Goal: Task Accomplishment & Management: Manage account settings

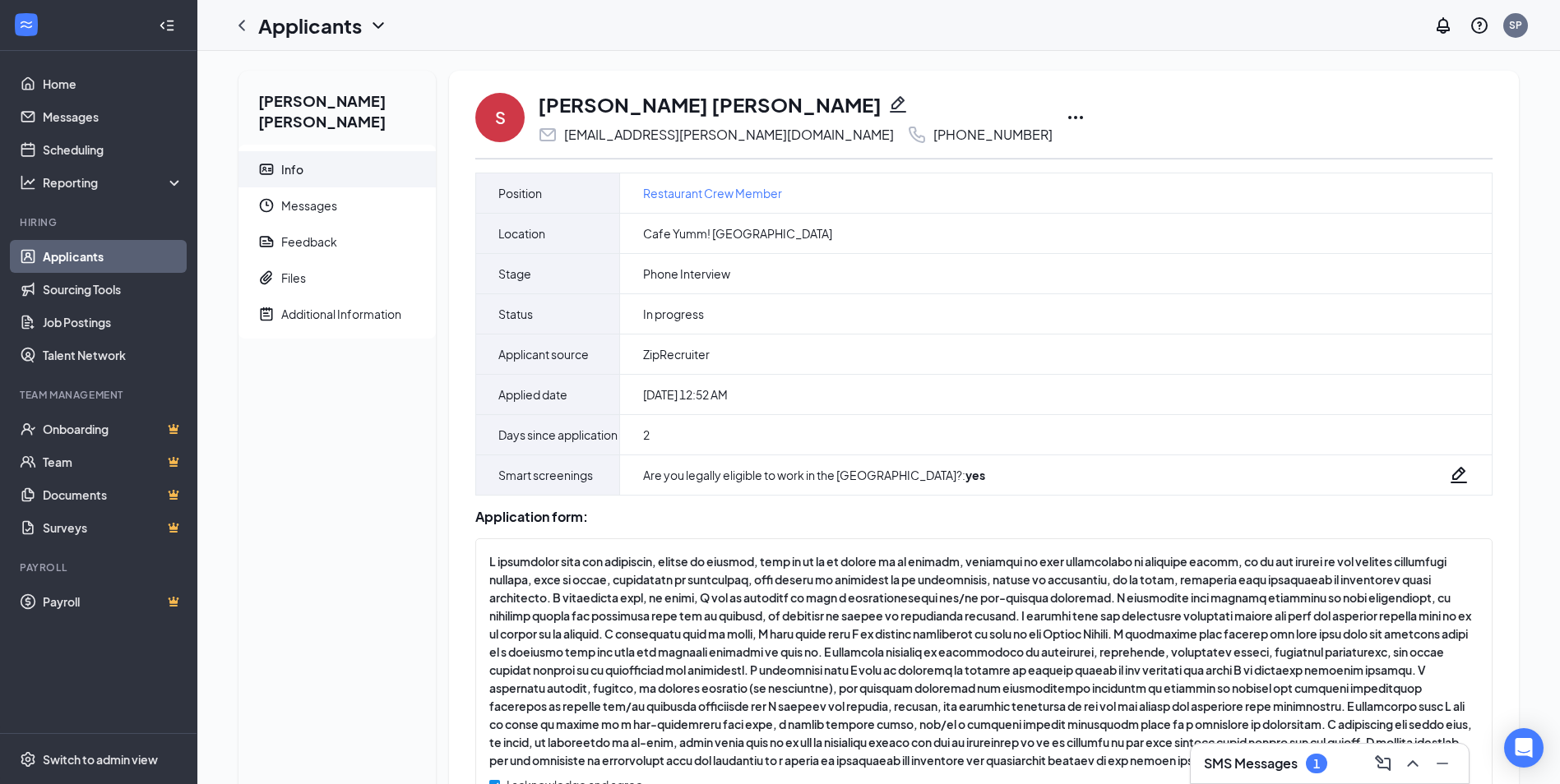
click at [1066, 114] on icon "Ellipses" at bounding box center [1076, 118] width 19 height 19
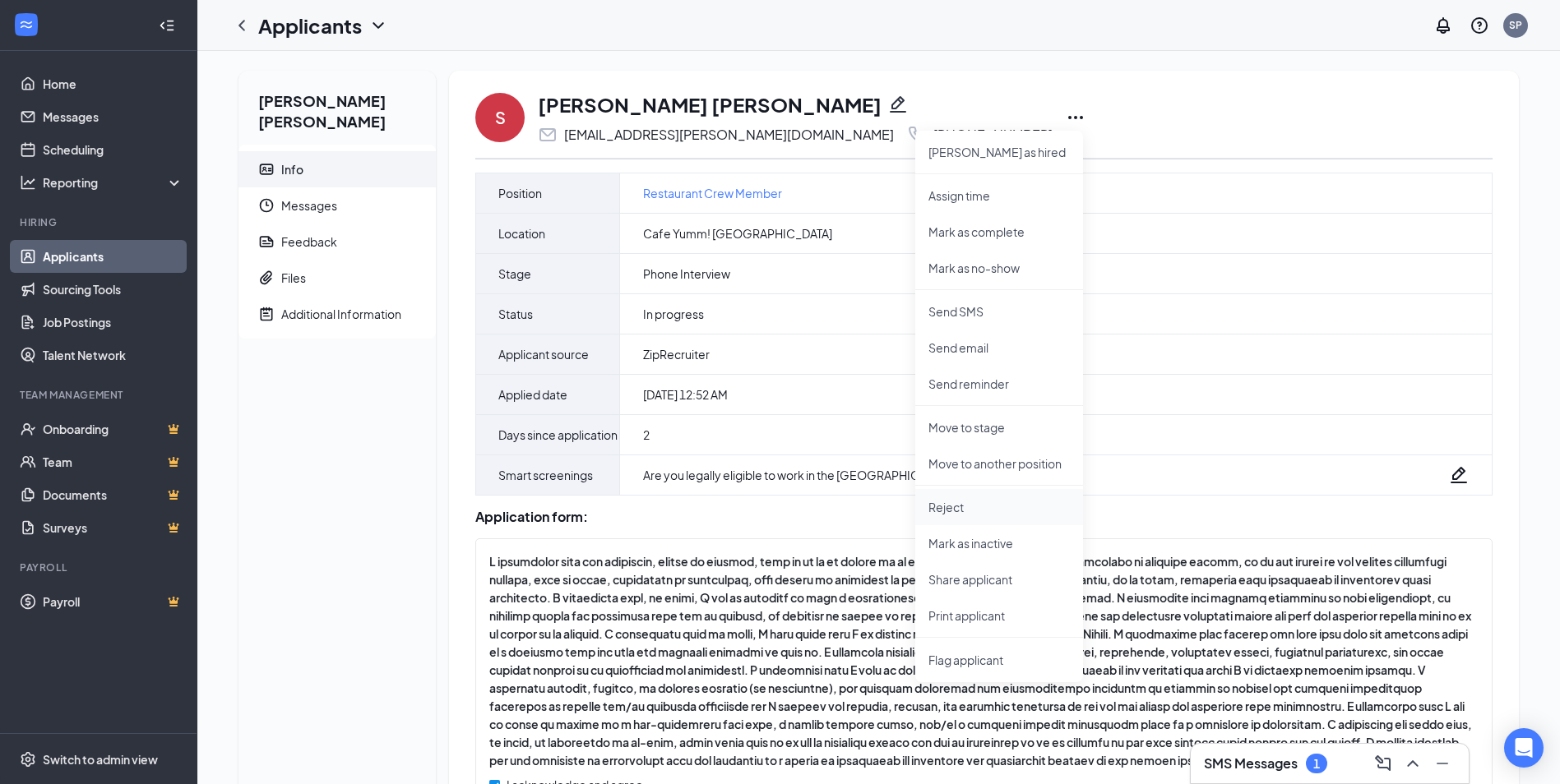
click at [1000, 502] on p "Reject" at bounding box center [999, 506] width 141 height 17
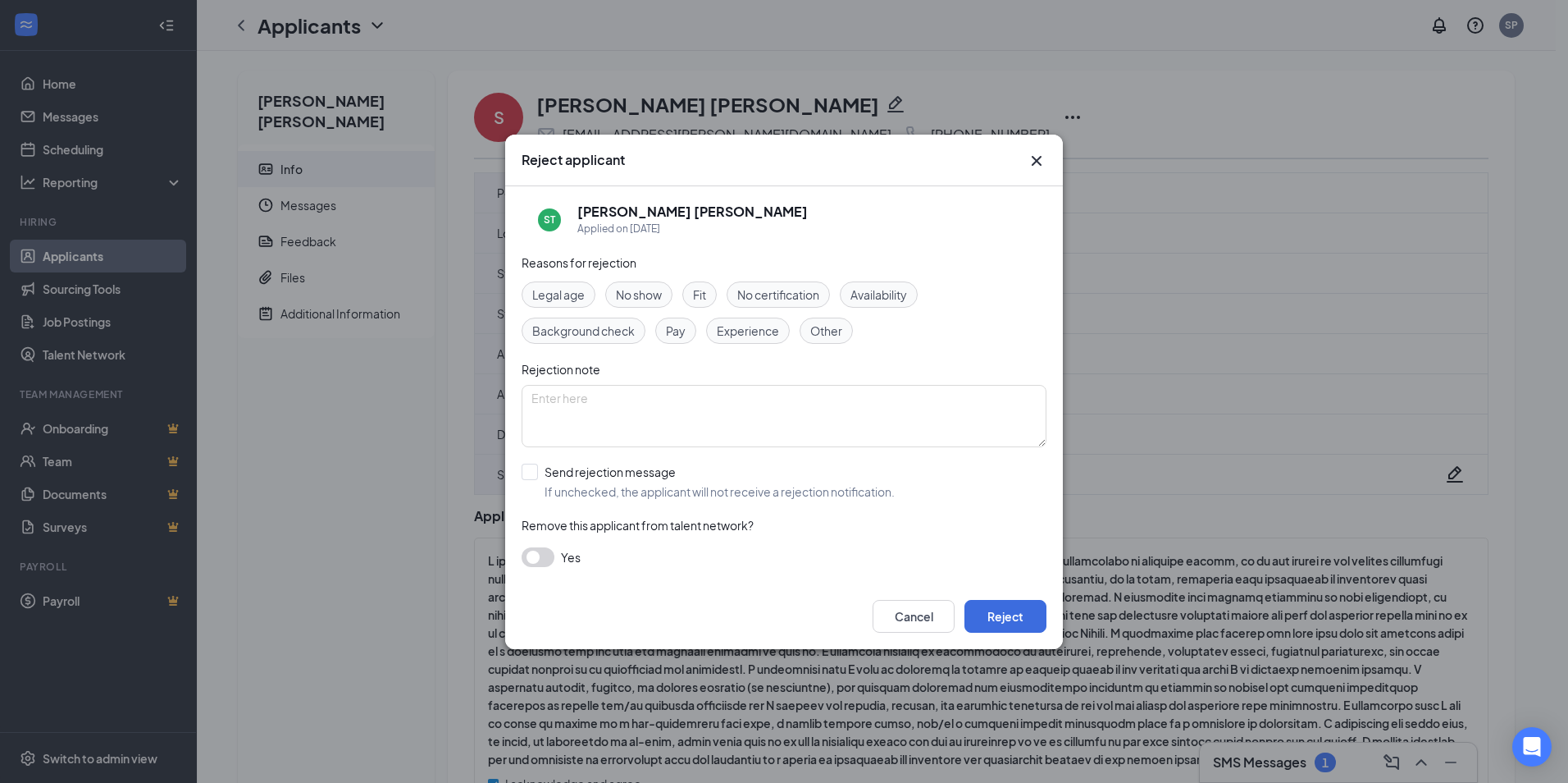
click at [653, 292] on span "No show" at bounding box center [639, 295] width 46 height 18
click at [1004, 621] on button "Reject" at bounding box center [1005, 617] width 82 height 33
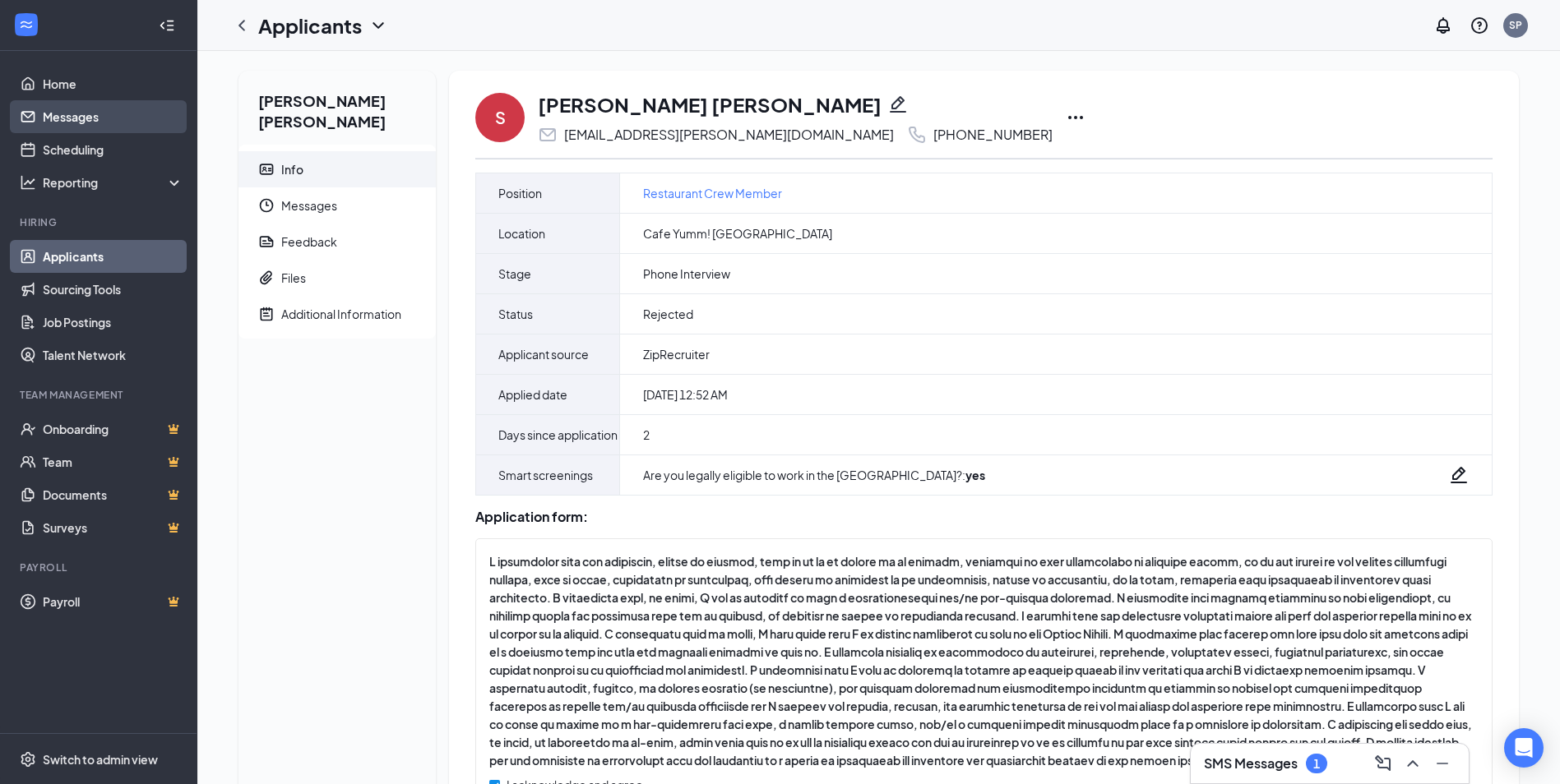
click at [87, 116] on link "Messages" at bounding box center [113, 117] width 140 height 33
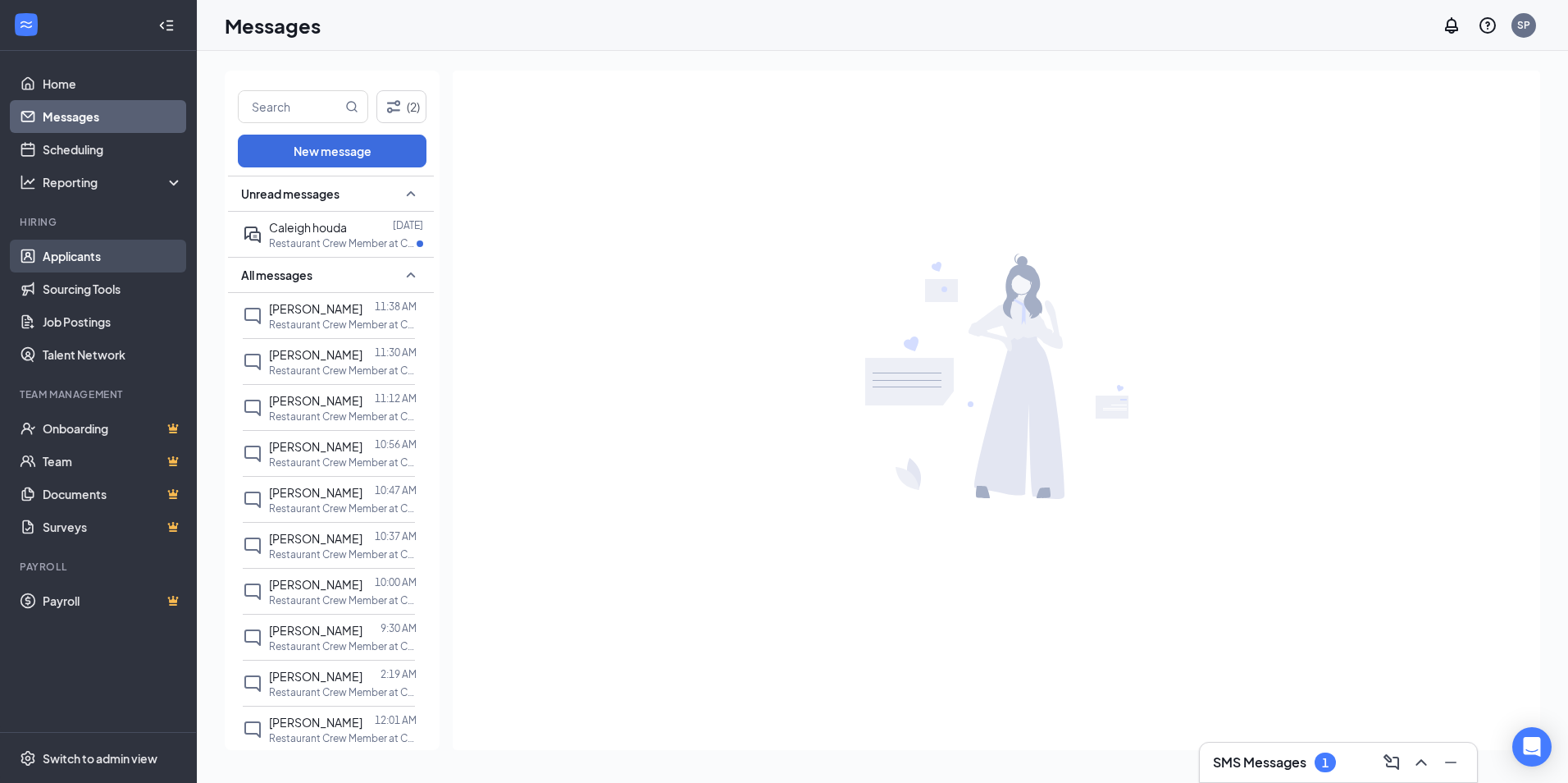
click at [130, 256] on link "Applicants" at bounding box center [113, 256] width 140 height 33
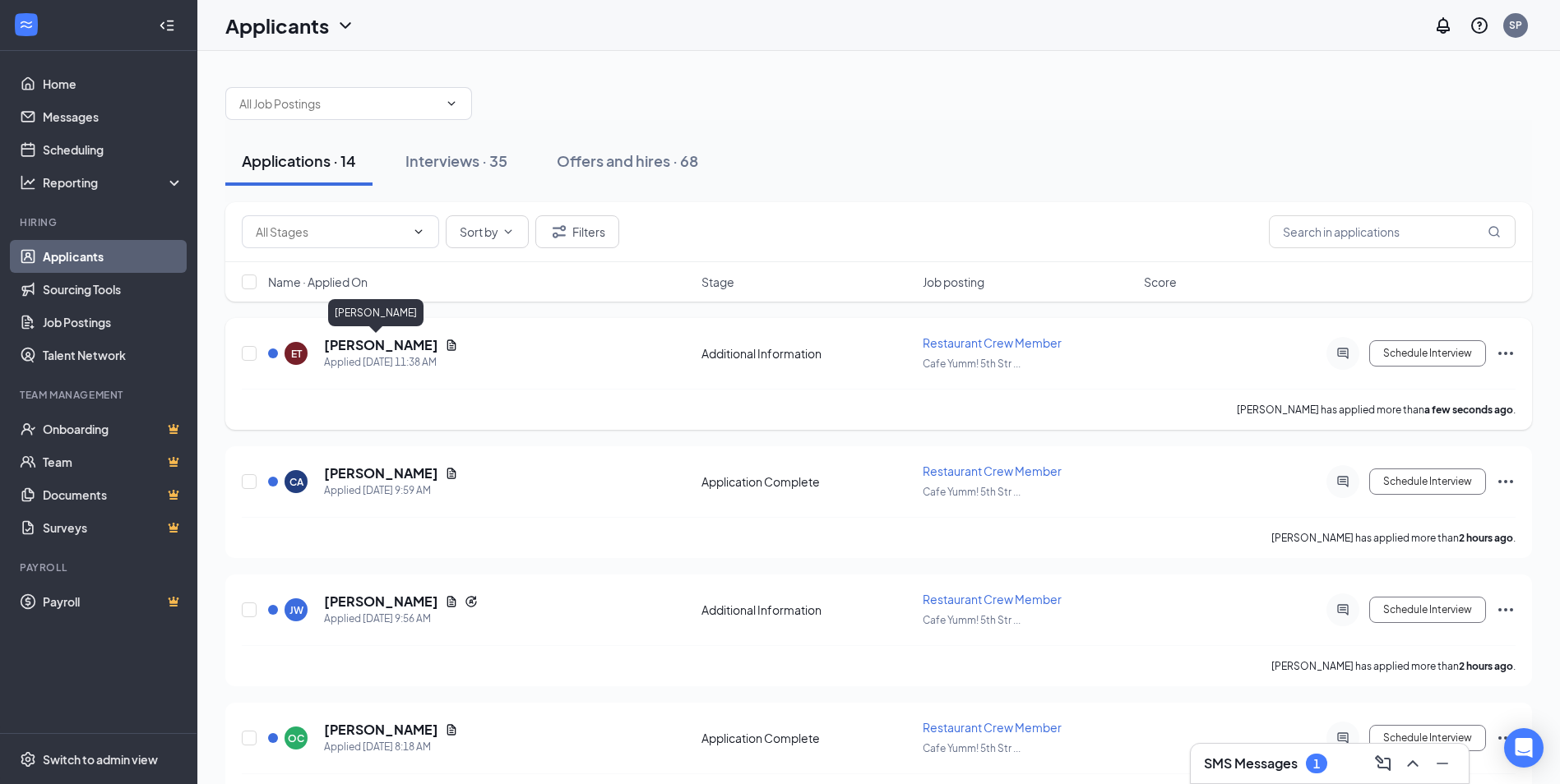
click at [382, 349] on h5 "[PERSON_NAME]" at bounding box center [380, 345] width 114 height 19
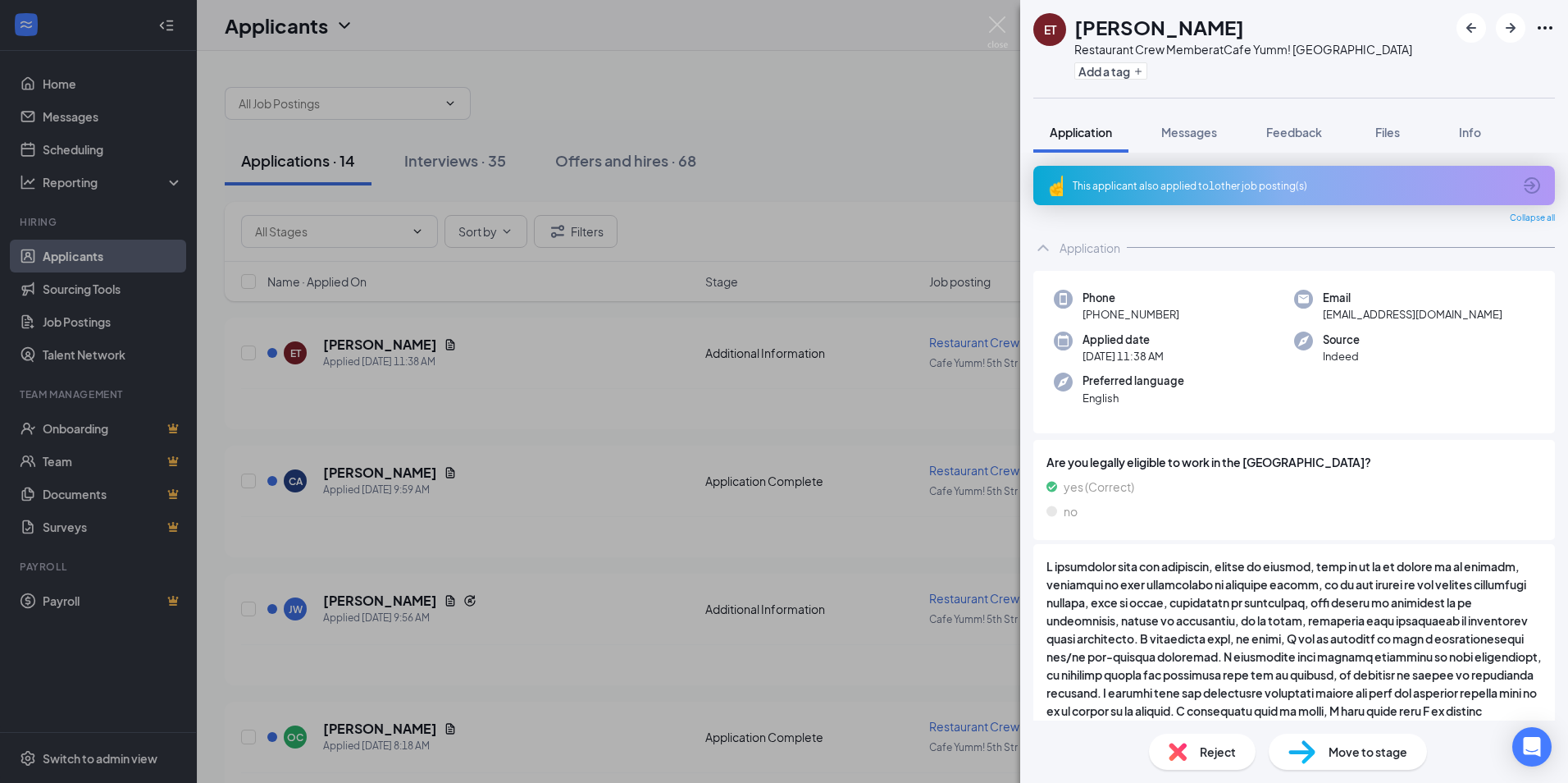
click at [1271, 185] on div "This applicant also applied to 1 other job posting(s)" at bounding box center [1293, 186] width 439 height 14
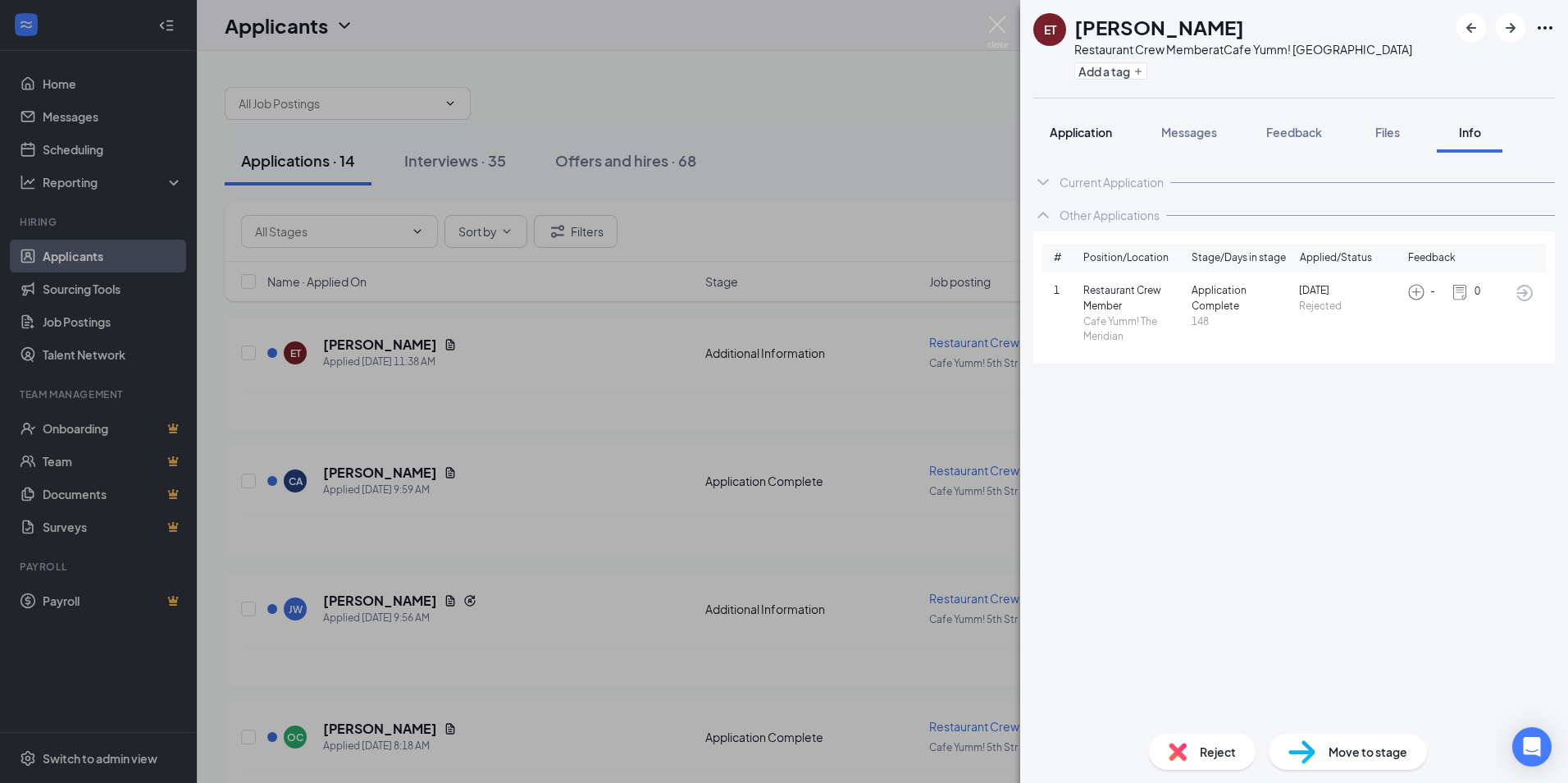
click at [1107, 128] on span "Application" at bounding box center [1081, 131] width 62 height 15
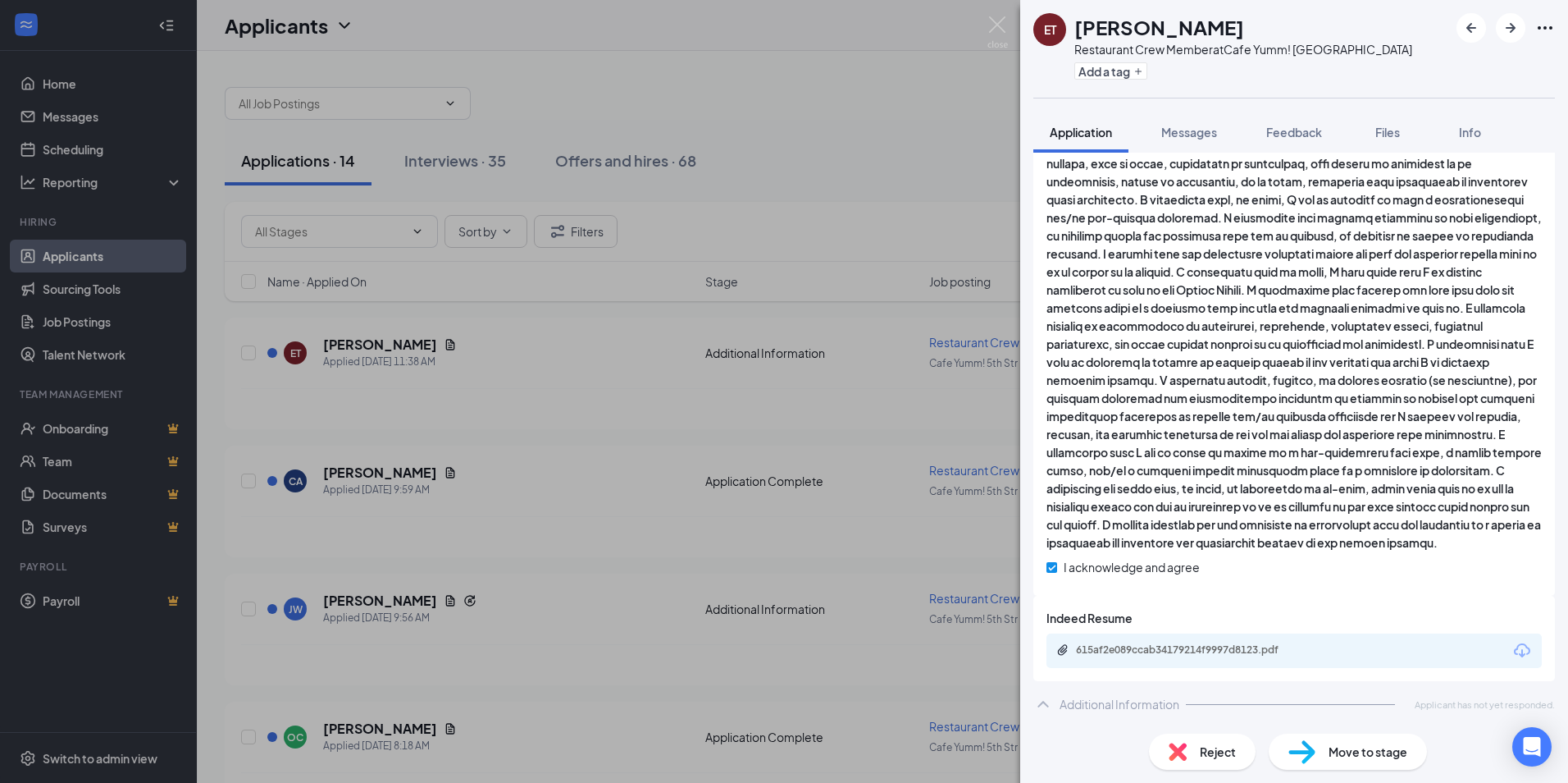
scroll to position [457, 0]
click at [1277, 649] on div "615af2e089ccab34179214f9997d8123.pdf" at bounding box center [1191, 651] width 229 height 14
click at [1195, 754] on div "Reject" at bounding box center [1202, 751] width 107 height 36
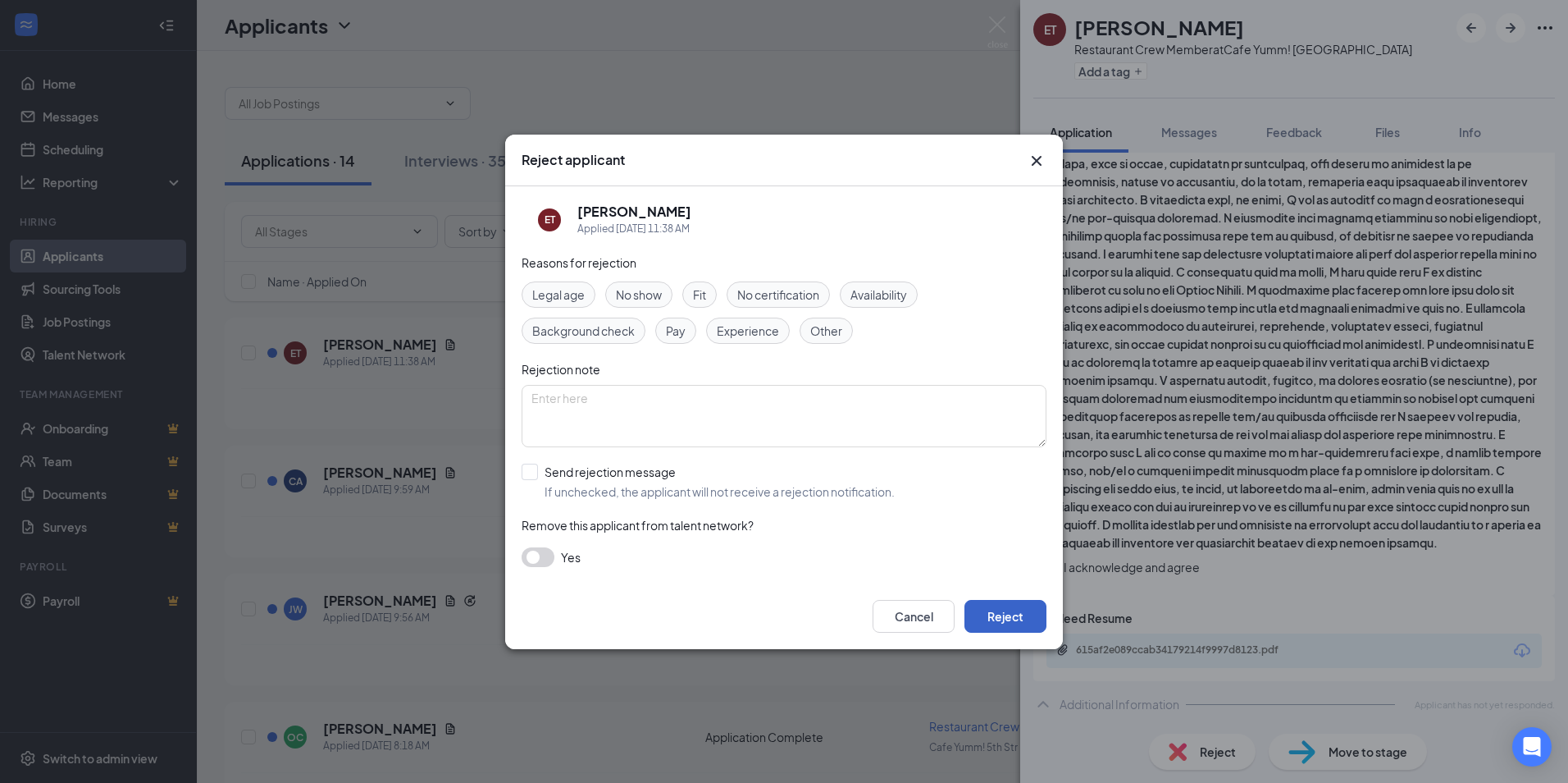
click at [1003, 622] on button "Reject" at bounding box center [1005, 617] width 82 height 33
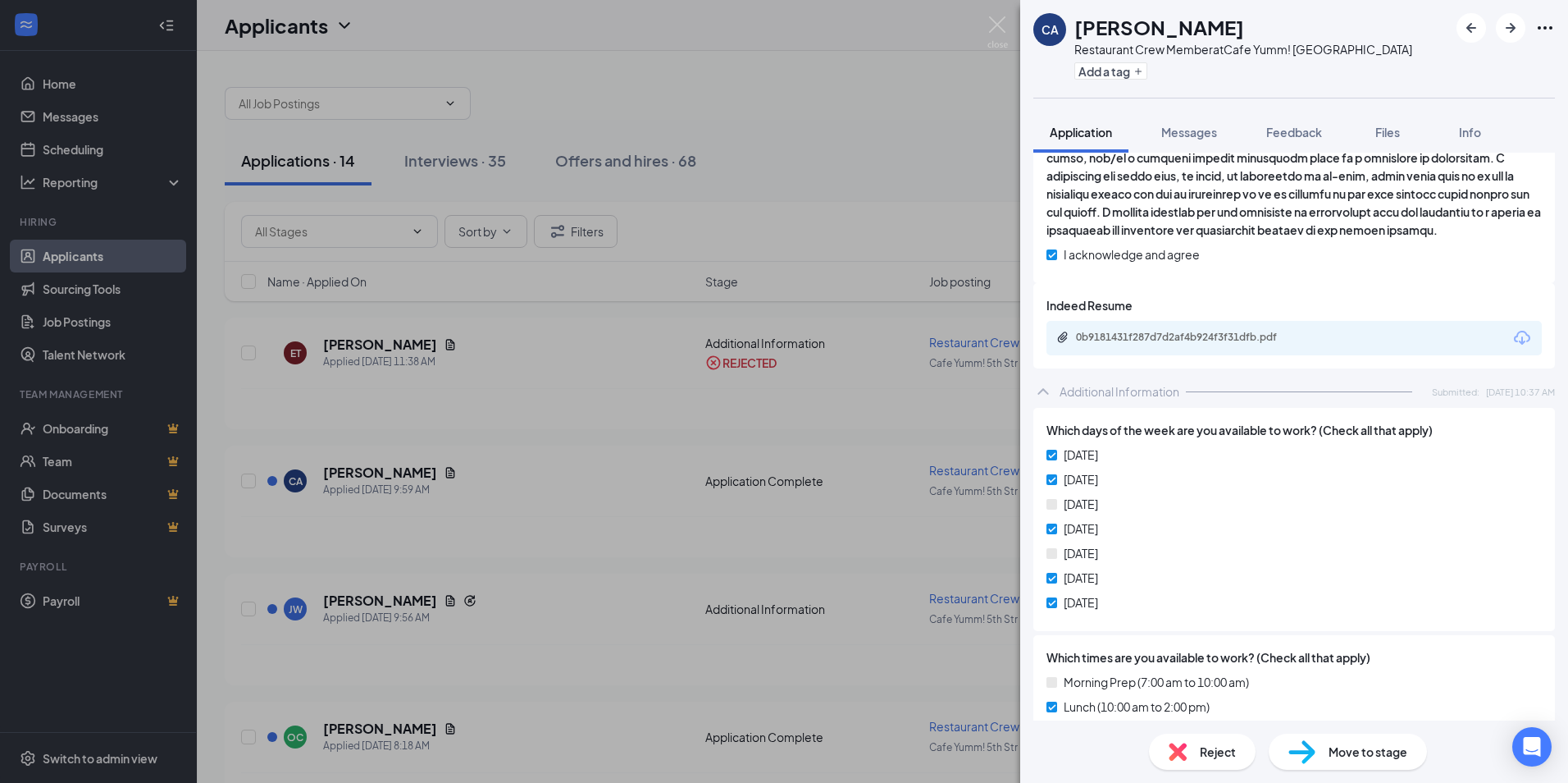
scroll to position [659, 0]
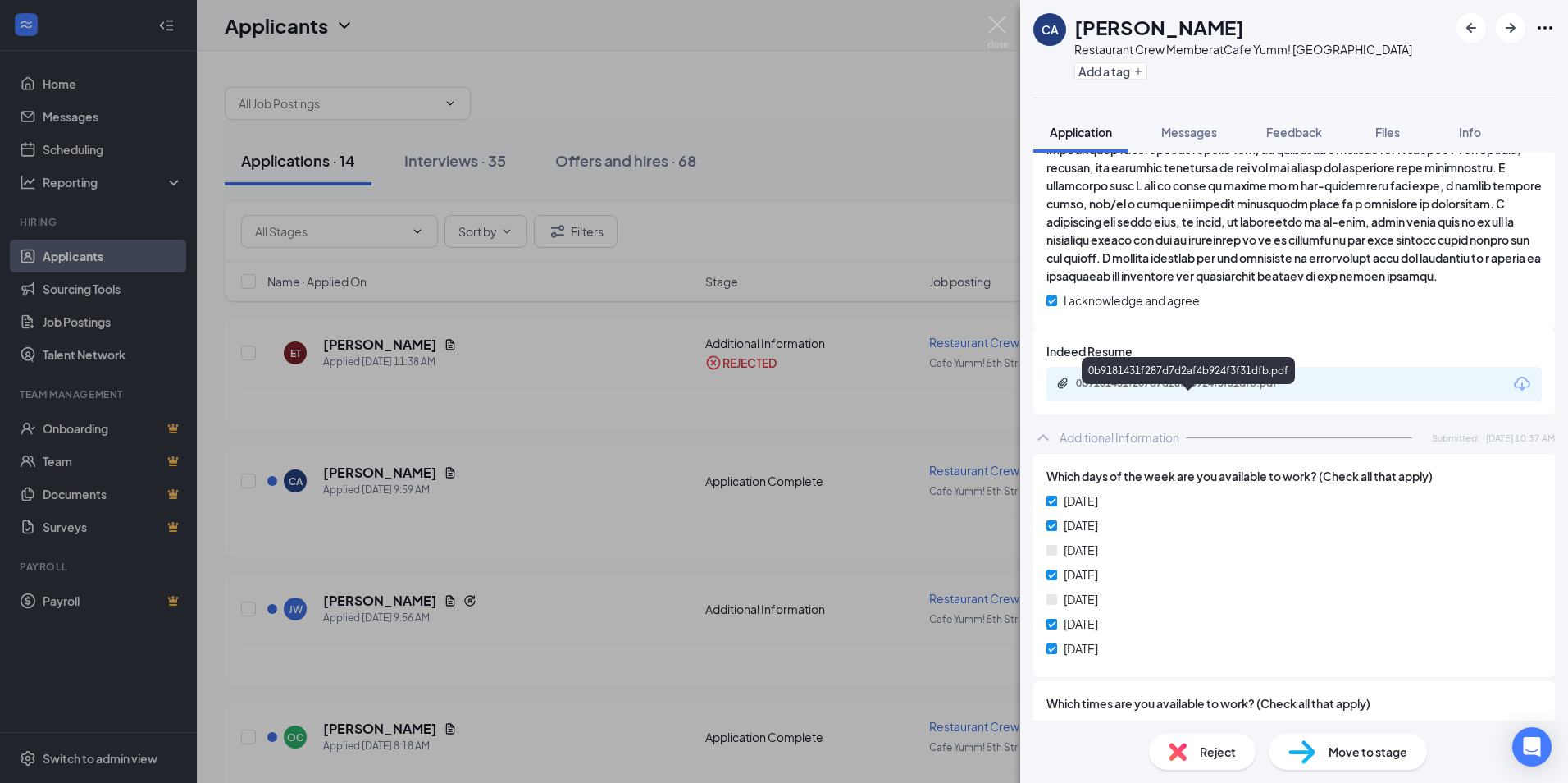
click at [1276, 390] on div "0b9181431f287d7d2af4b924f3f31dfb.pdf" at bounding box center [1191, 383] width 229 height 14
click at [1189, 749] on div "Reject" at bounding box center [1202, 751] width 107 height 36
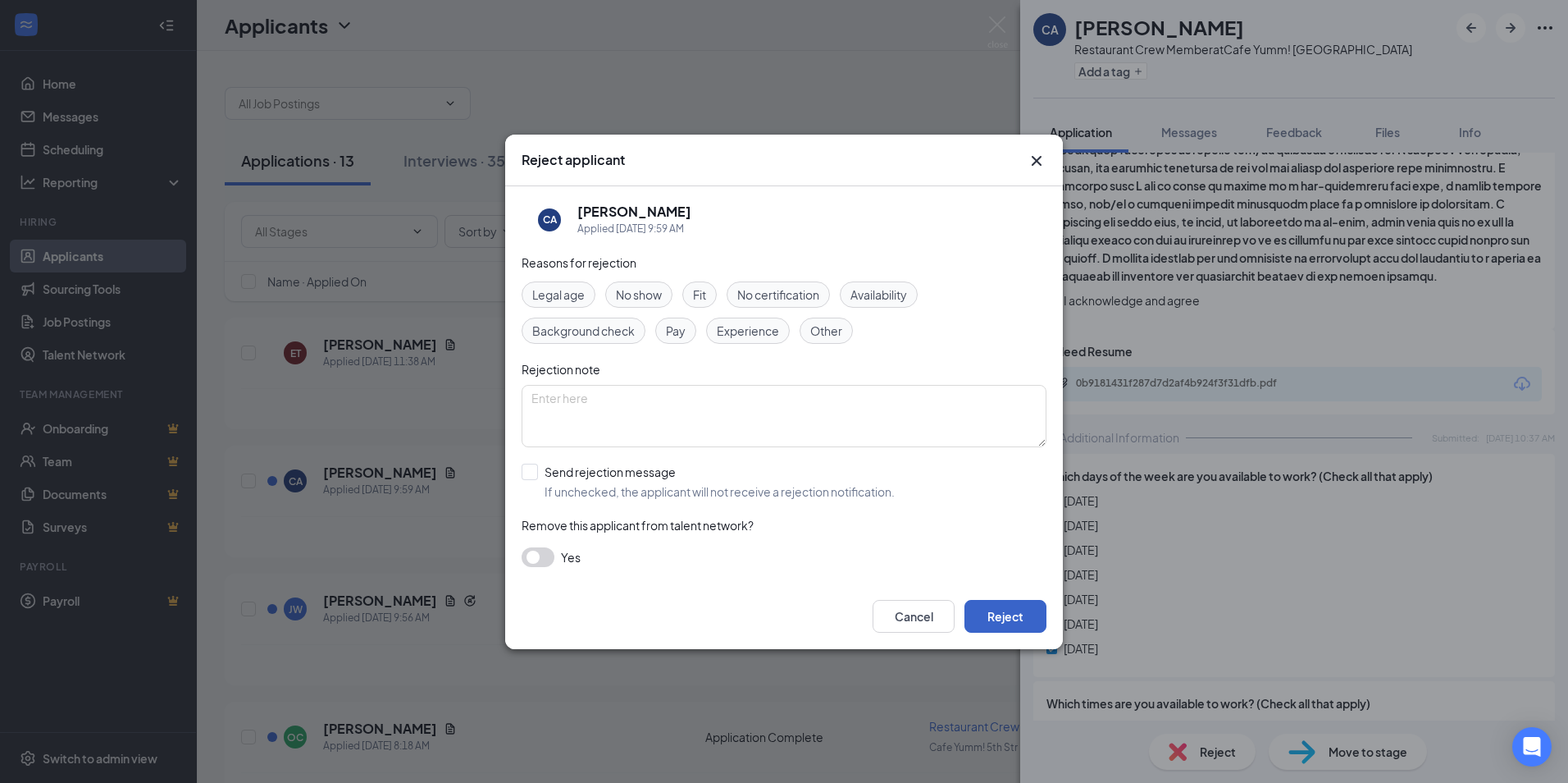
click at [1024, 618] on button "Reject" at bounding box center [1005, 617] width 82 height 33
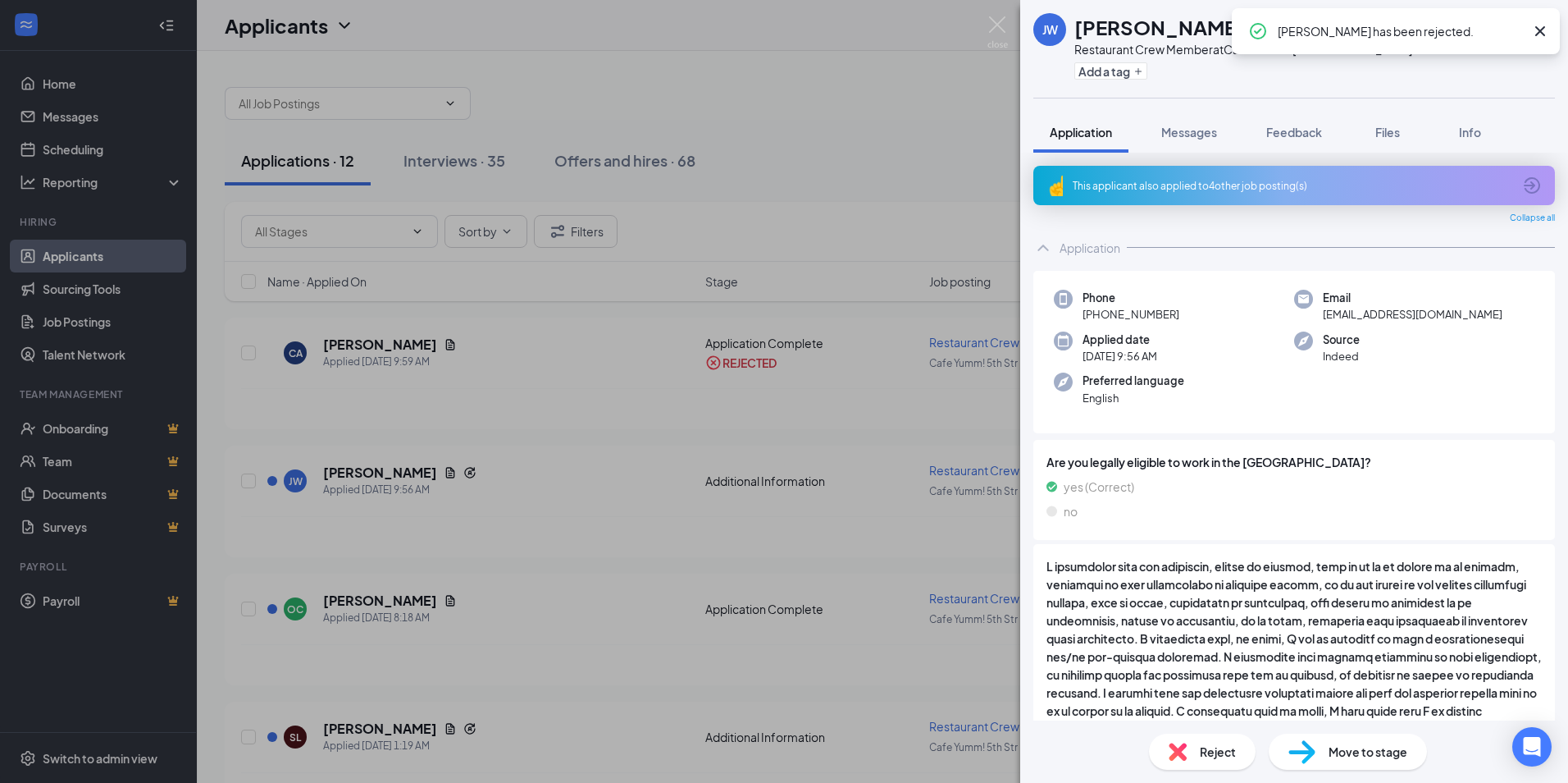
click at [1271, 179] on div "This applicant also applied to 4 other job posting(s)" at bounding box center [1293, 186] width 439 height 14
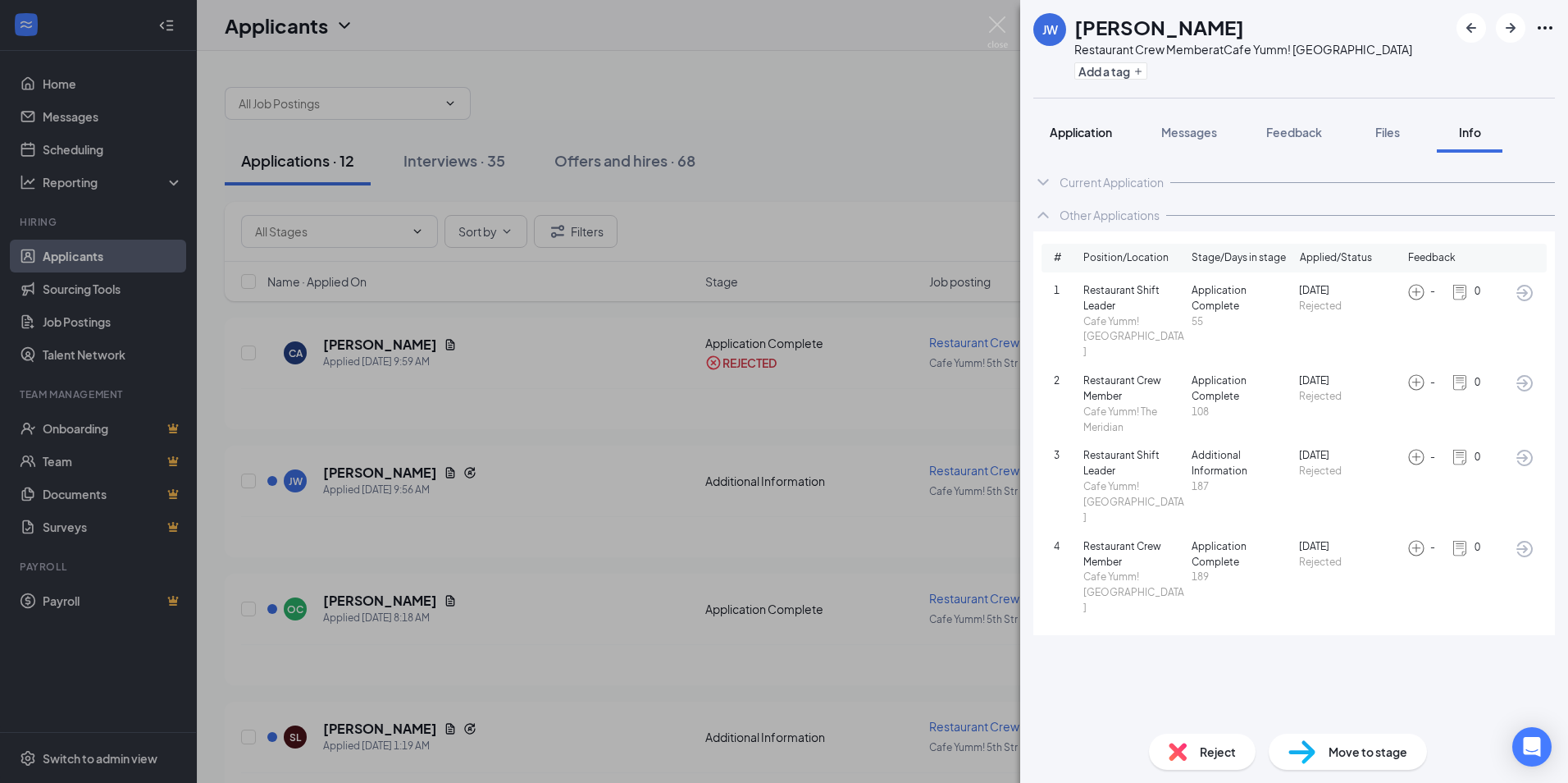
click at [1091, 134] on span "Application" at bounding box center [1081, 131] width 62 height 15
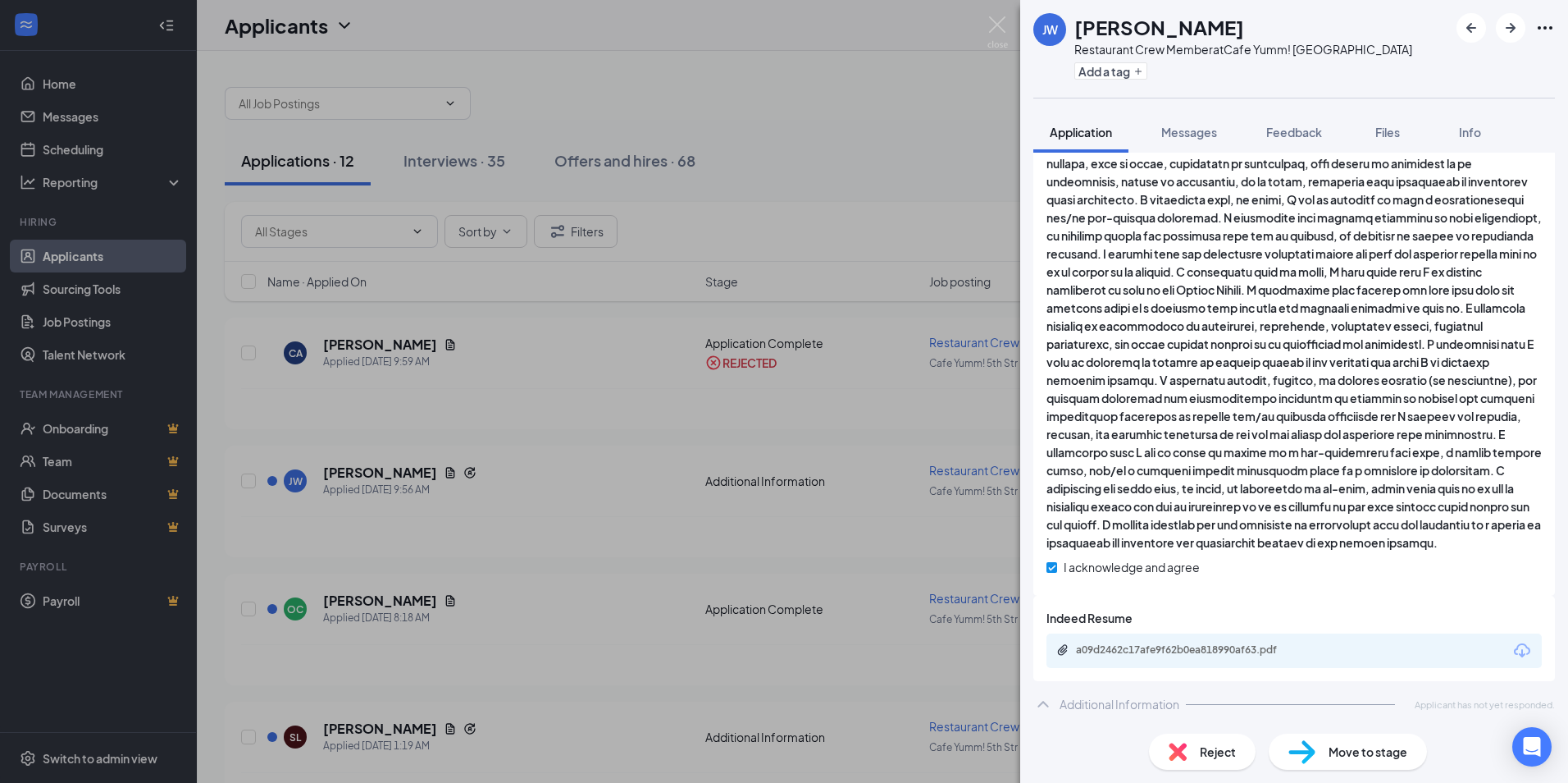
scroll to position [457, 0]
click at [1232, 653] on div "a09d2462c17afe9f62b0ea818990af63.pdf" at bounding box center [1191, 651] width 229 height 14
click at [1202, 657] on div "a09d2462c17afe9f62b0ea818990af63.pdf" at bounding box center [1191, 651] width 229 height 14
click at [1184, 749] on img at bounding box center [1177, 752] width 18 height 18
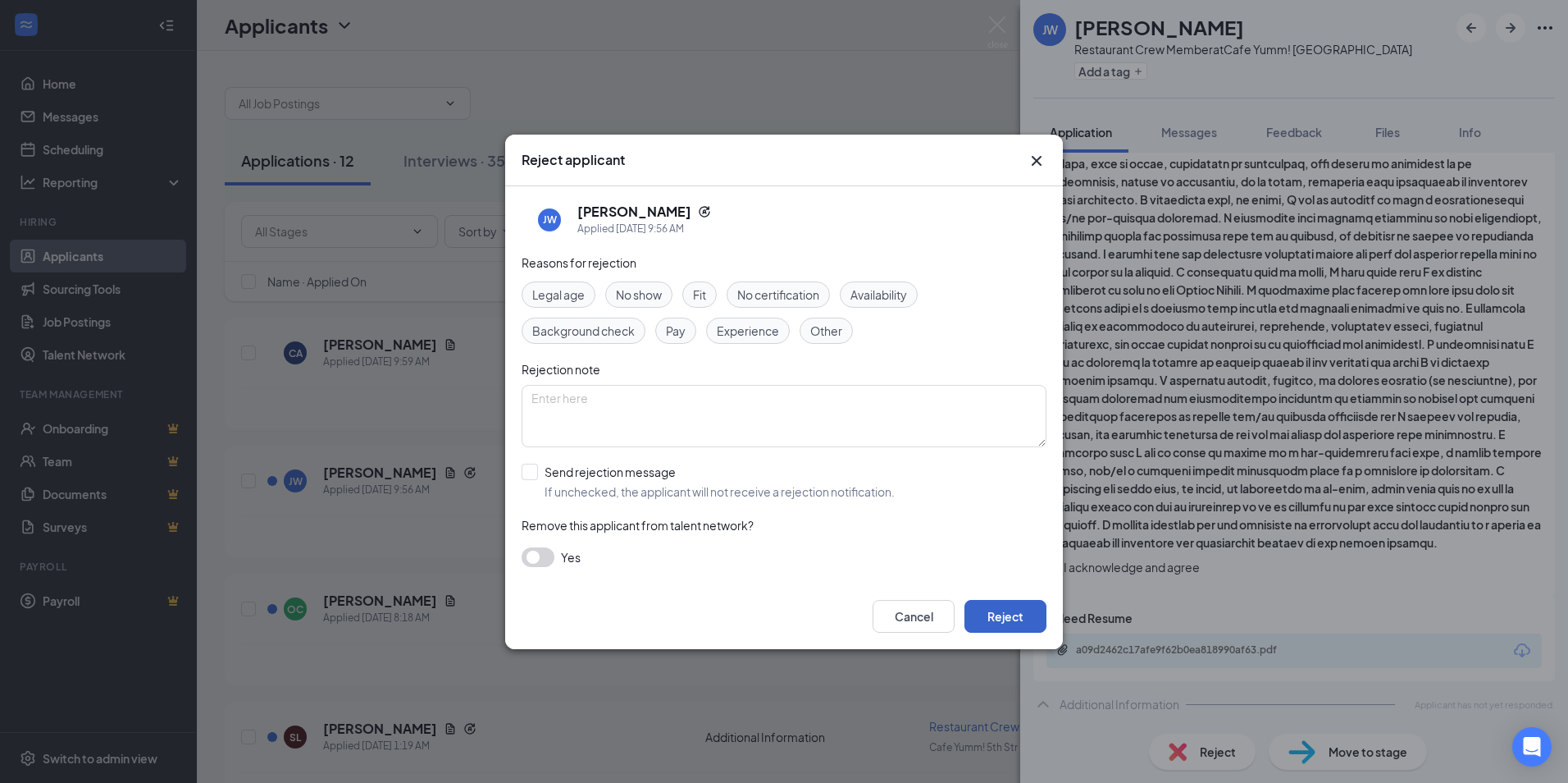
click at [1022, 621] on button "Reject" at bounding box center [1005, 617] width 82 height 33
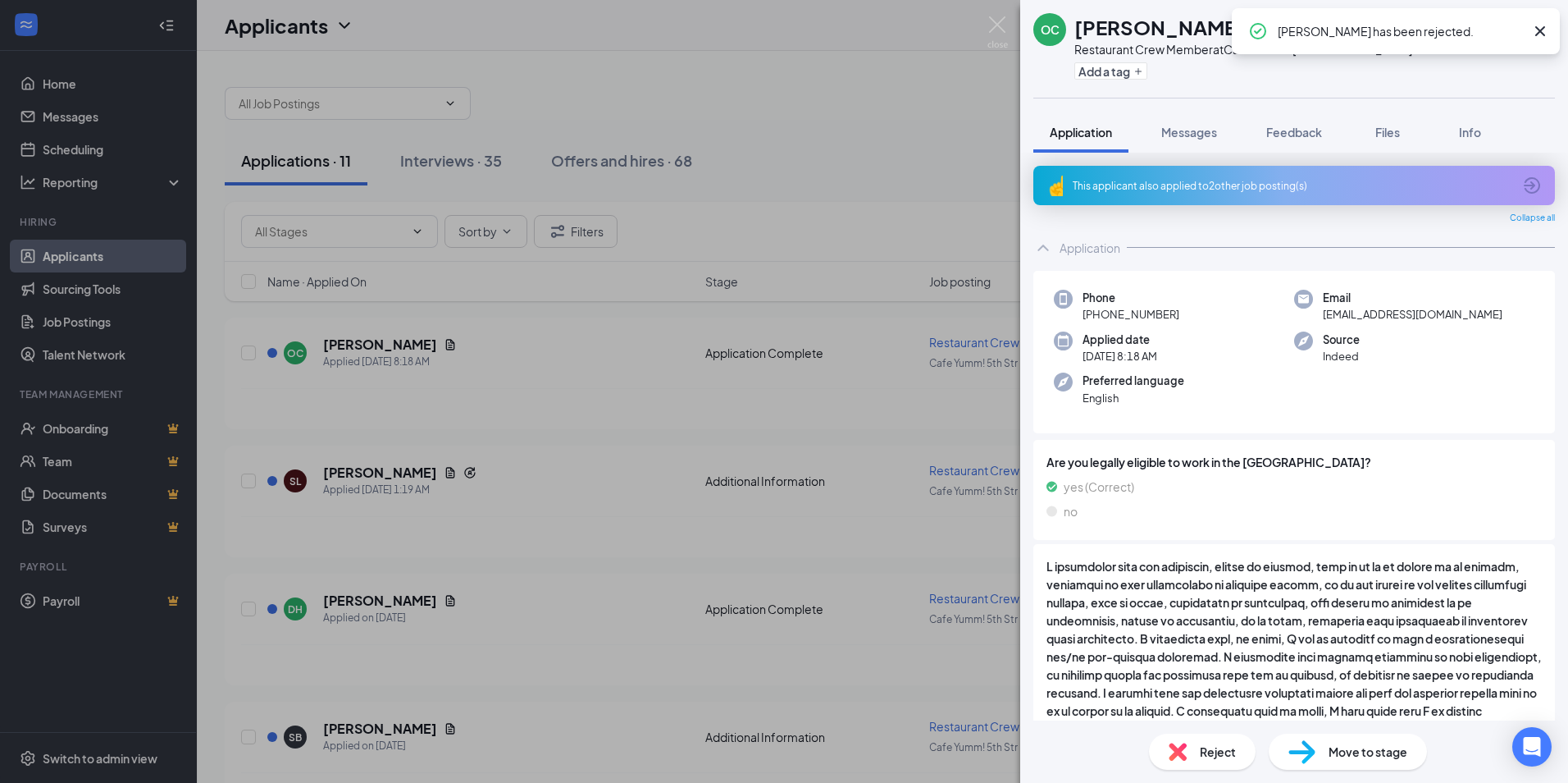
click at [1252, 184] on div "This applicant also applied to 2 other job posting(s)" at bounding box center [1293, 186] width 439 height 14
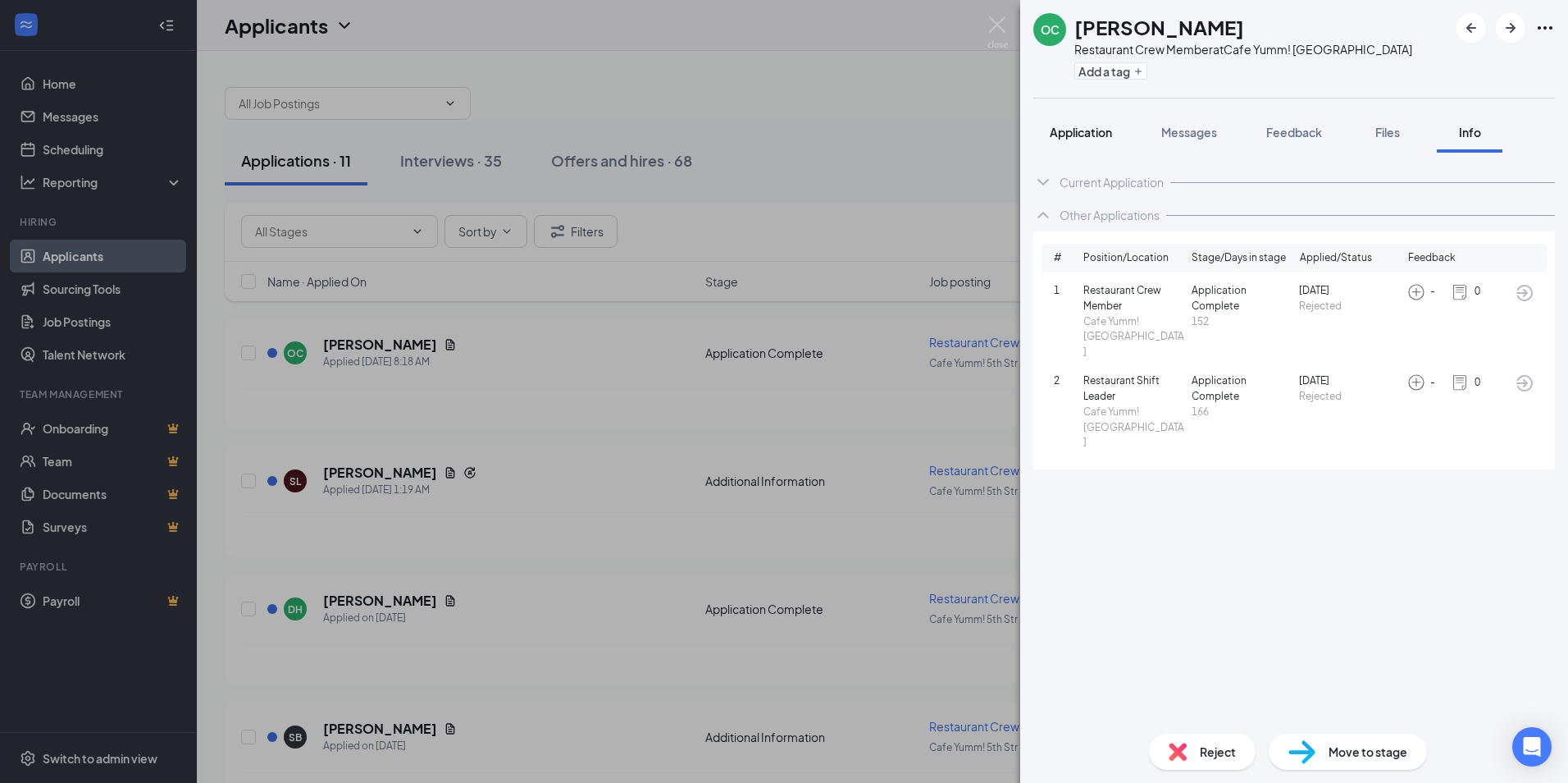
click at [1096, 128] on span "Application" at bounding box center [1081, 131] width 62 height 15
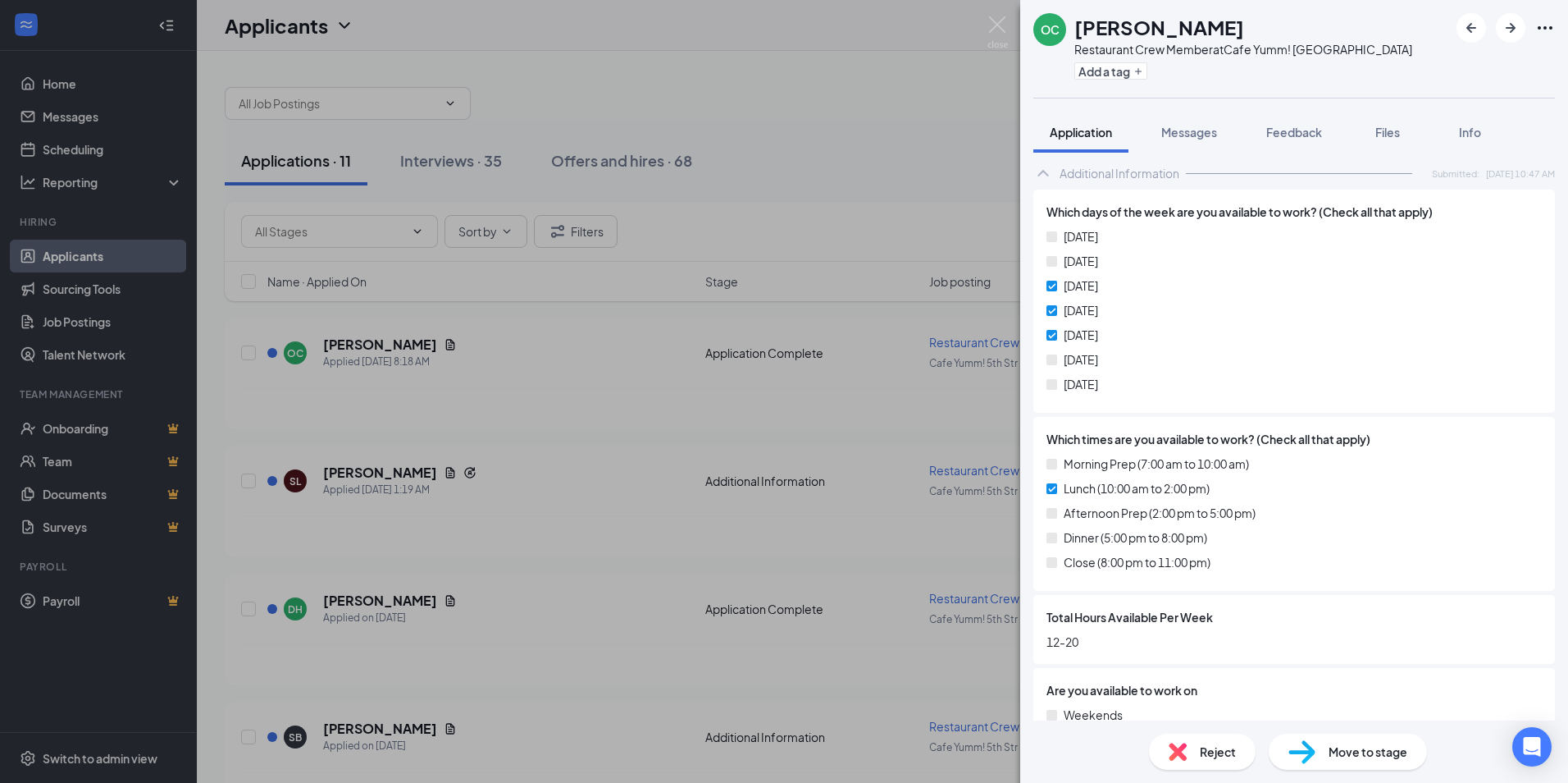
scroll to position [1067, 0]
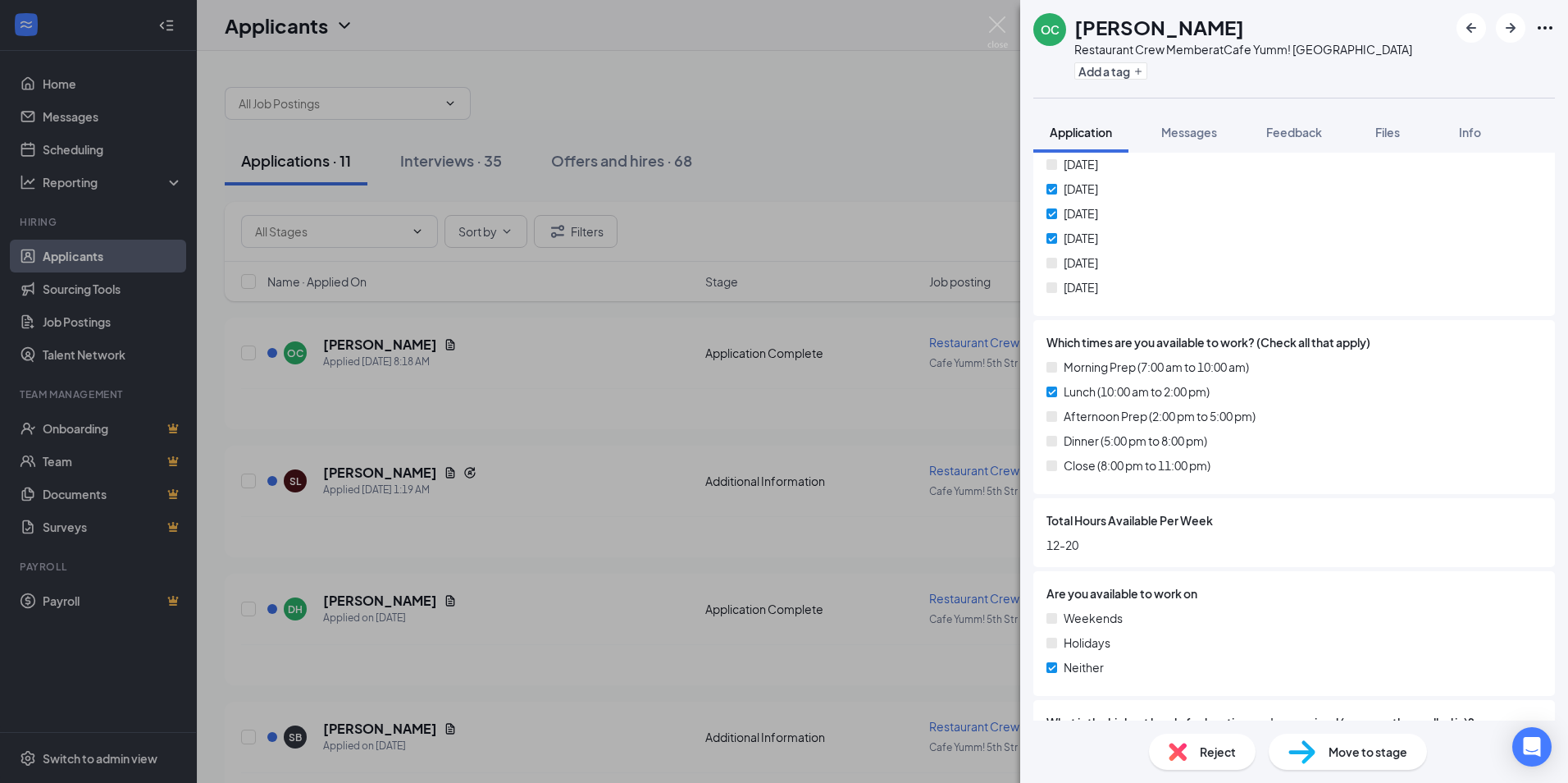
click at [1215, 762] on div "Reject" at bounding box center [1202, 751] width 107 height 36
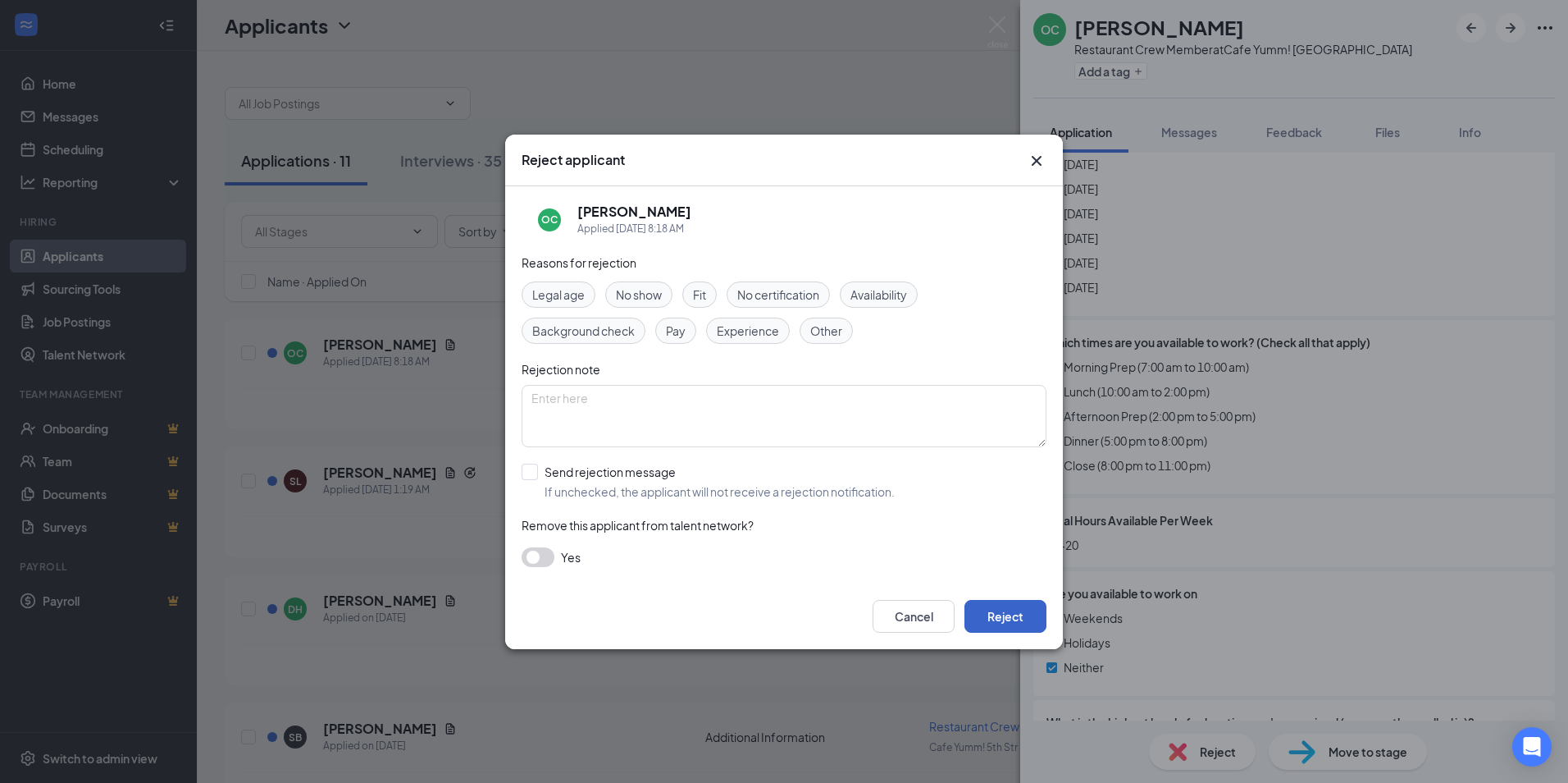
click at [998, 614] on button "Reject" at bounding box center [1005, 617] width 82 height 33
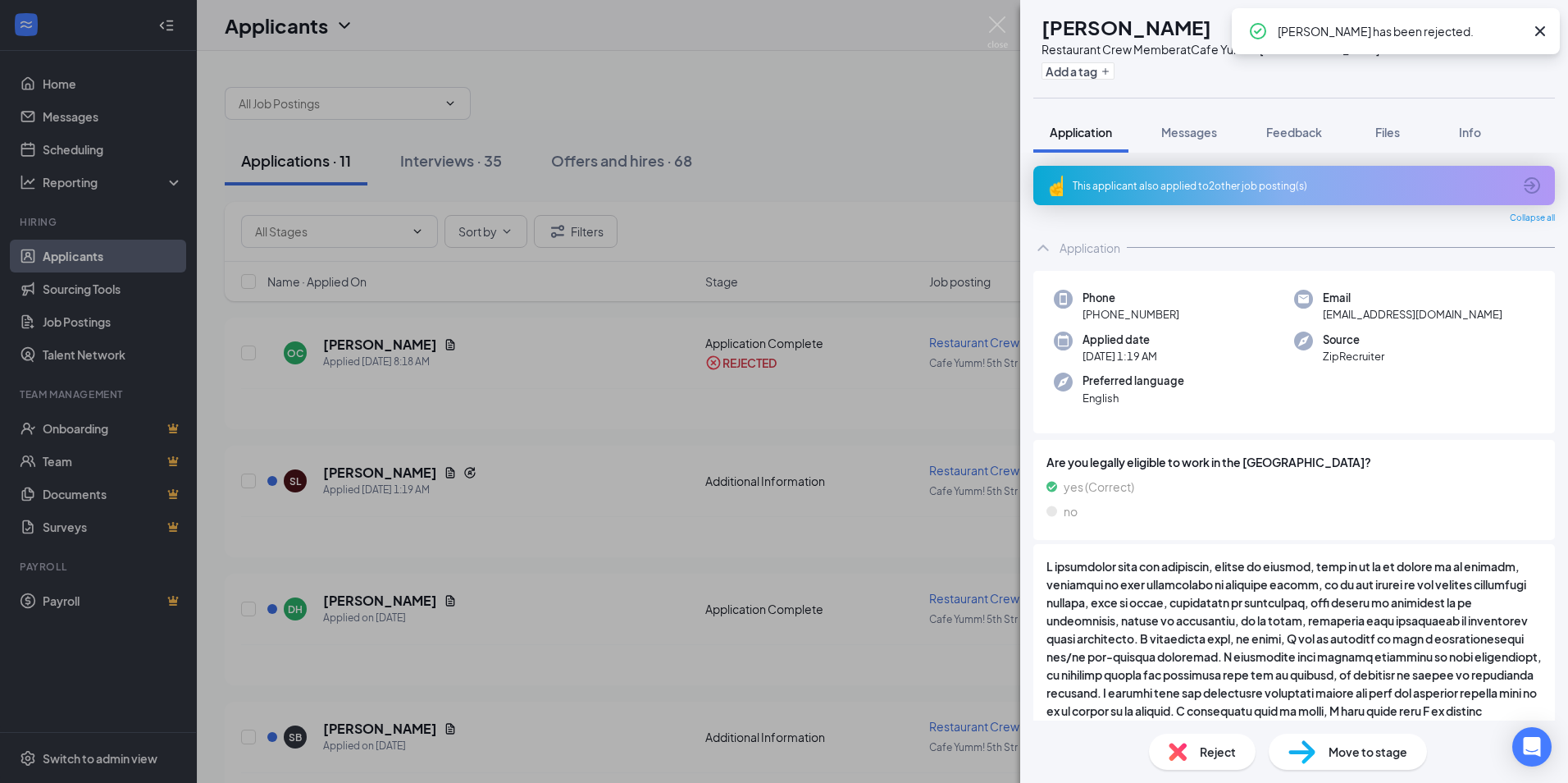
click at [1263, 179] on div "This applicant also applied to 2 other job posting(s)" at bounding box center [1293, 186] width 439 height 14
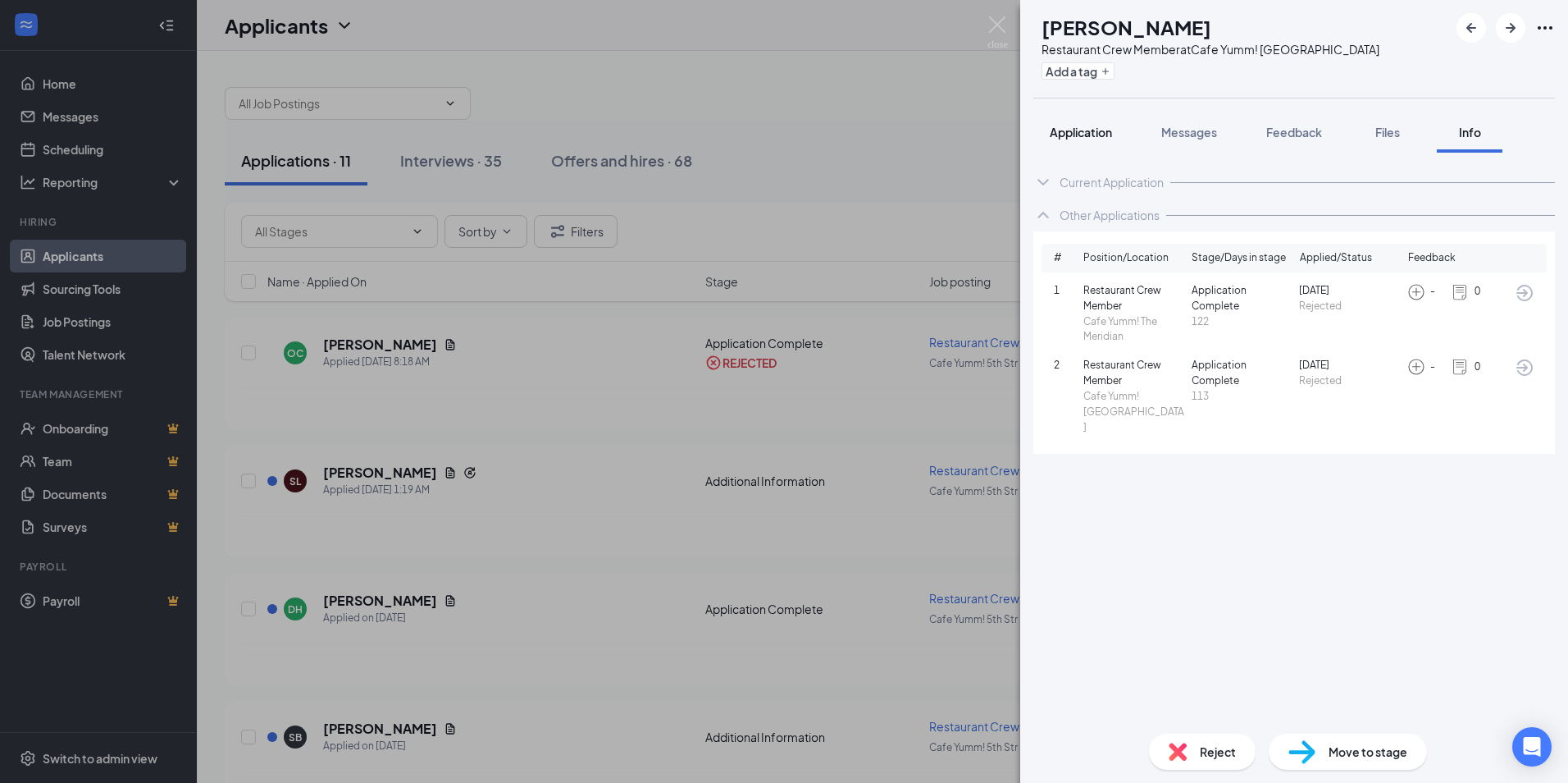
click at [1098, 134] on span "Application" at bounding box center [1081, 131] width 62 height 15
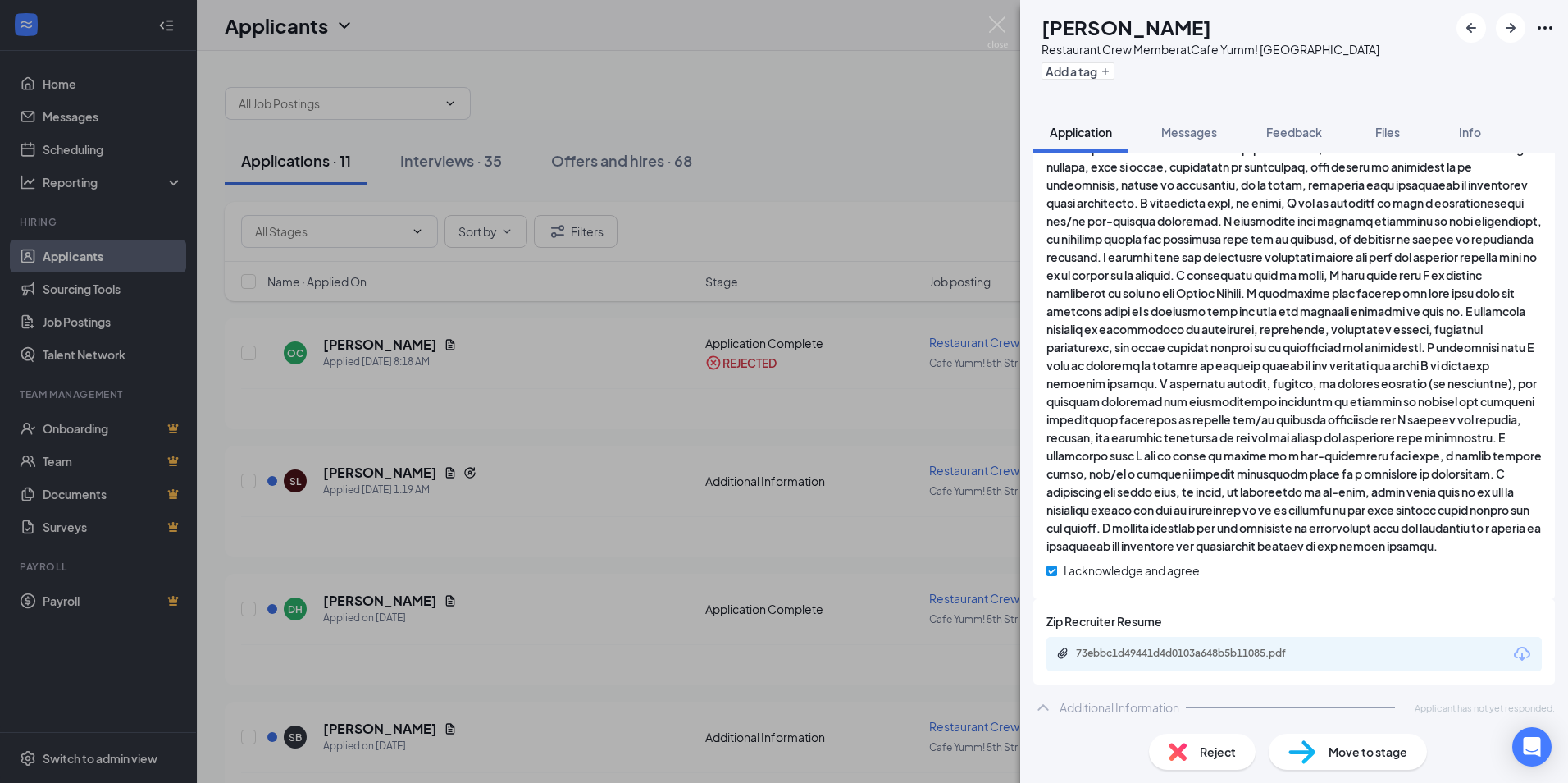
scroll to position [451, 0]
click at [1226, 657] on div "73ebbc1d49441d4d0103a648b5b11085.pdf" at bounding box center [1191, 651] width 229 height 14
click at [1320, 753] on div "Move to stage" at bounding box center [1347, 751] width 158 height 36
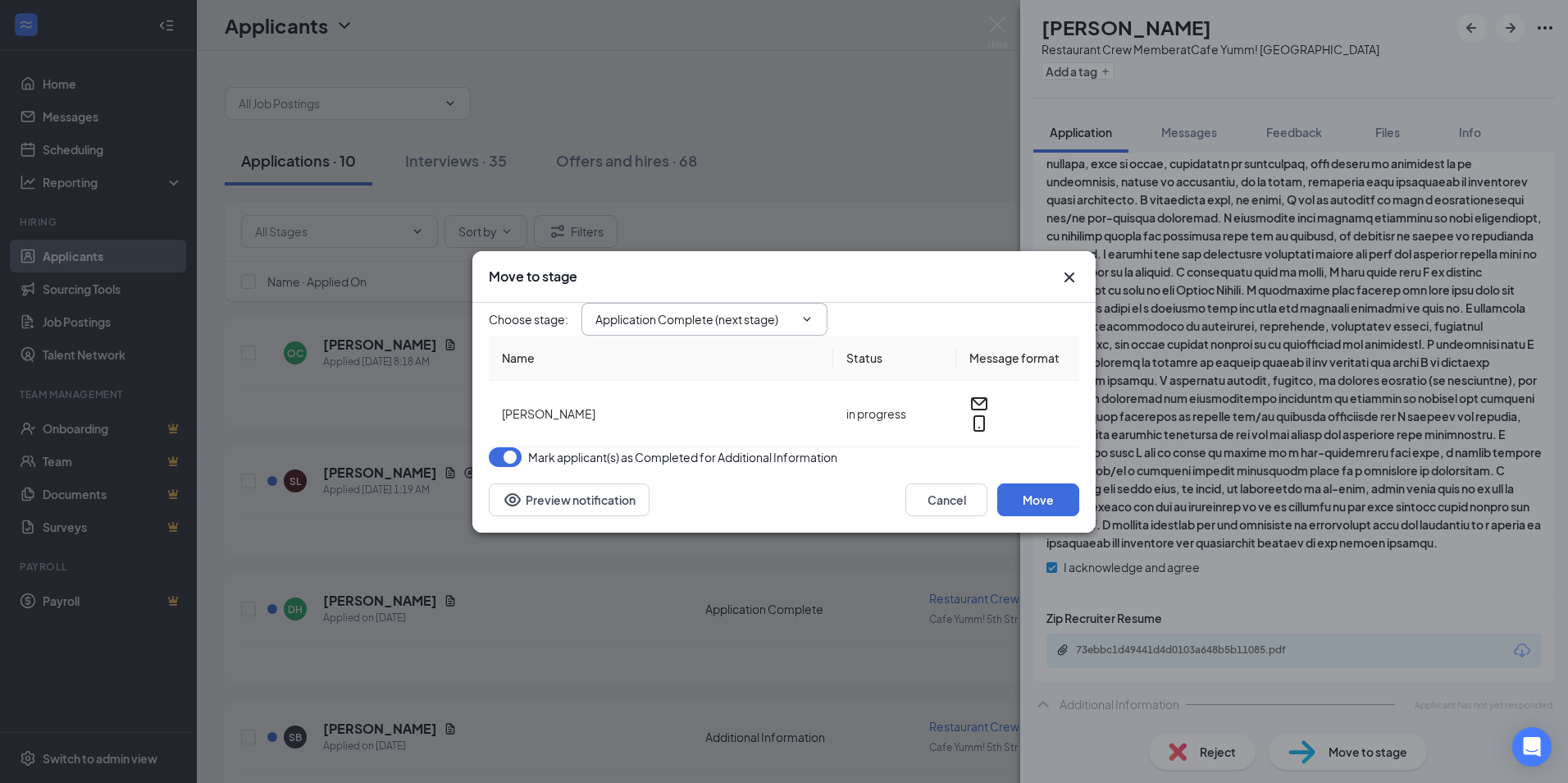
click at [714, 310] on input "Application Complete (next stage)" at bounding box center [695, 319] width 198 height 18
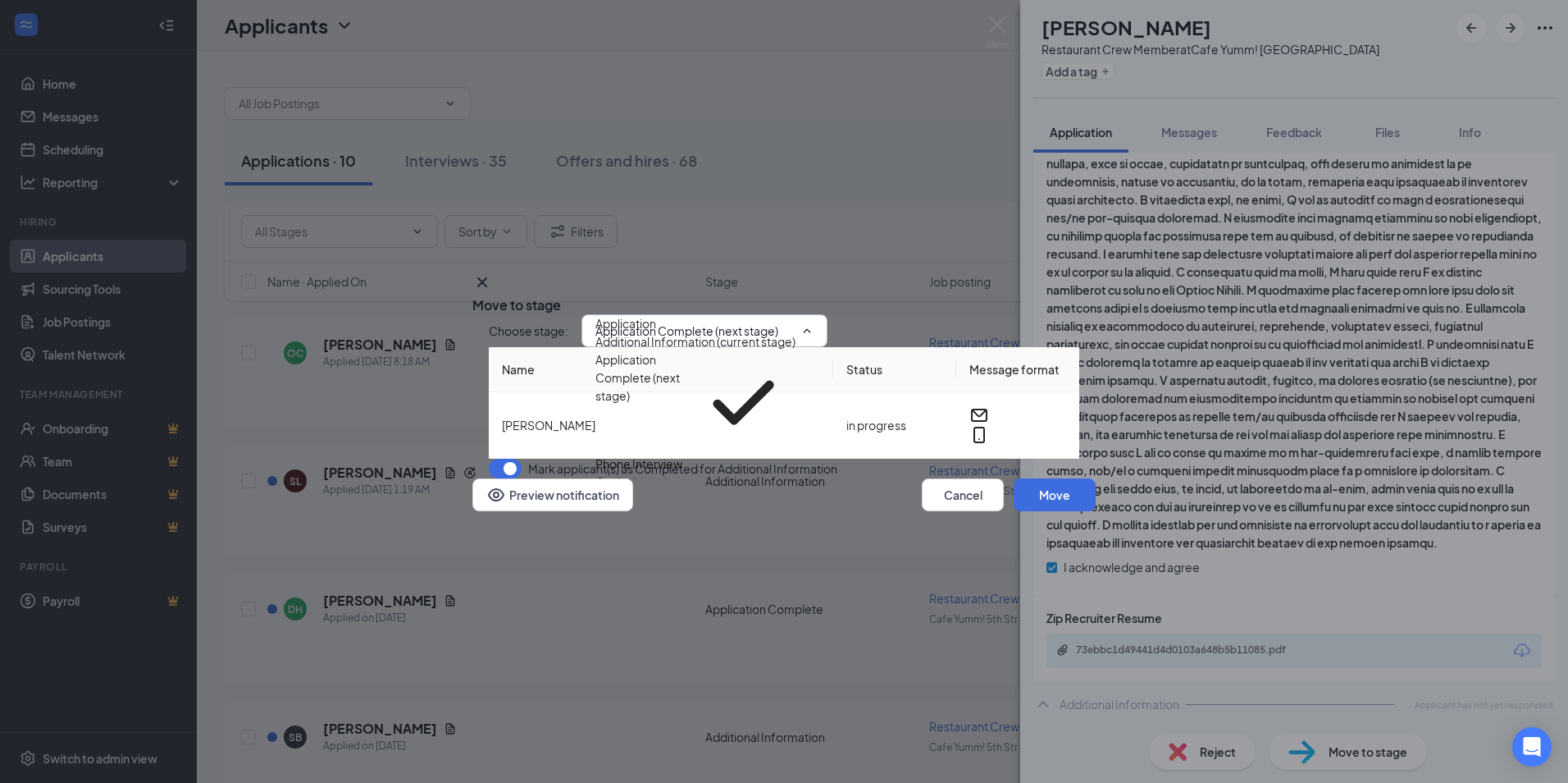
click at [683, 473] on div "Onsite Interview" at bounding box center [640, 481] width 87 height 18
type input "Onsite Interview"
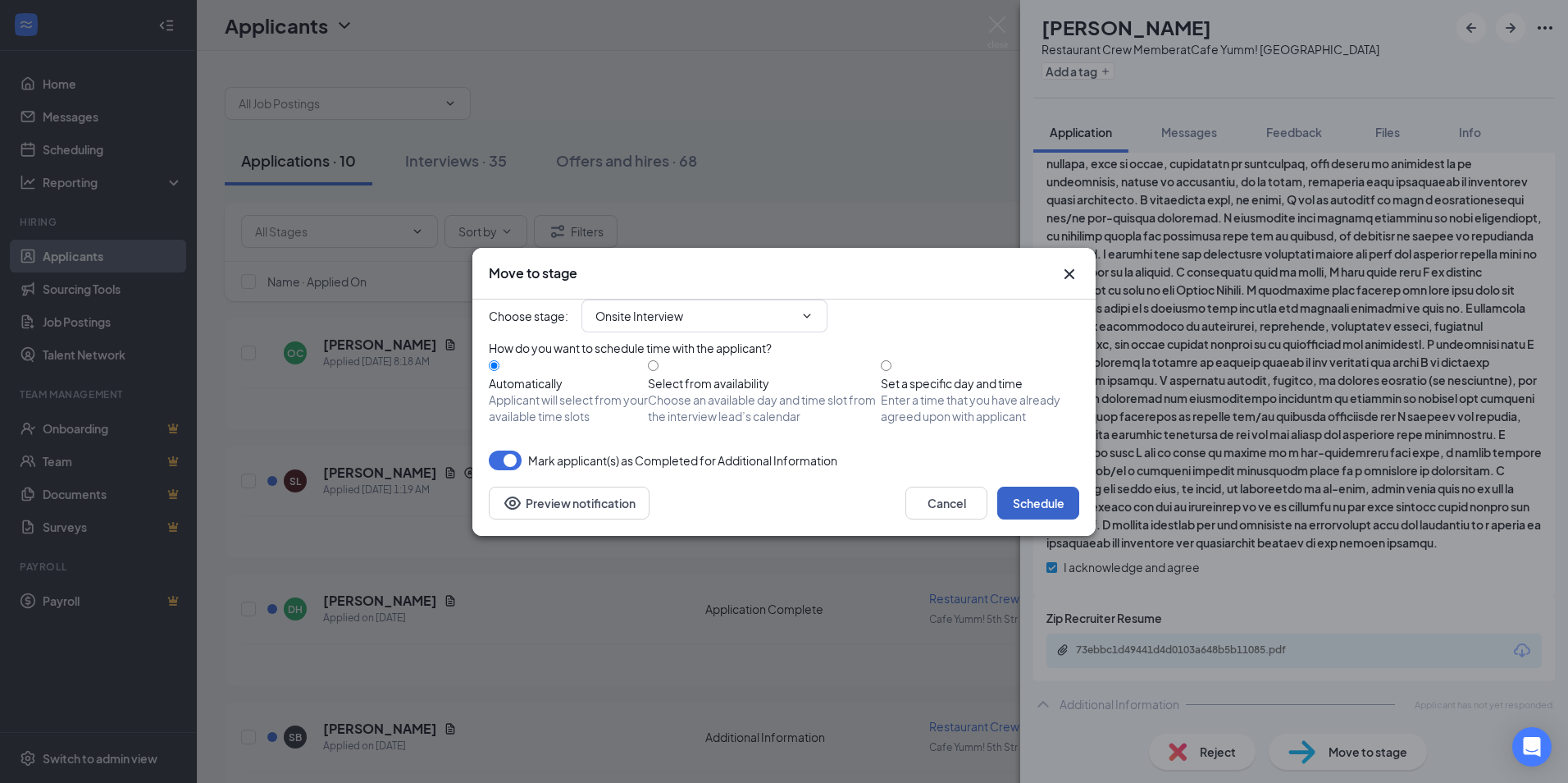
click at [1028, 519] on button "Schedule" at bounding box center [1038, 503] width 82 height 33
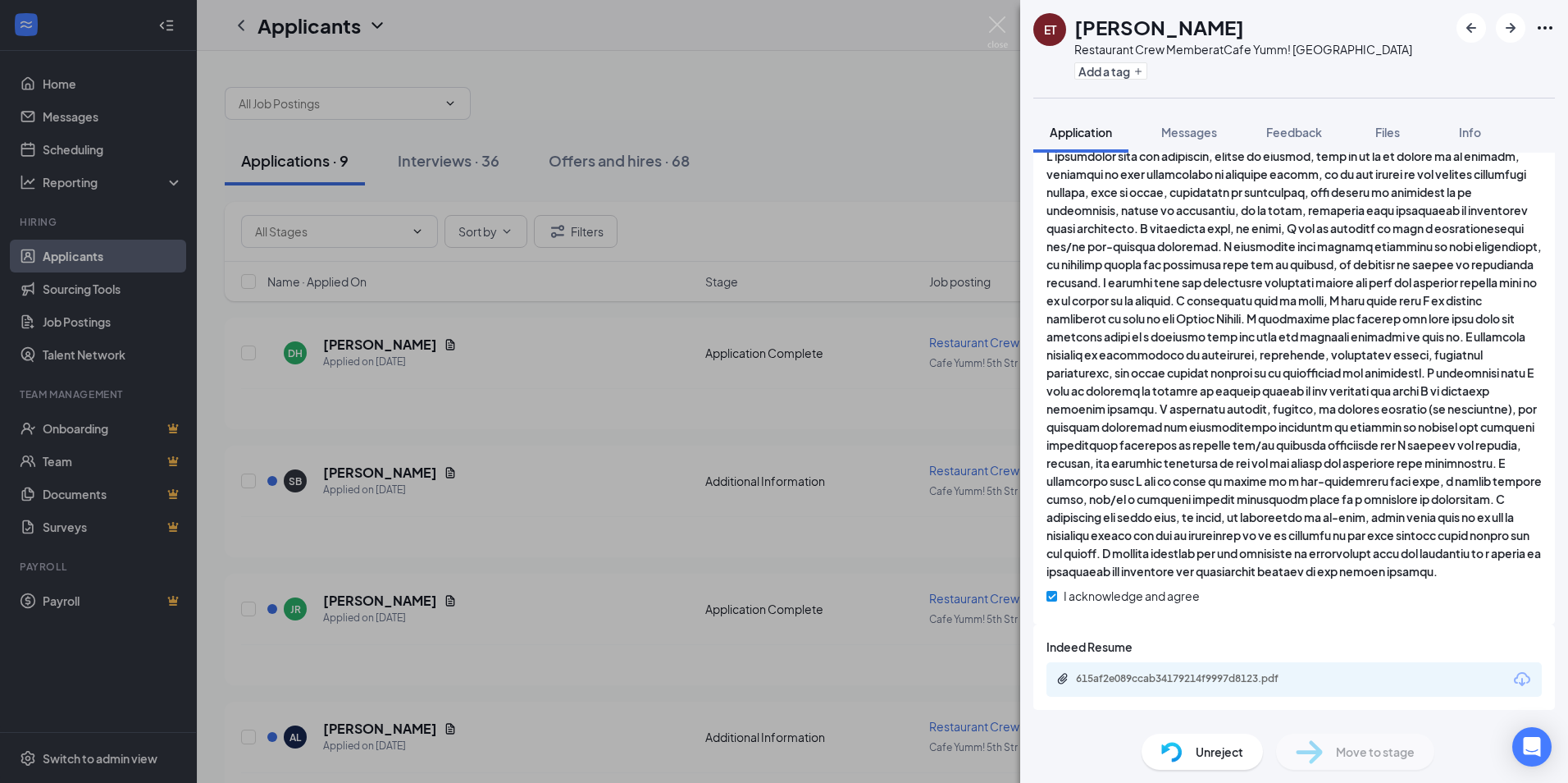
scroll to position [457, 0]
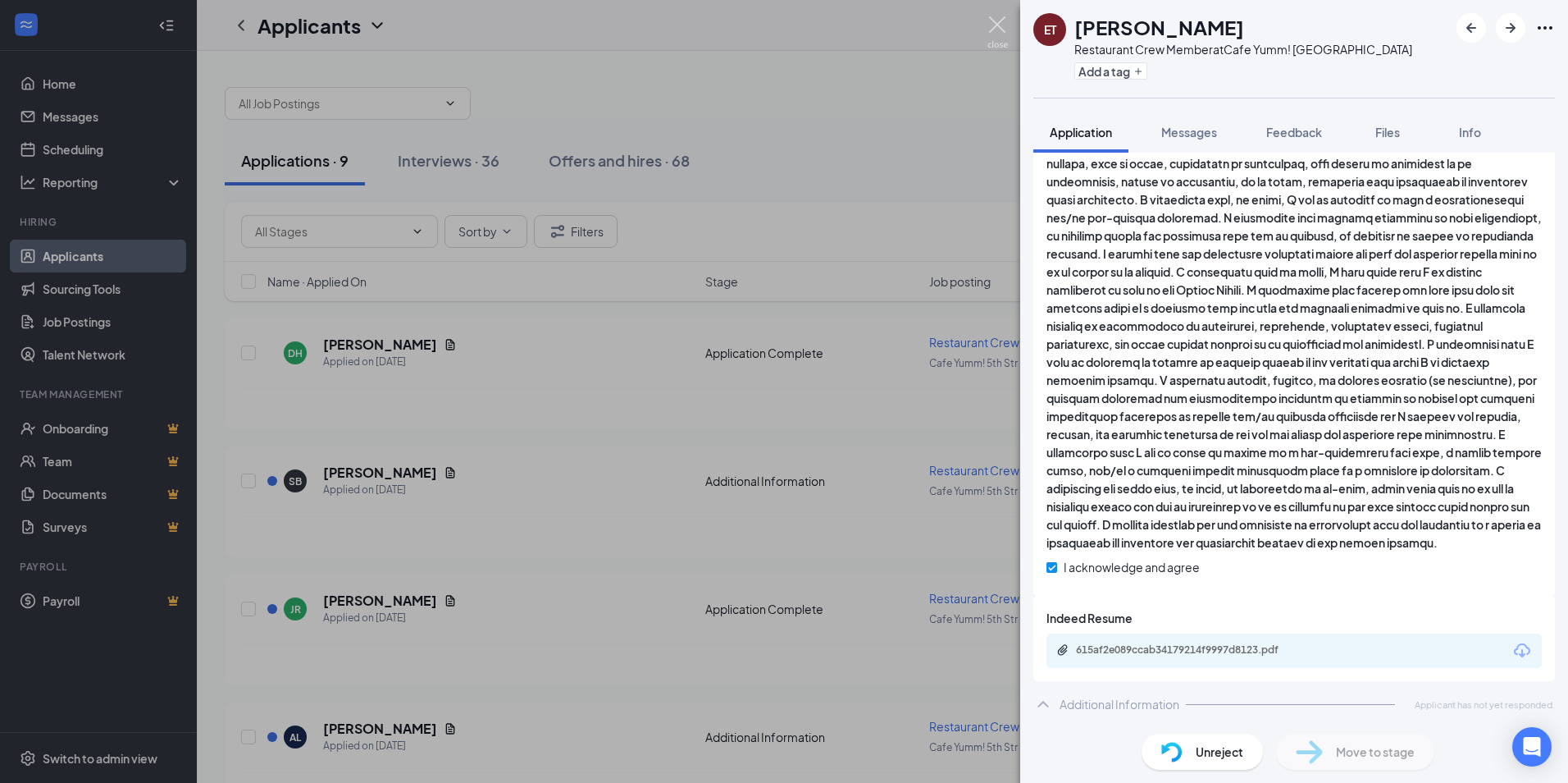
click at [989, 29] on img at bounding box center [997, 32] width 20 height 32
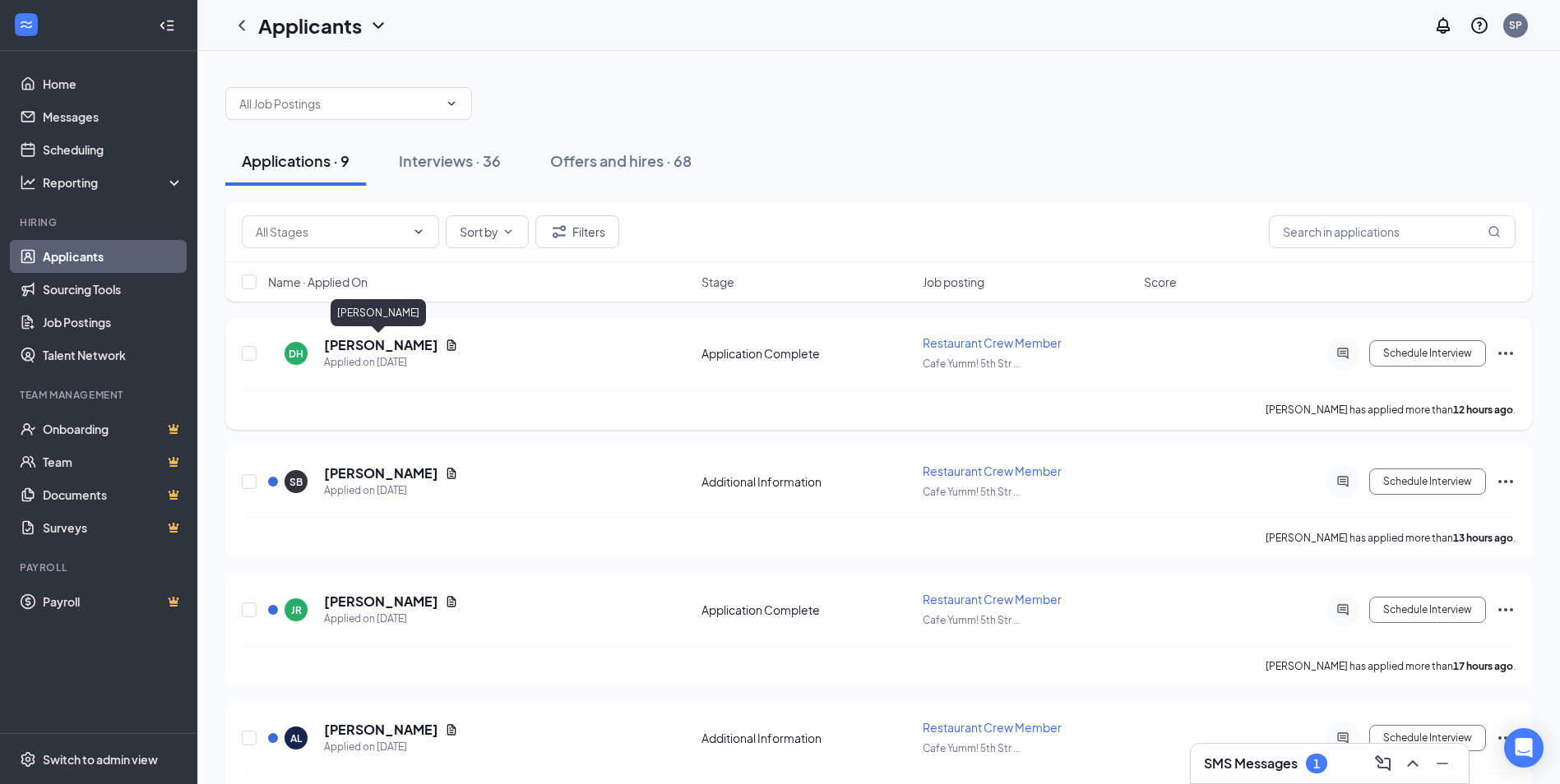
click at [391, 344] on h5 "[PERSON_NAME]" at bounding box center [380, 345] width 114 height 19
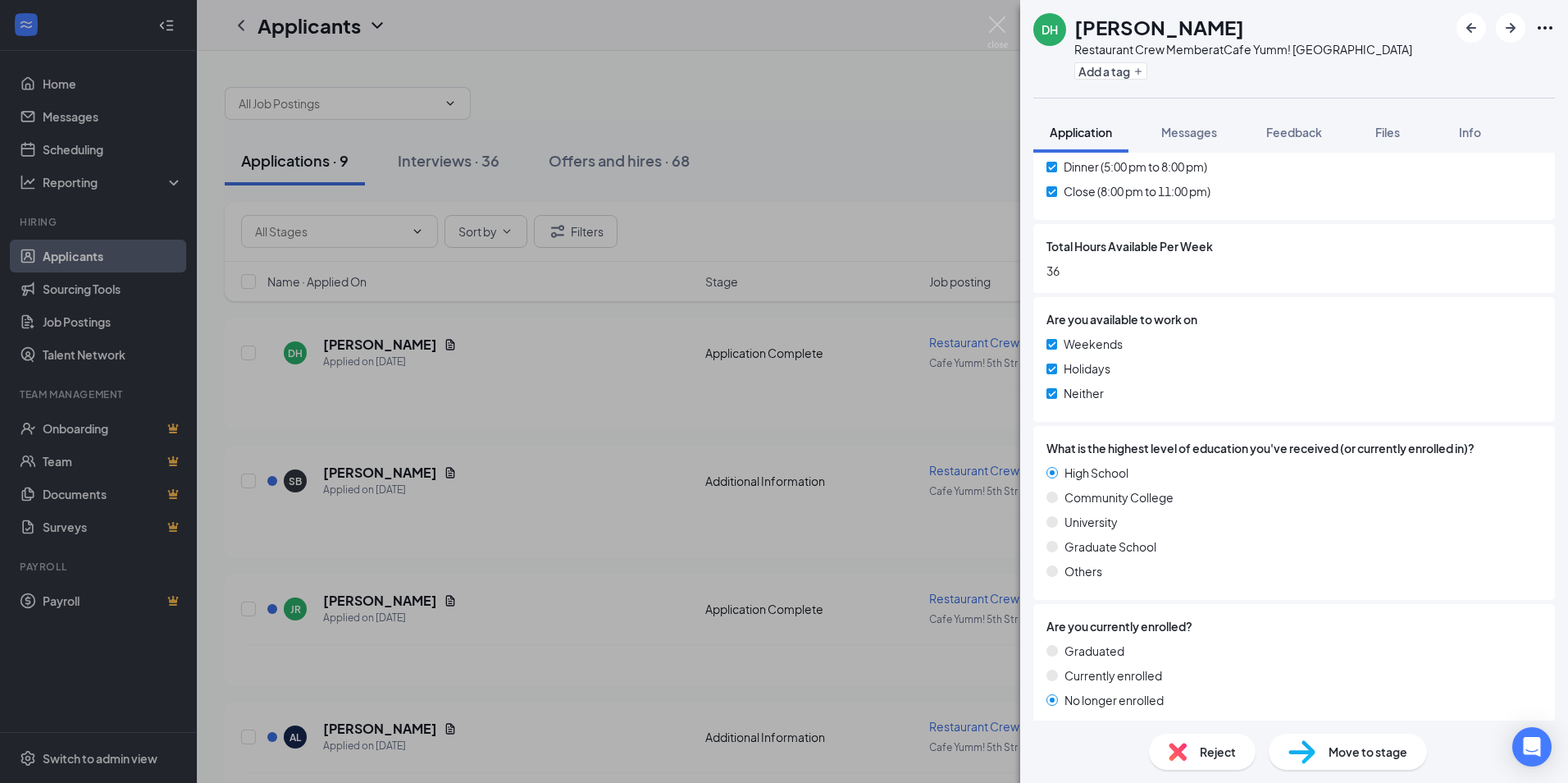
scroll to position [1416, 0]
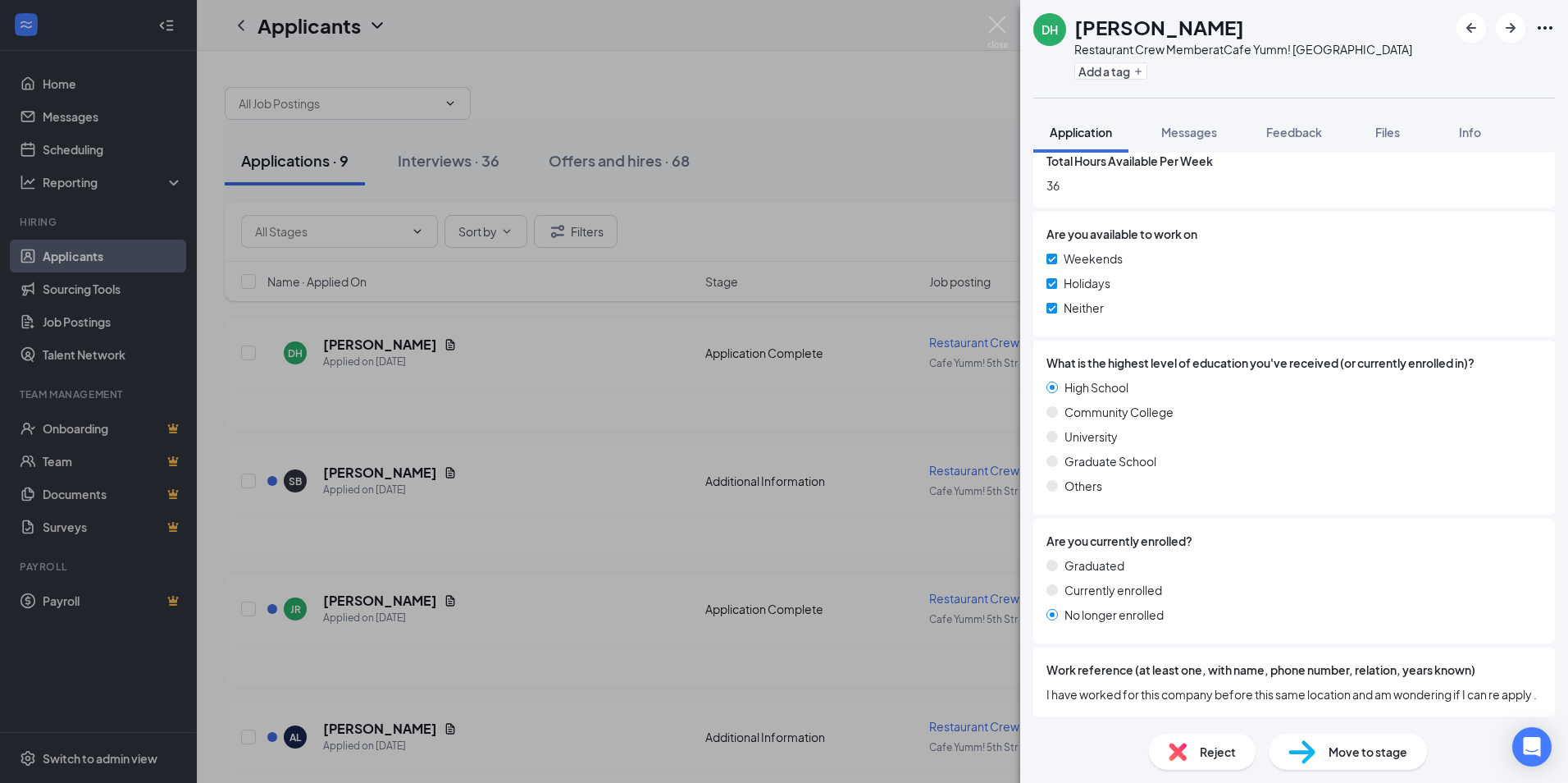
click at [1190, 753] on div "Reject" at bounding box center [1202, 751] width 107 height 36
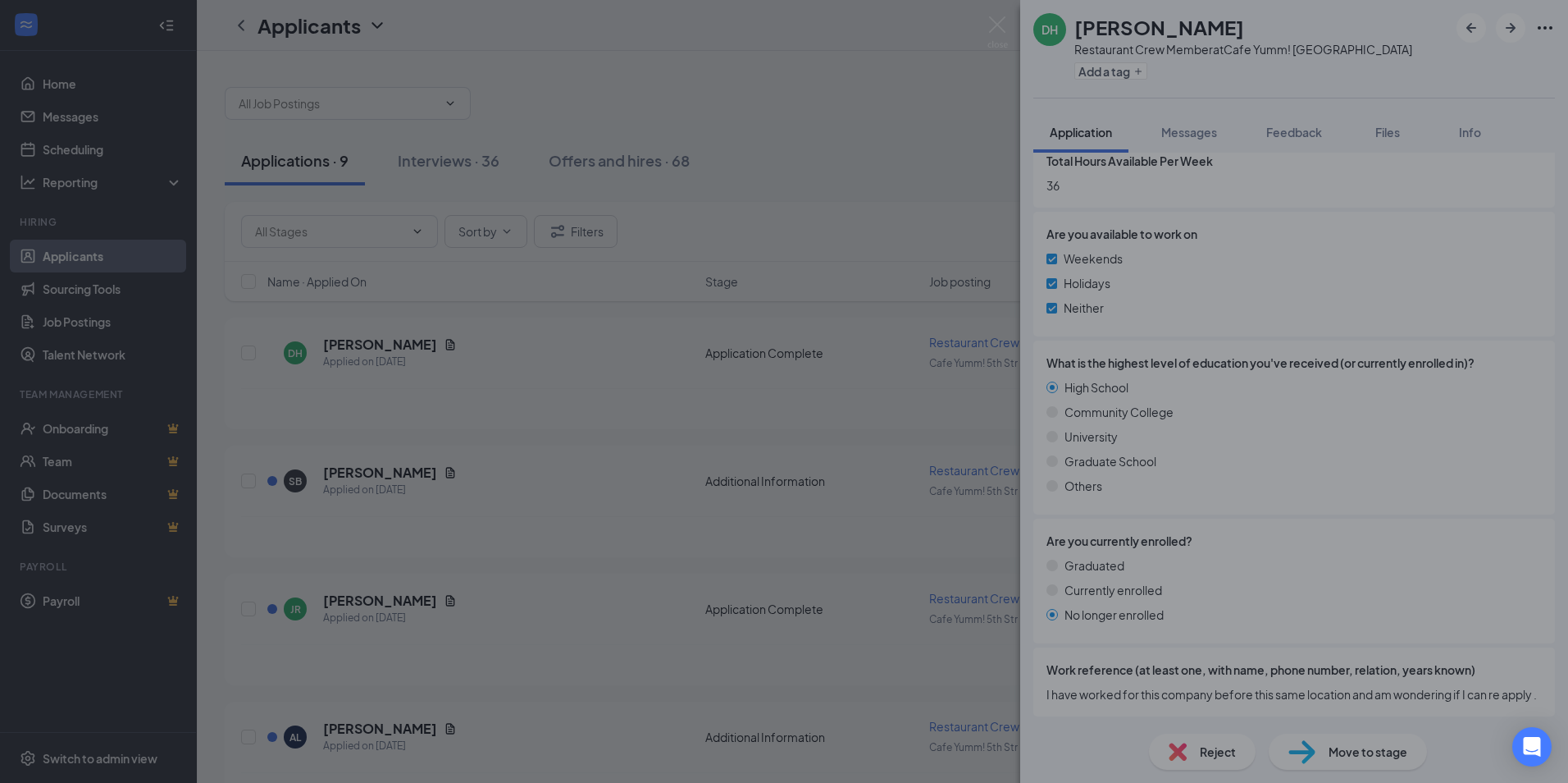
scroll to position [1410, 0]
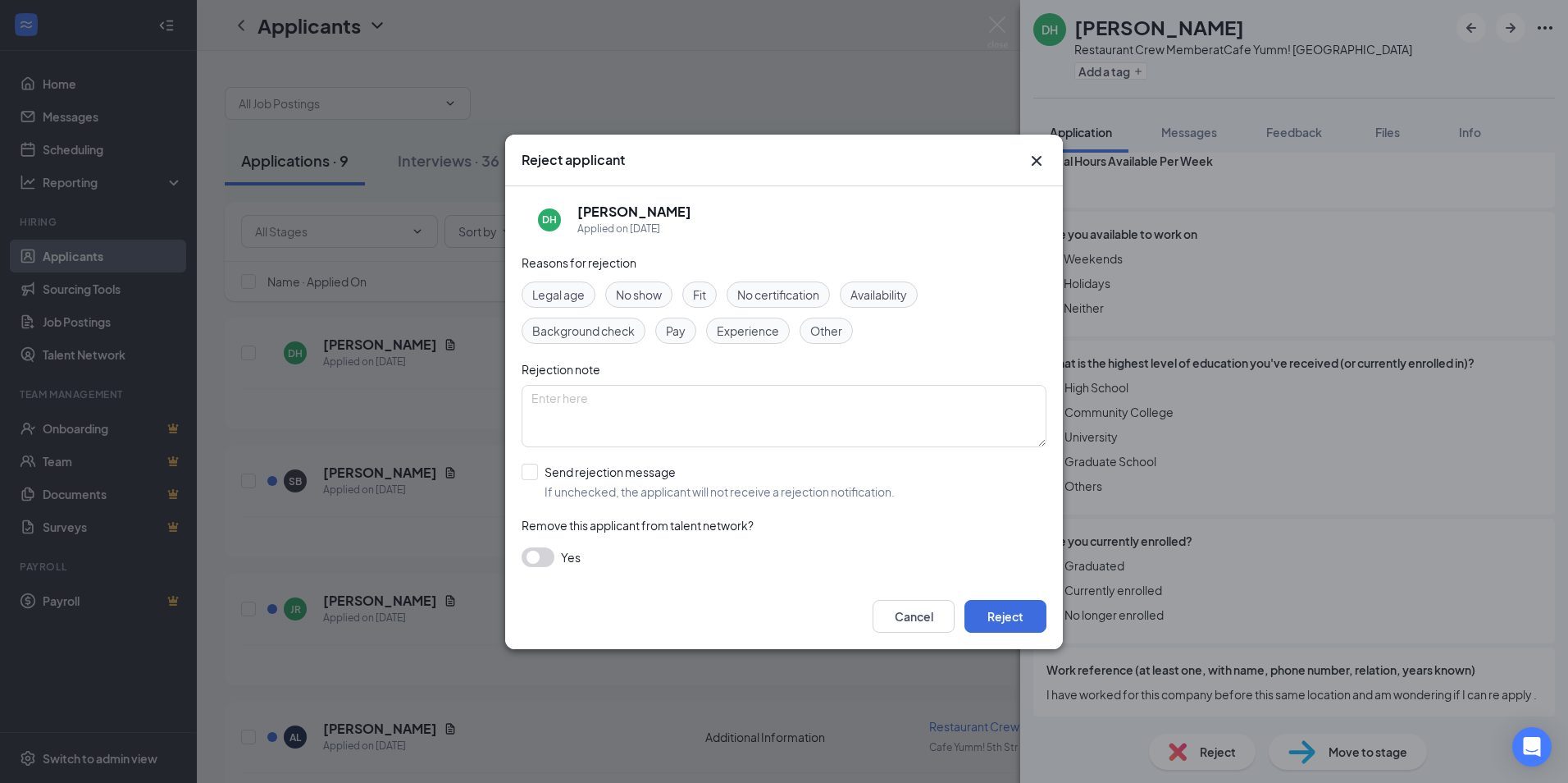
click at [654, 295] on span "No show" at bounding box center [639, 295] width 46 height 18
click at [653, 297] on span "No show" at bounding box center [639, 295] width 46 height 18
click at [651, 295] on span "No show" at bounding box center [639, 295] width 46 height 18
click at [997, 611] on button "Reject" at bounding box center [1005, 617] width 82 height 33
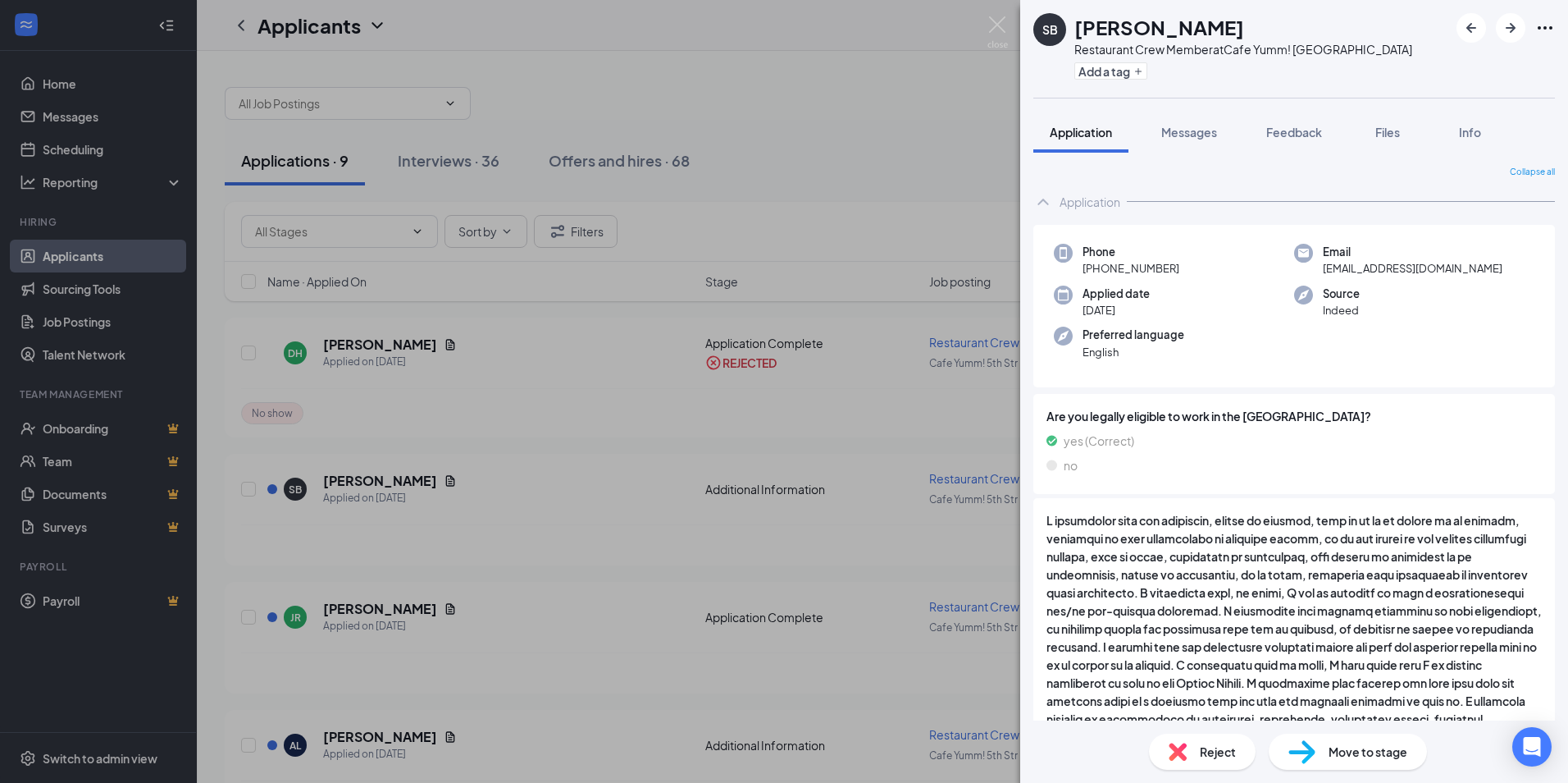
click at [378, 345] on div "SB Sofia Becerra Restaurant Crew Member at Cafe Yumm! 5th Street Add a tag Appl…" at bounding box center [784, 391] width 1568 height 783
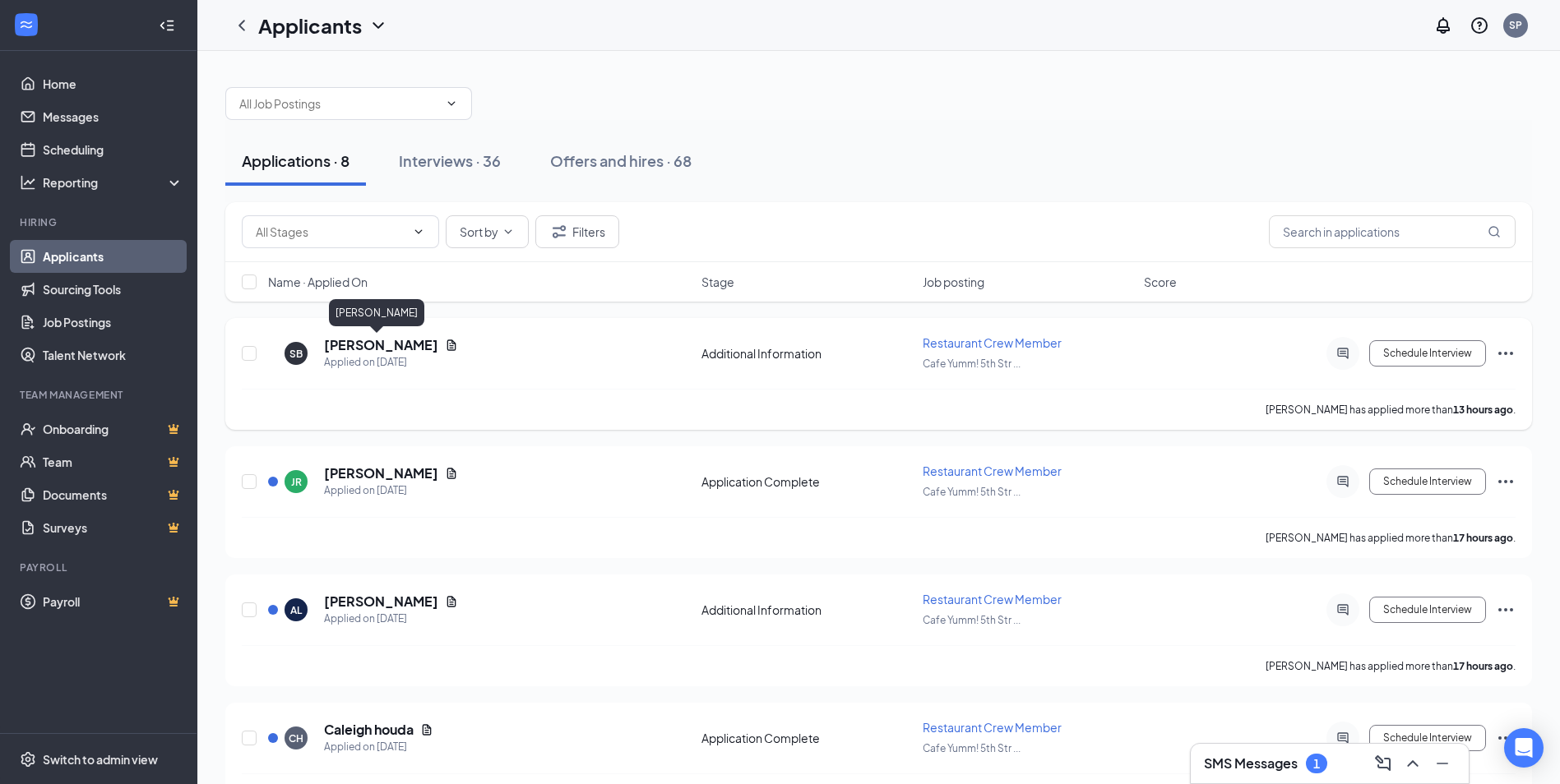
click at [394, 344] on h5 "[PERSON_NAME]" at bounding box center [380, 345] width 114 height 19
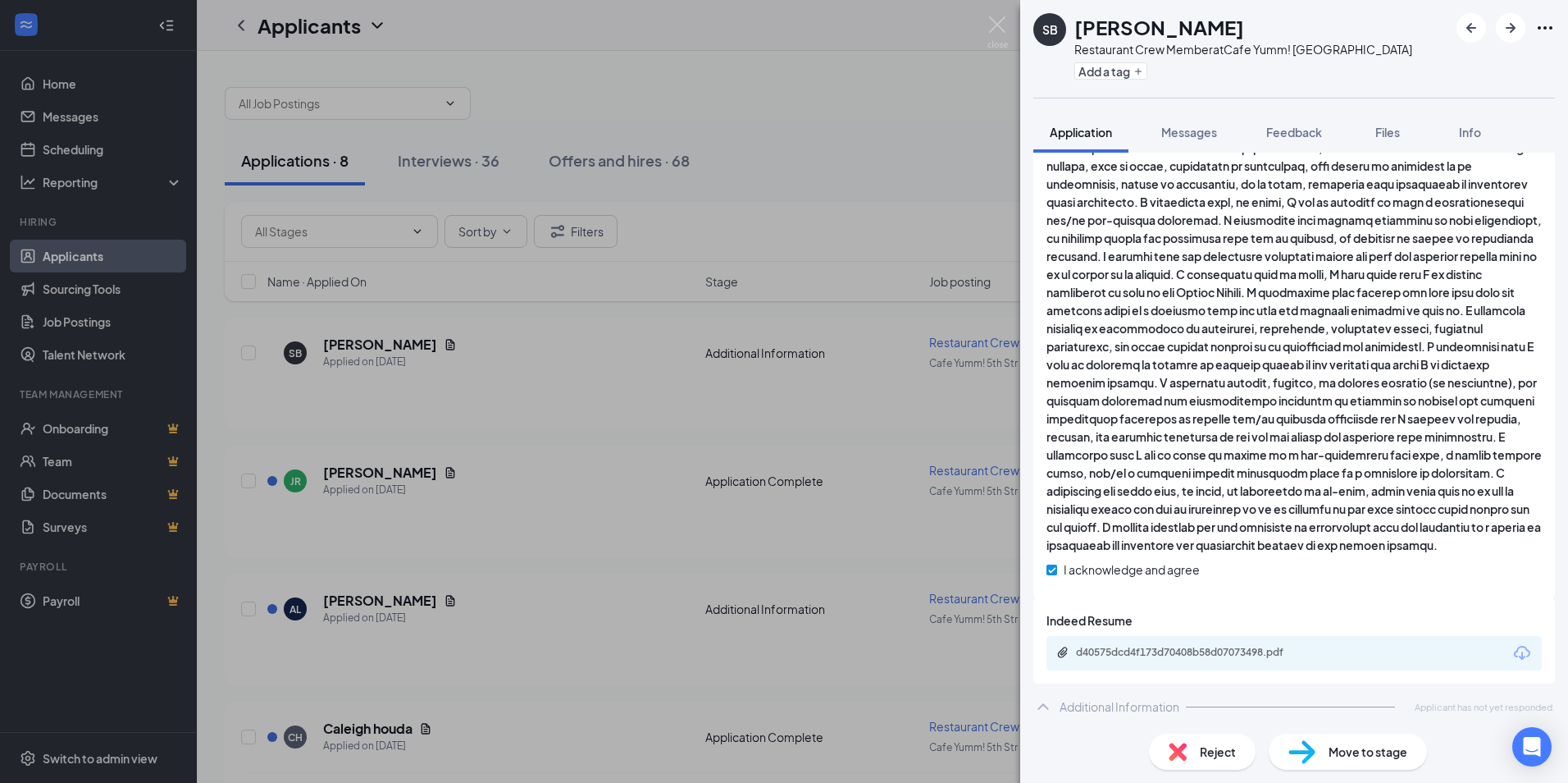
scroll to position [411, 0]
click at [1212, 653] on div "d40575dcd4f173d70408b58d07073498.pdf" at bounding box center [1191, 651] width 229 height 14
click at [1232, 750] on span "Reject" at bounding box center [1217, 752] width 36 height 18
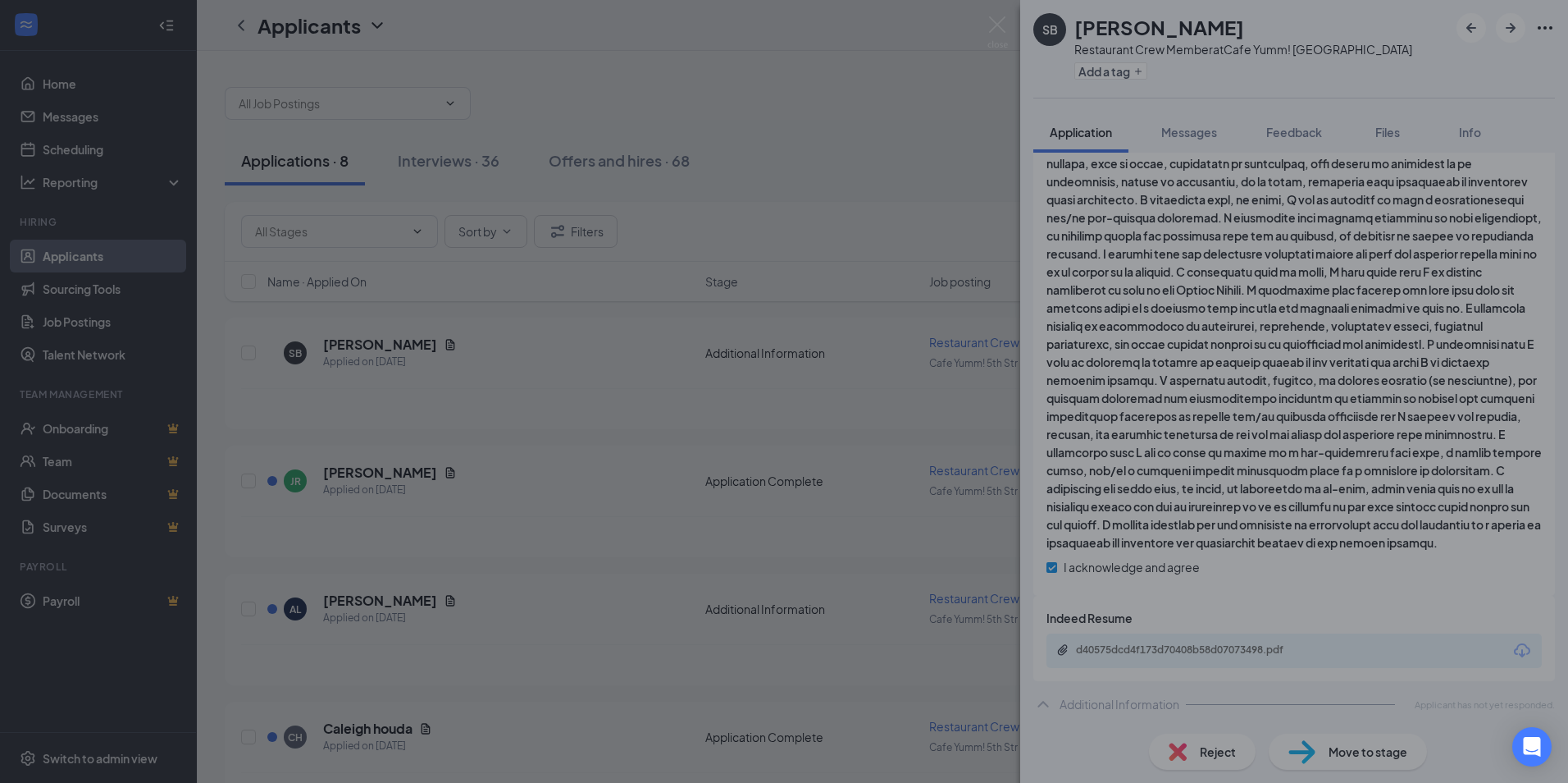
scroll to position [406, 0]
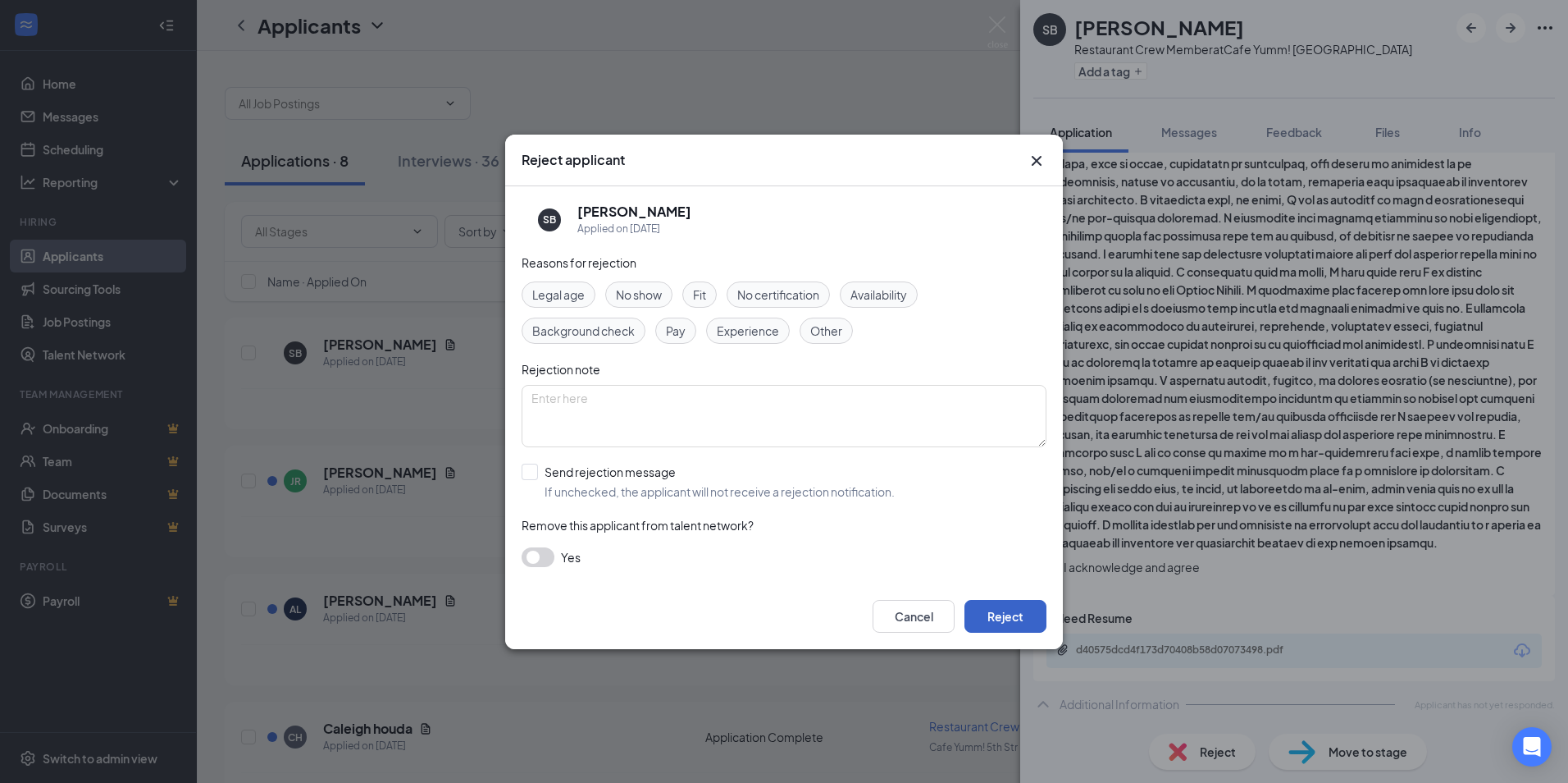
click at [1014, 617] on button "Reject" at bounding box center [1005, 617] width 82 height 33
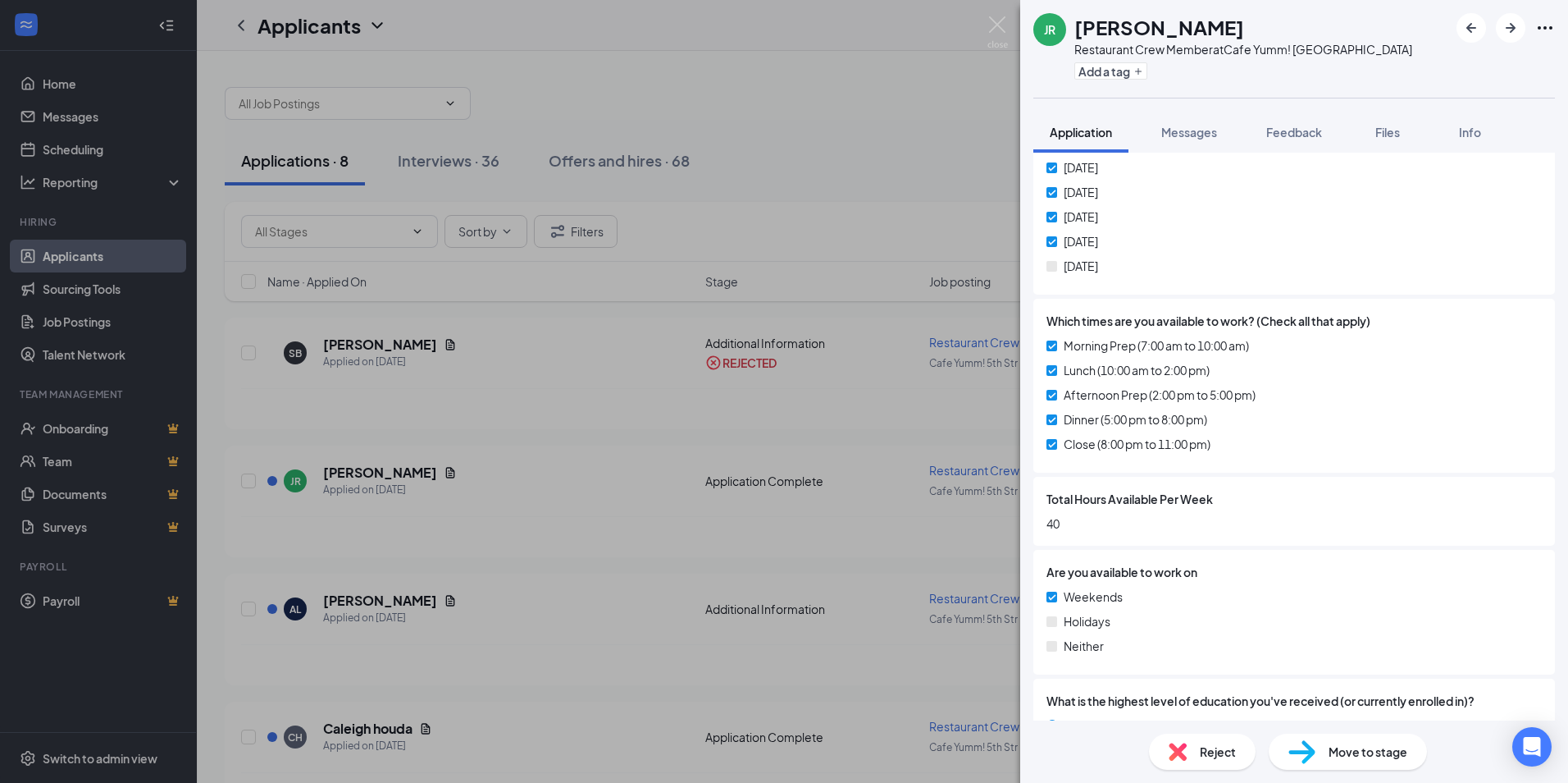
scroll to position [714, 0]
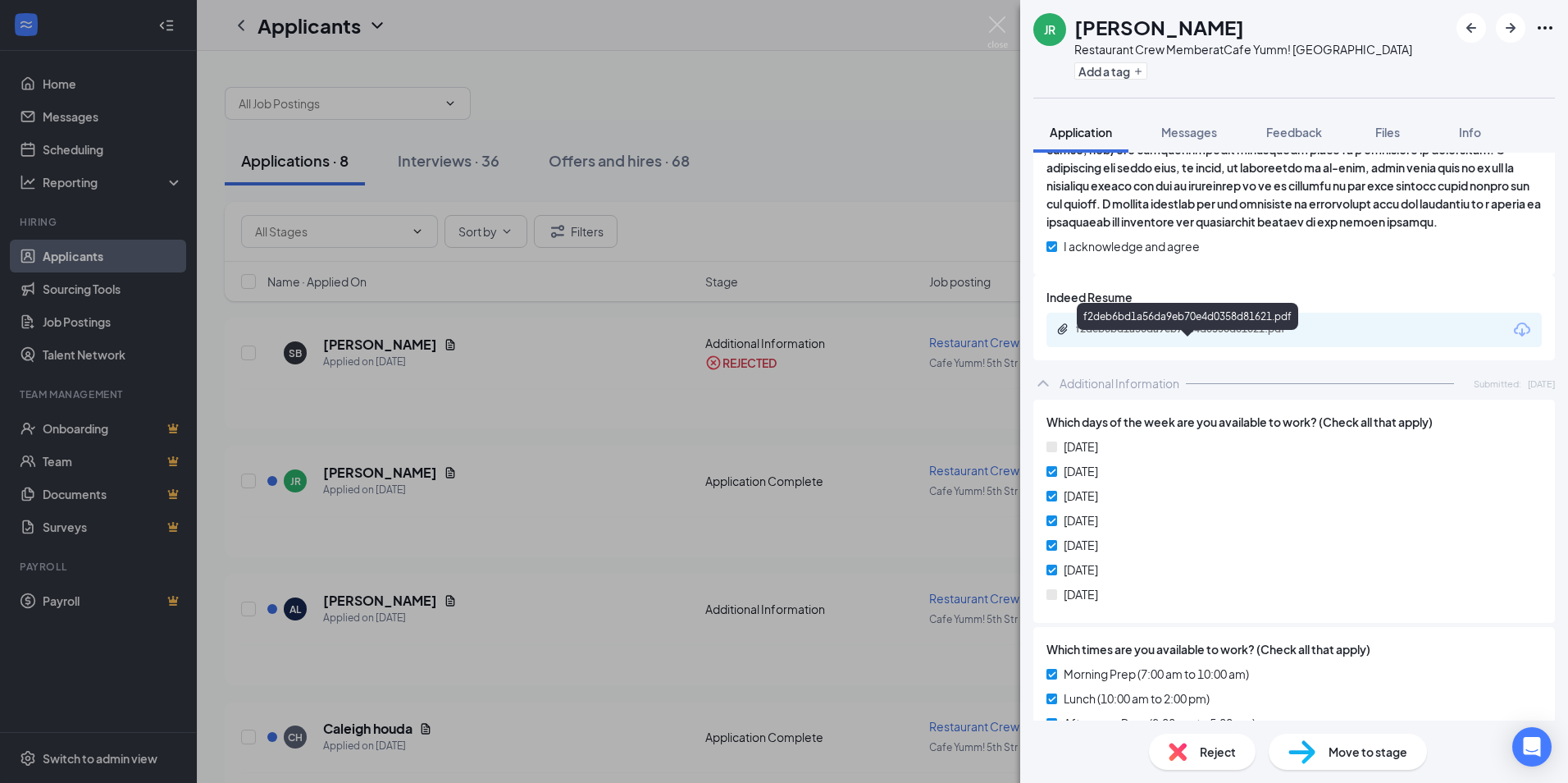
click at [1199, 336] on div "f2deb6bd1a56da9eb70e4d0358d81621.pdf" at bounding box center [1191, 330] width 229 height 14
click at [1189, 754] on div "Reject" at bounding box center [1202, 751] width 107 height 36
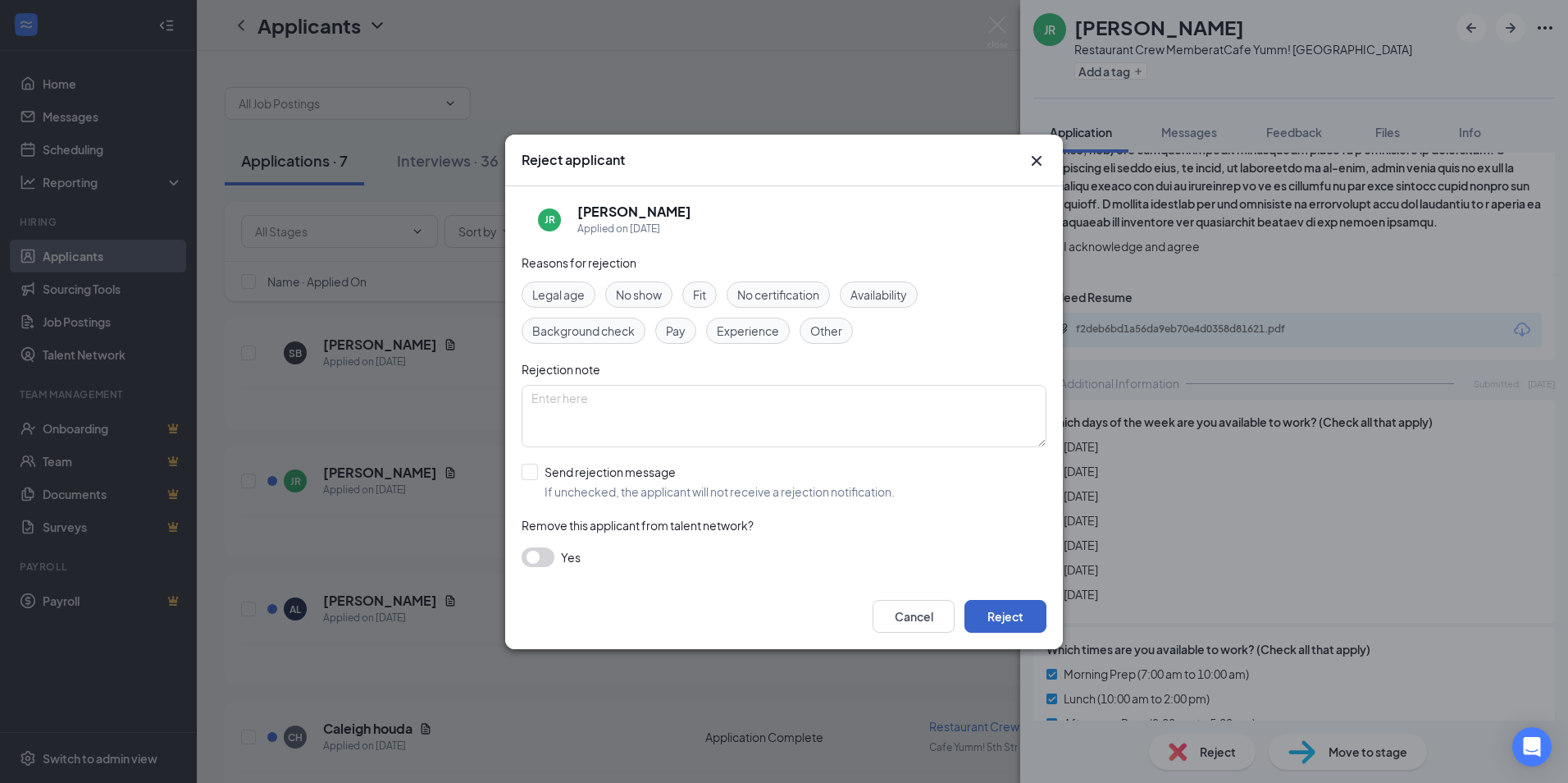
click at [1013, 624] on button "Reject" at bounding box center [1005, 617] width 82 height 33
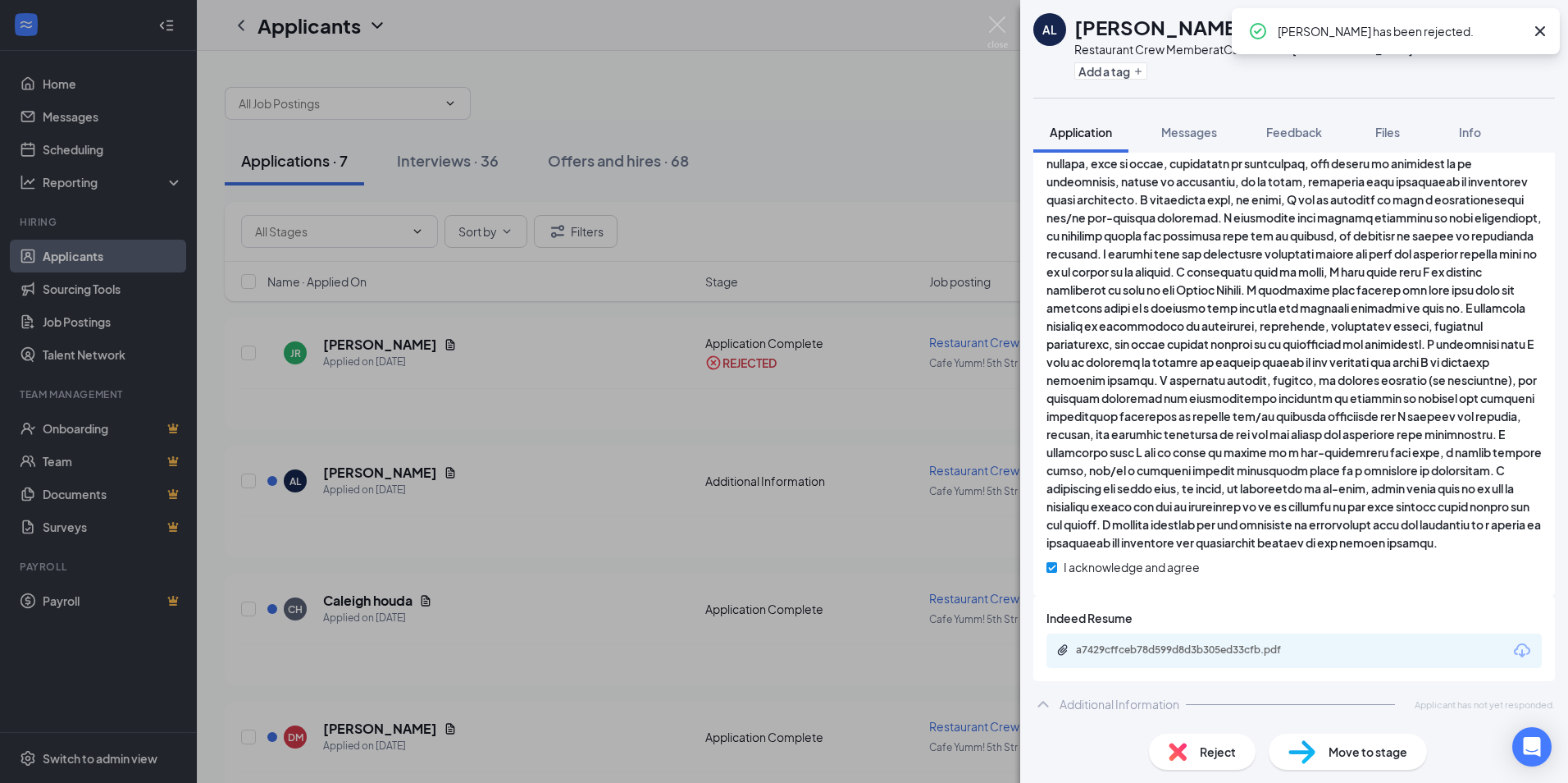
scroll to position [411, 0]
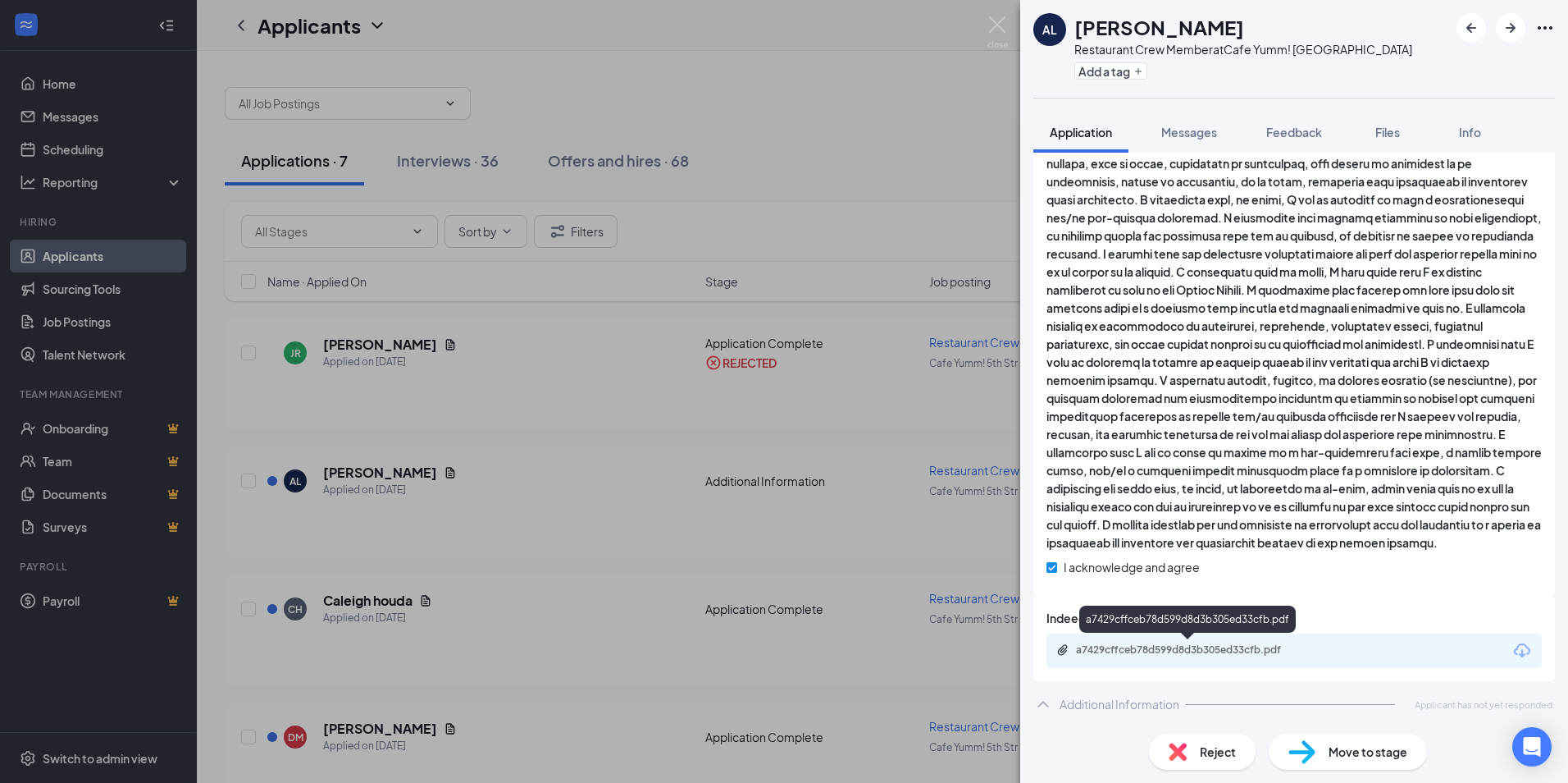
click at [1211, 653] on div "a7429cffceb78d599d8d3b305ed33cfb.pdf" at bounding box center [1191, 651] width 229 height 14
click at [1212, 758] on span "Reject" at bounding box center [1217, 752] width 36 height 18
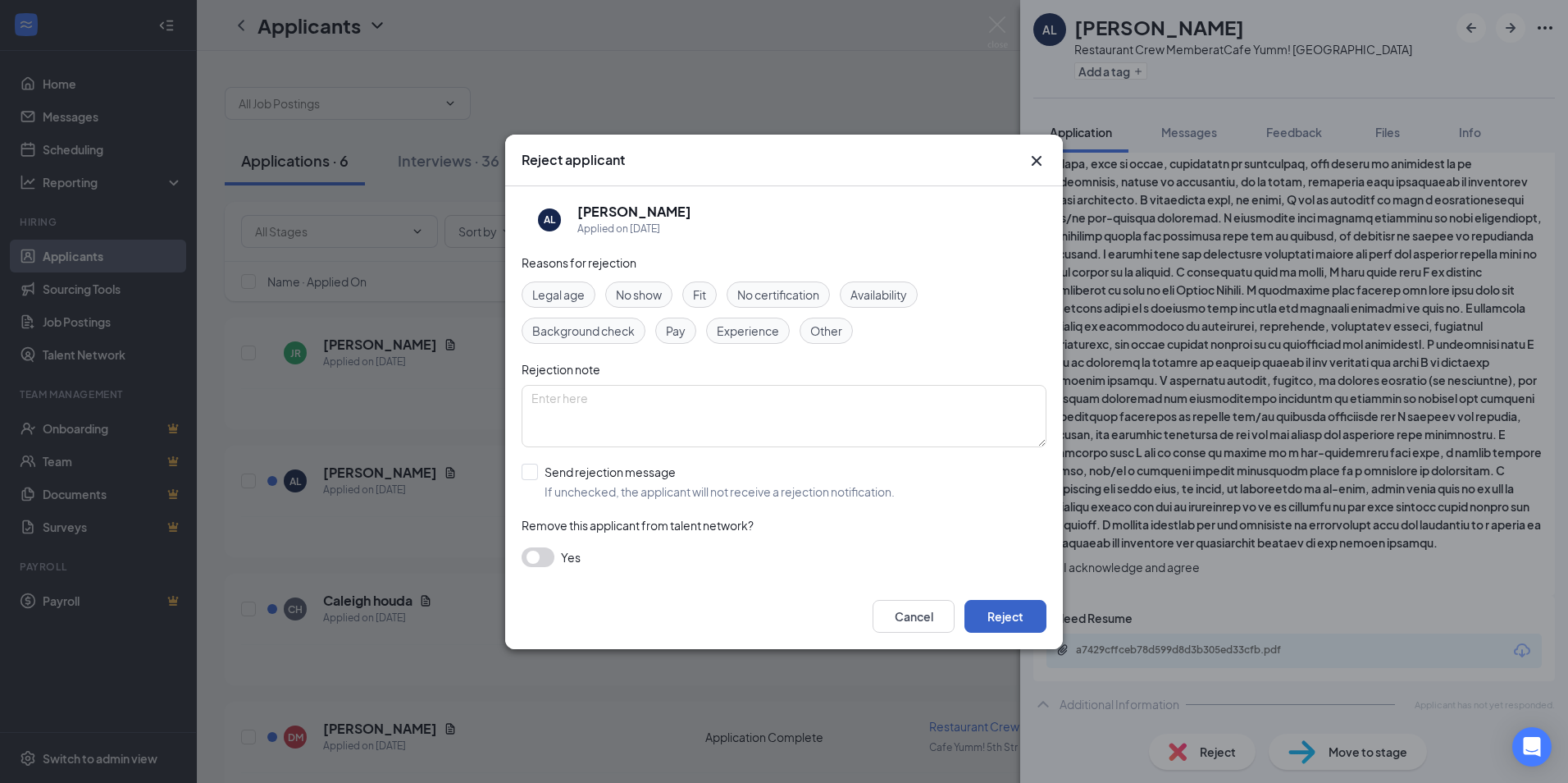
click at [1009, 613] on button "Reject" at bounding box center [1005, 617] width 82 height 33
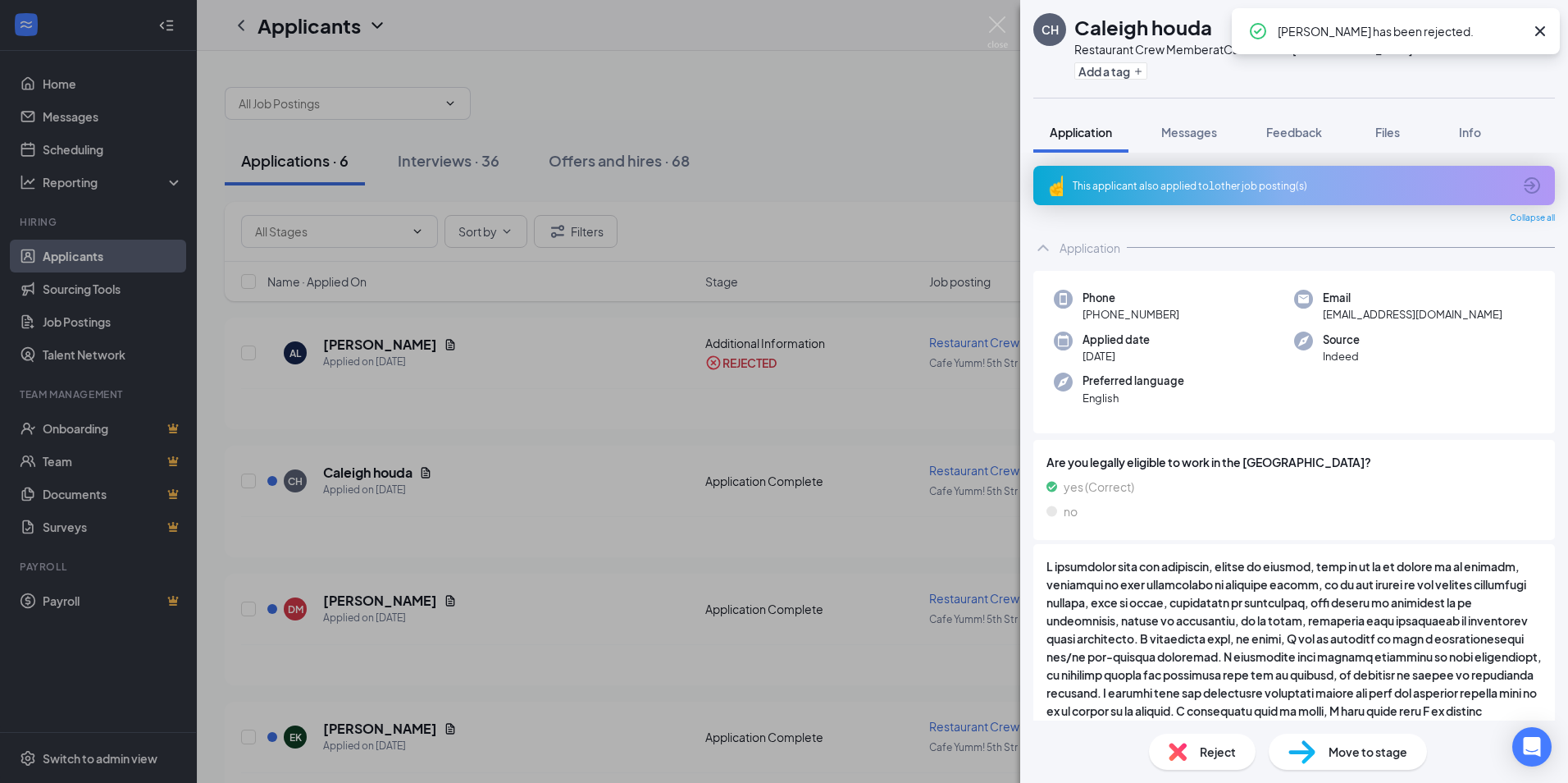
click at [1174, 191] on div "This applicant also applied to 1 other job posting(s)" at bounding box center [1293, 186] width 439 height 14
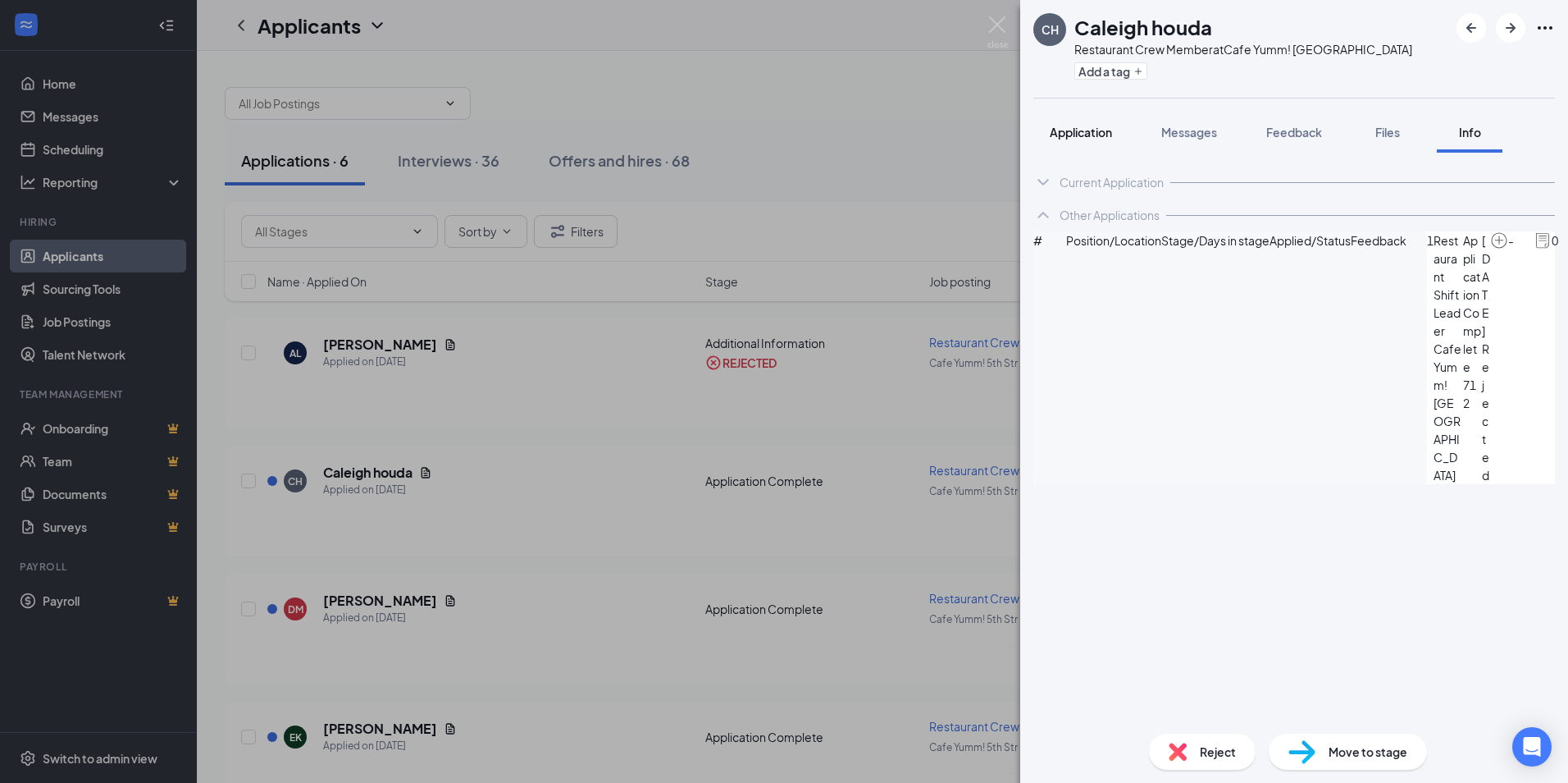
click at [1097, 127] on span "Application" at bounding box center [1081, 131] width 62 height 15
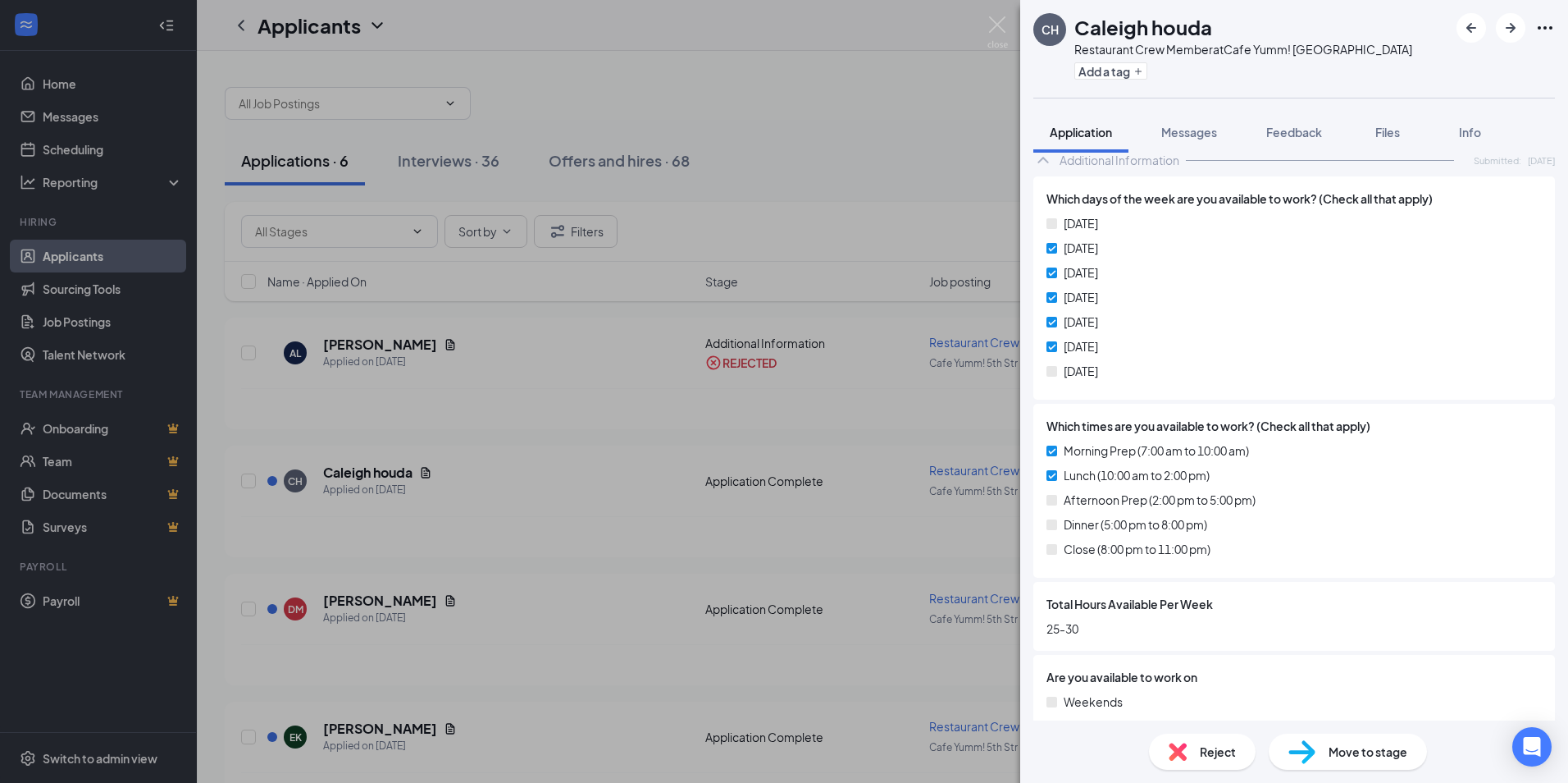
scroll to position [985, 0]
click at [1192, 756] on div "Reject" at bounding box center [1202, 751] width 107 height 36
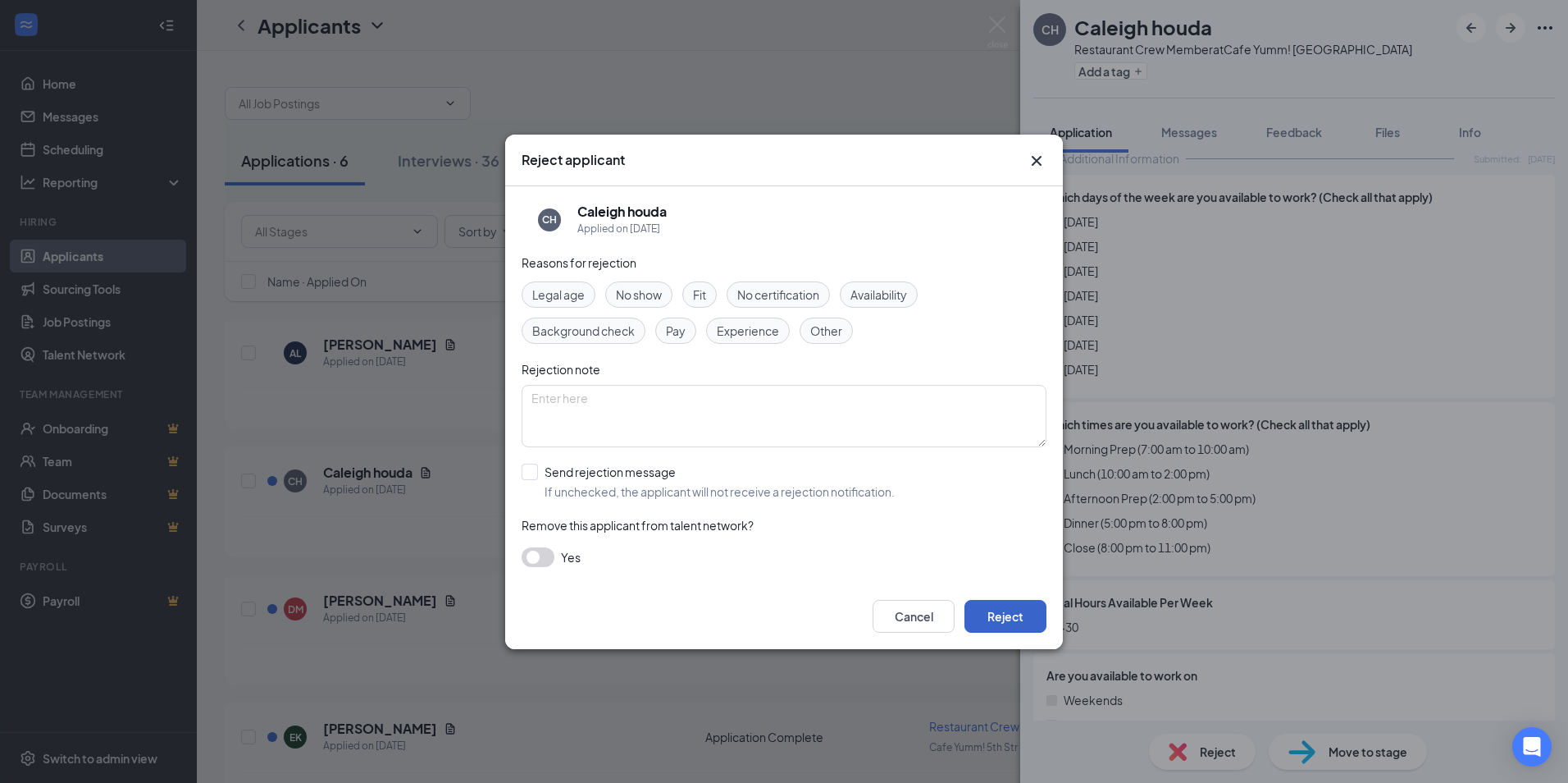
click at [988, 615] on button "Reject" at bounding box center [1005, 617] width 82 height 33
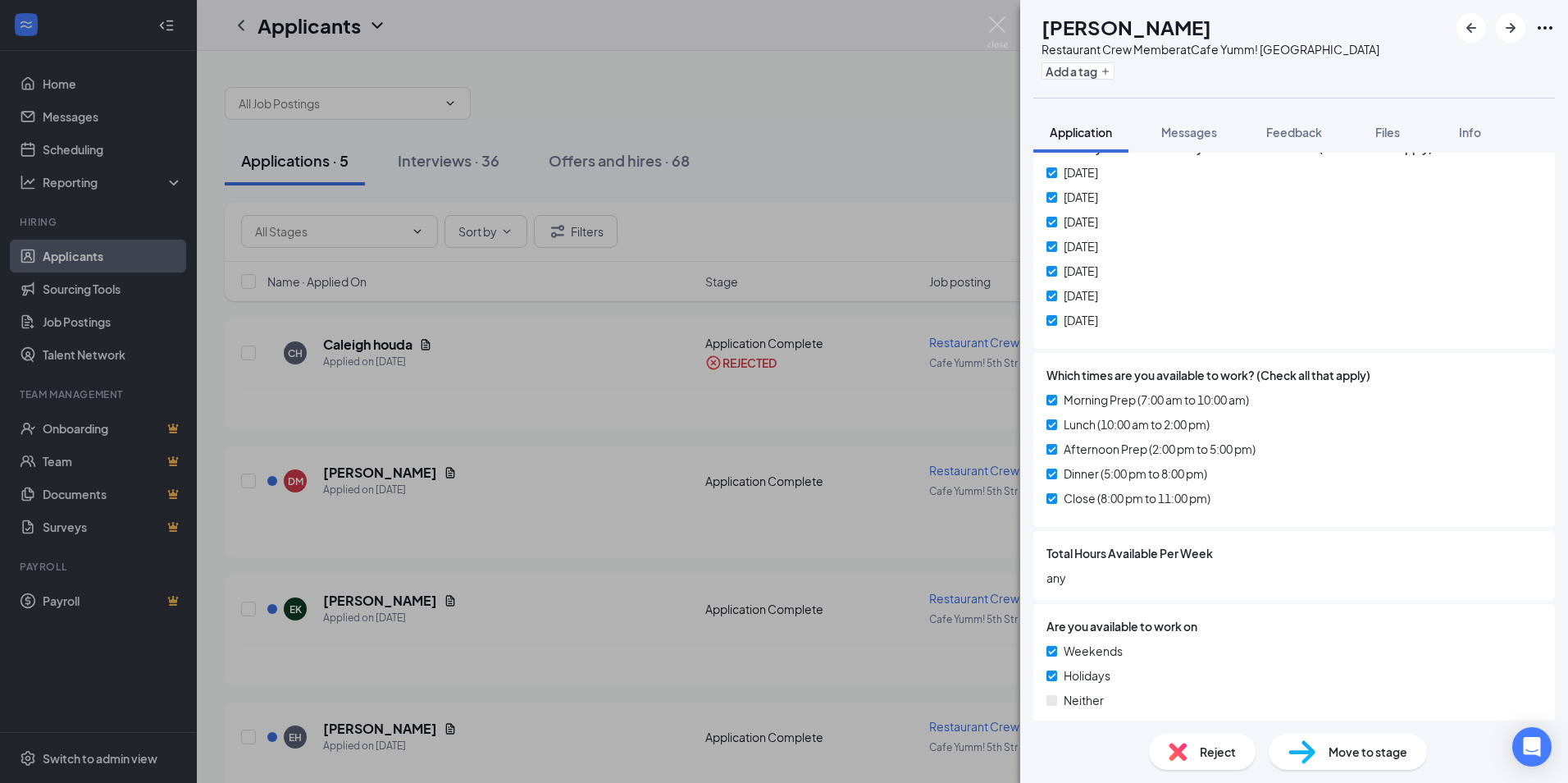
scroll to position [742, 0]
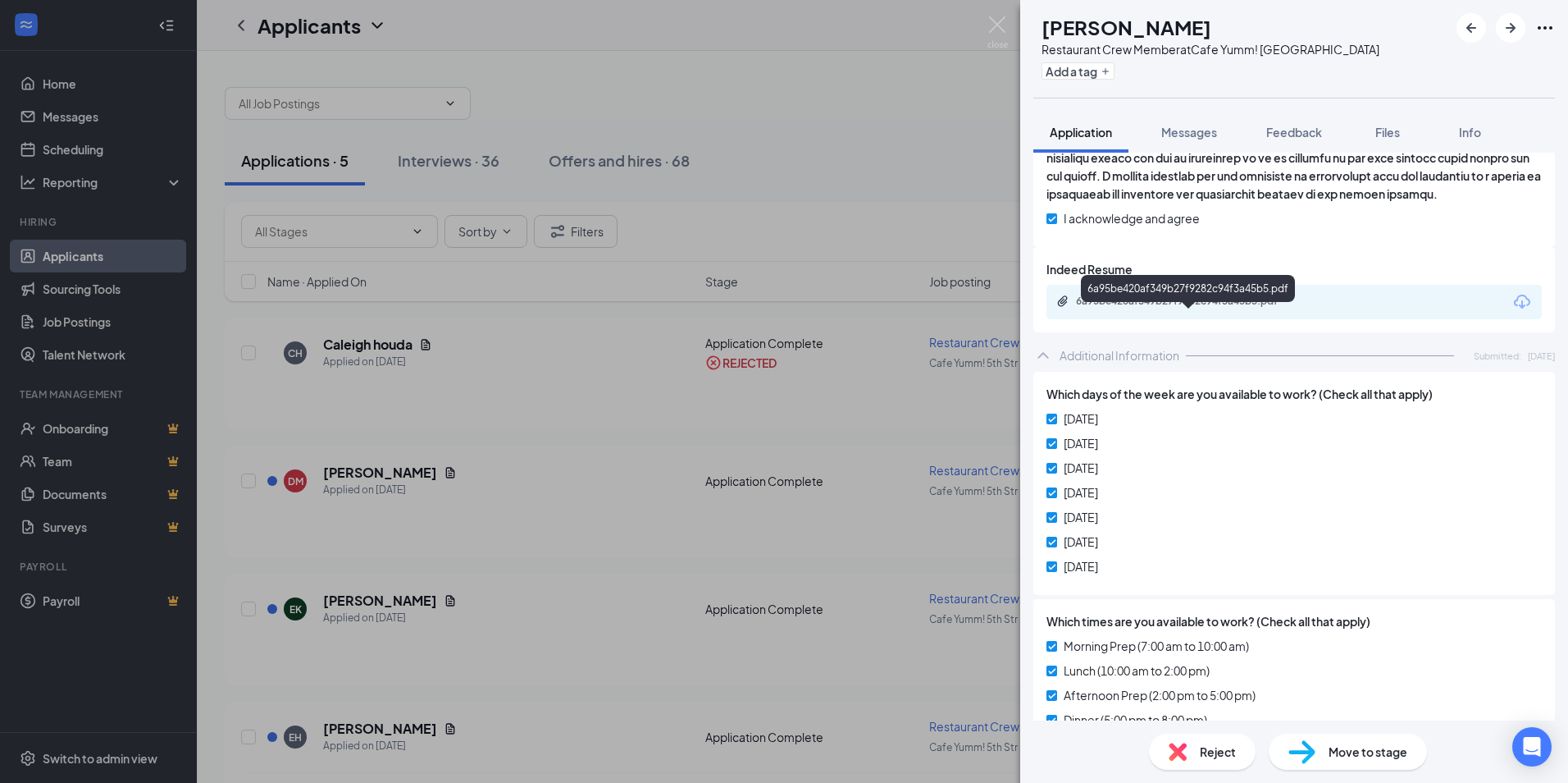
click at [1241, 307] on div "6a95be420af349b27f9282c94f3a45b5.pdf" at bounding box center [1191, 302] width 229 height 14
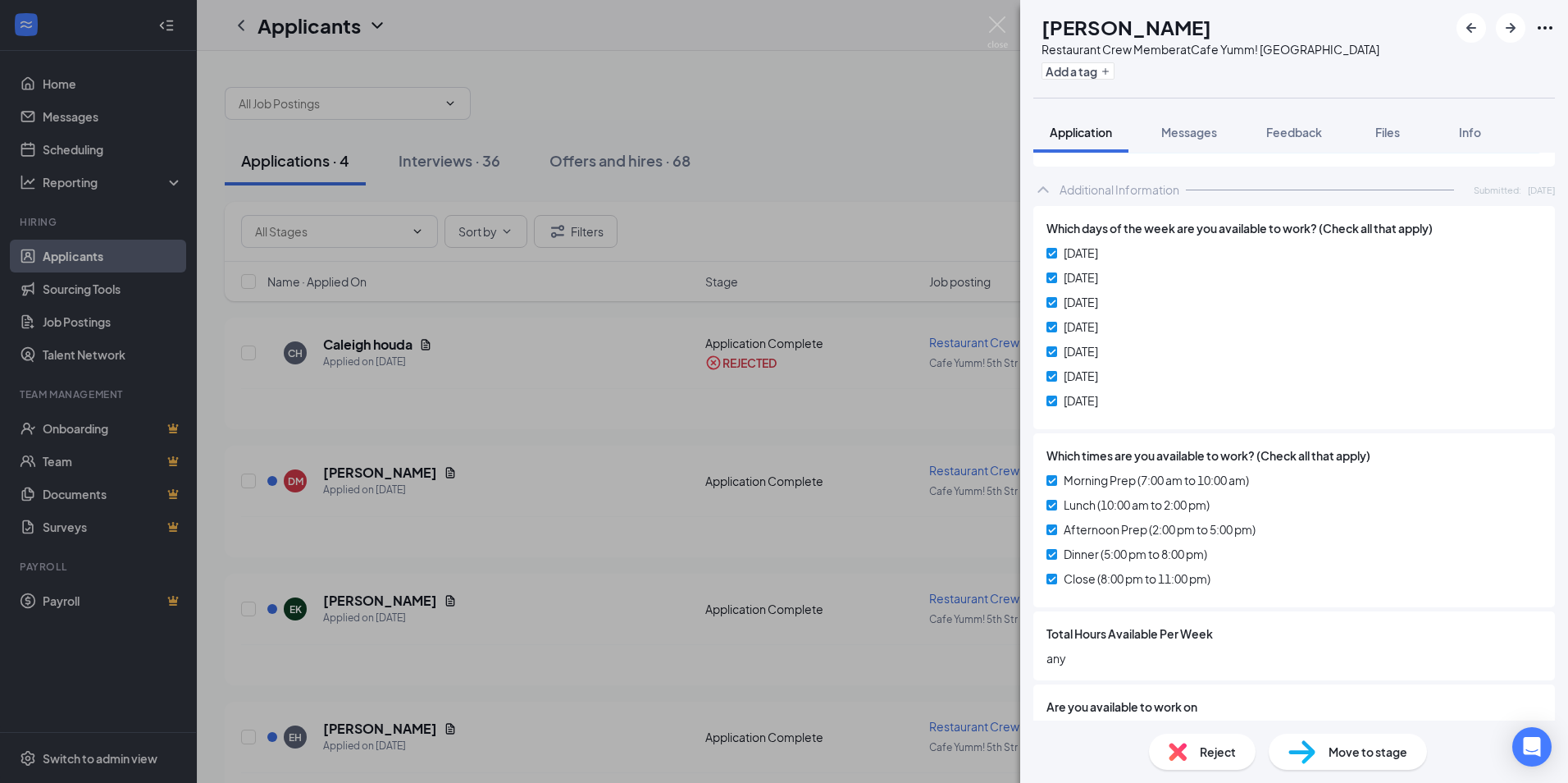
scroll to position [907, 0]
click at [1377, 755] on span "Move to stage" at bounding box center [1368, 752] width 79 height 18
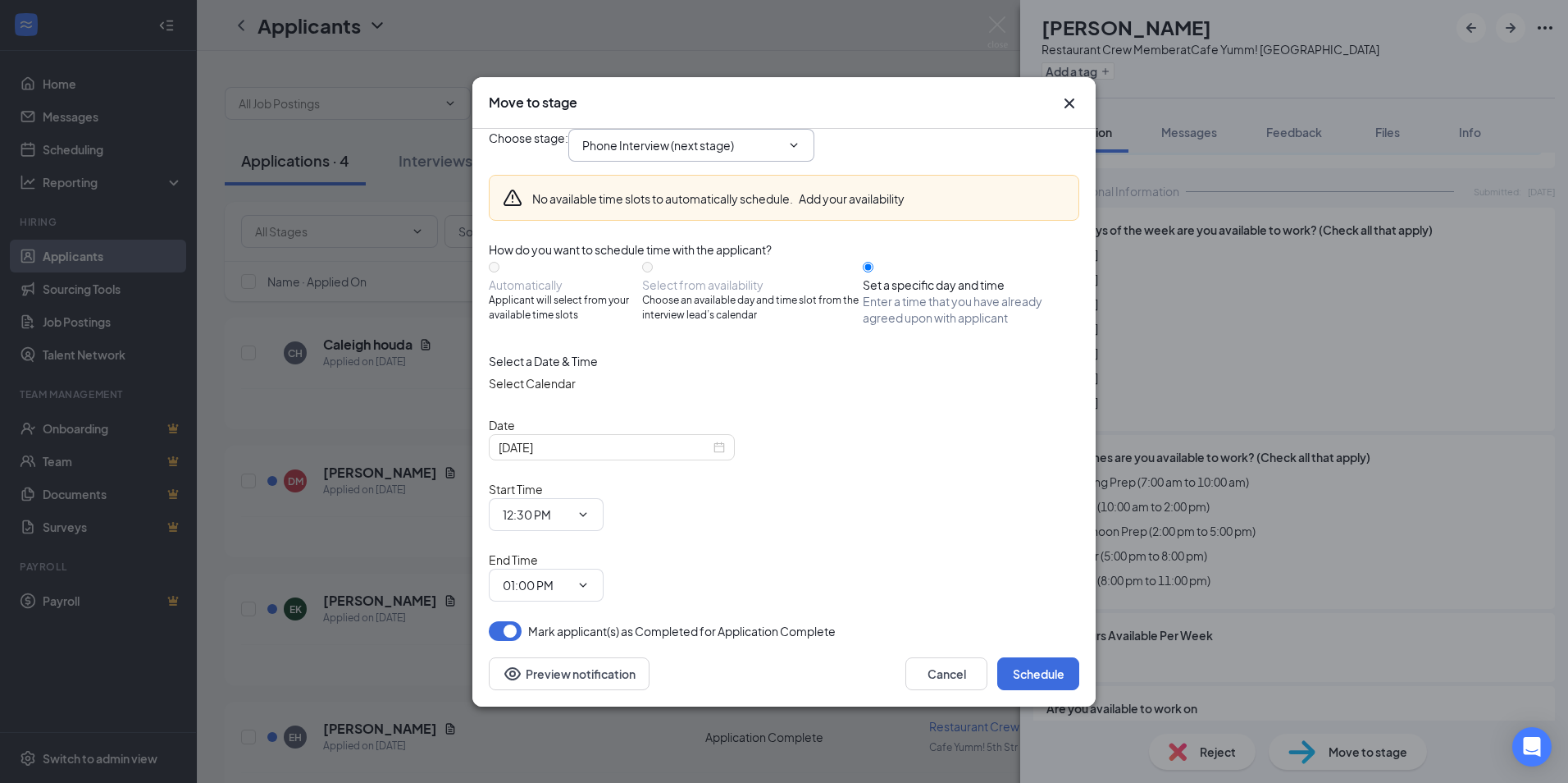
click at [615, 155] on input "Phone Interview (next stage)" at bounding box center [681, 145] width 198 height 18
click at [679, 359] on div "Onsite Interview" at bounding box center [640, 349] width 87 height 18
type input "Onsite Interview"
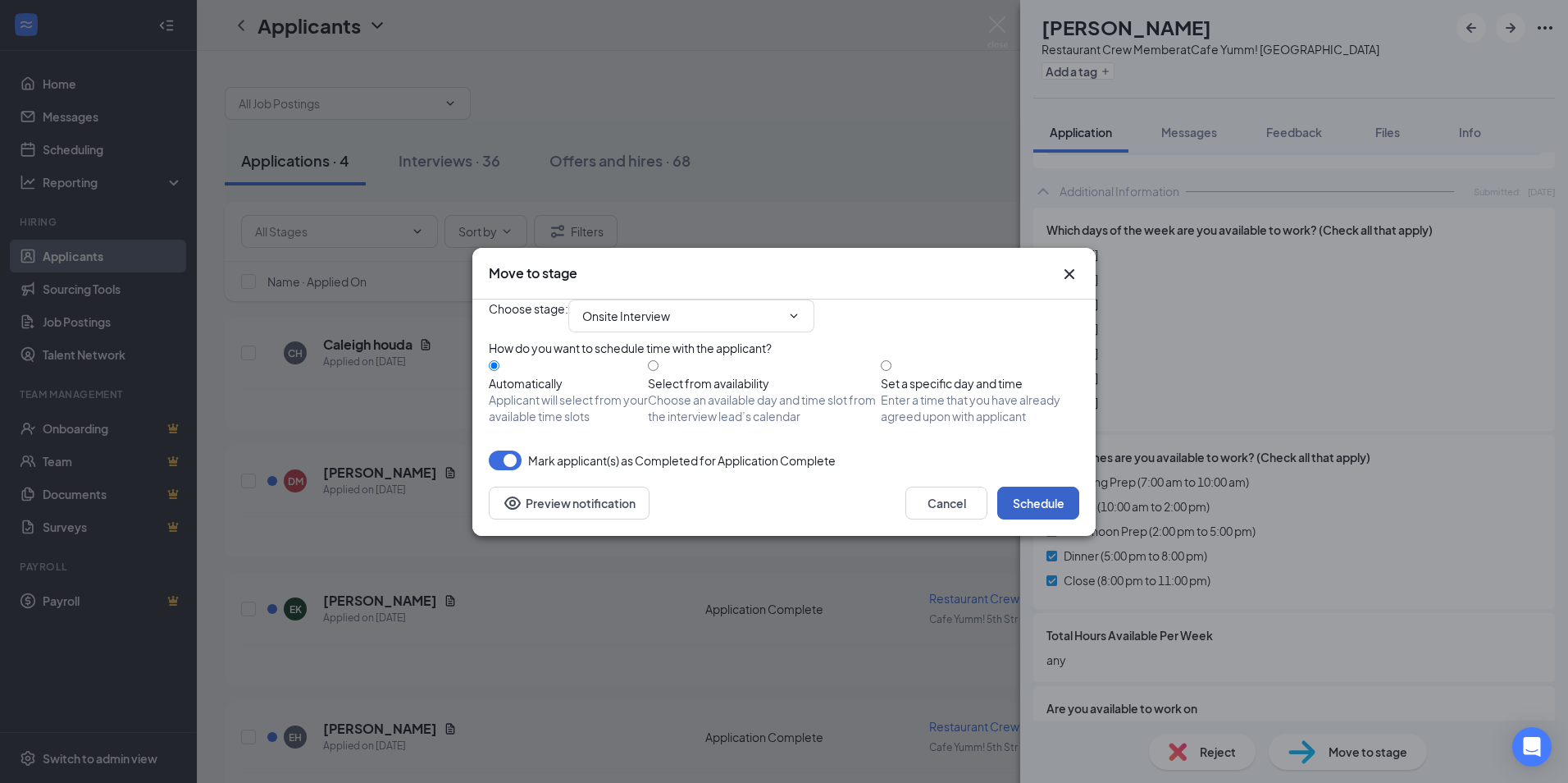
click at [1044, 519] on button "Schedule" at bounding box center [1038, 503] width 82 height 33
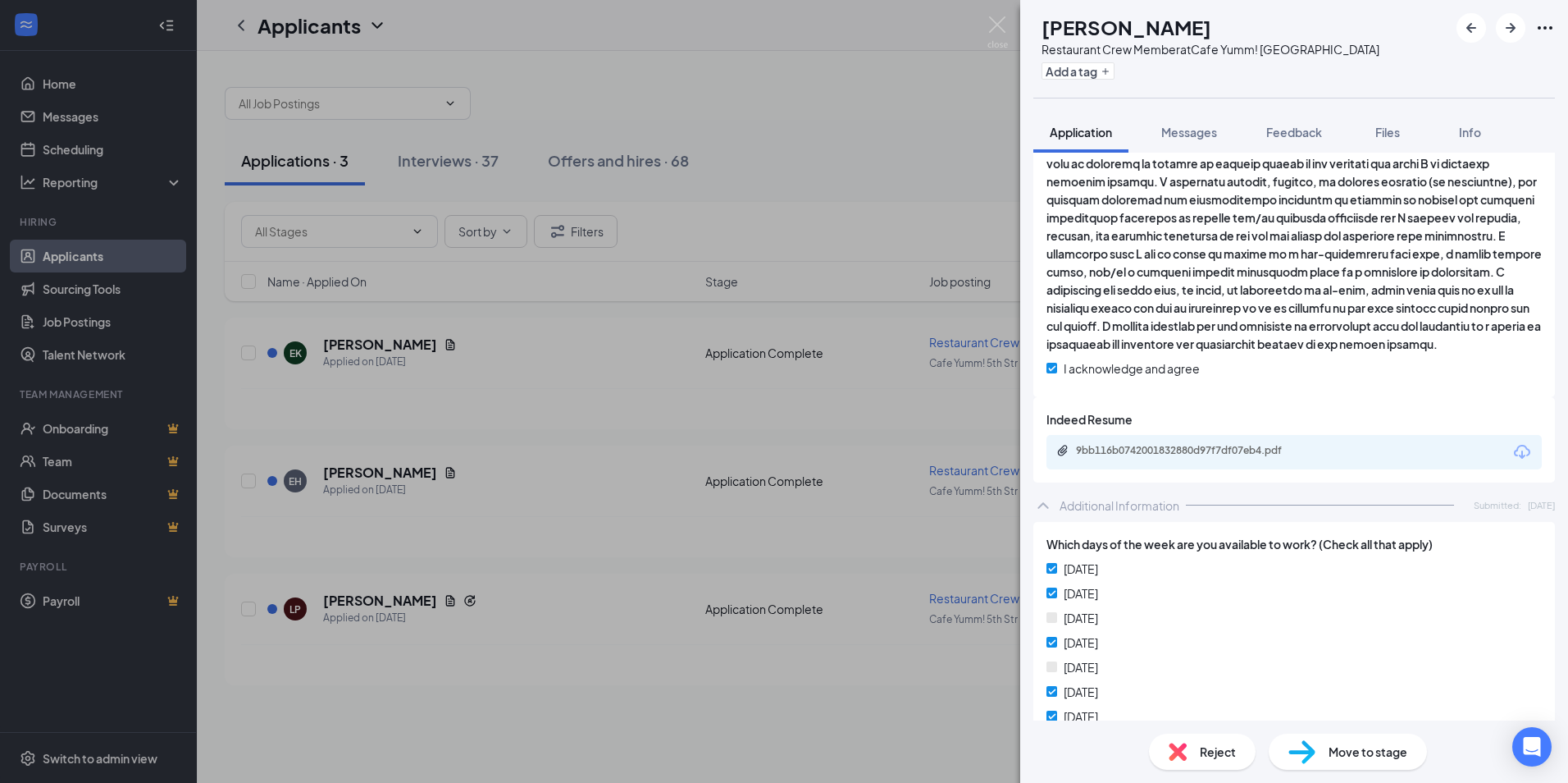
scroll to position [596, 0]
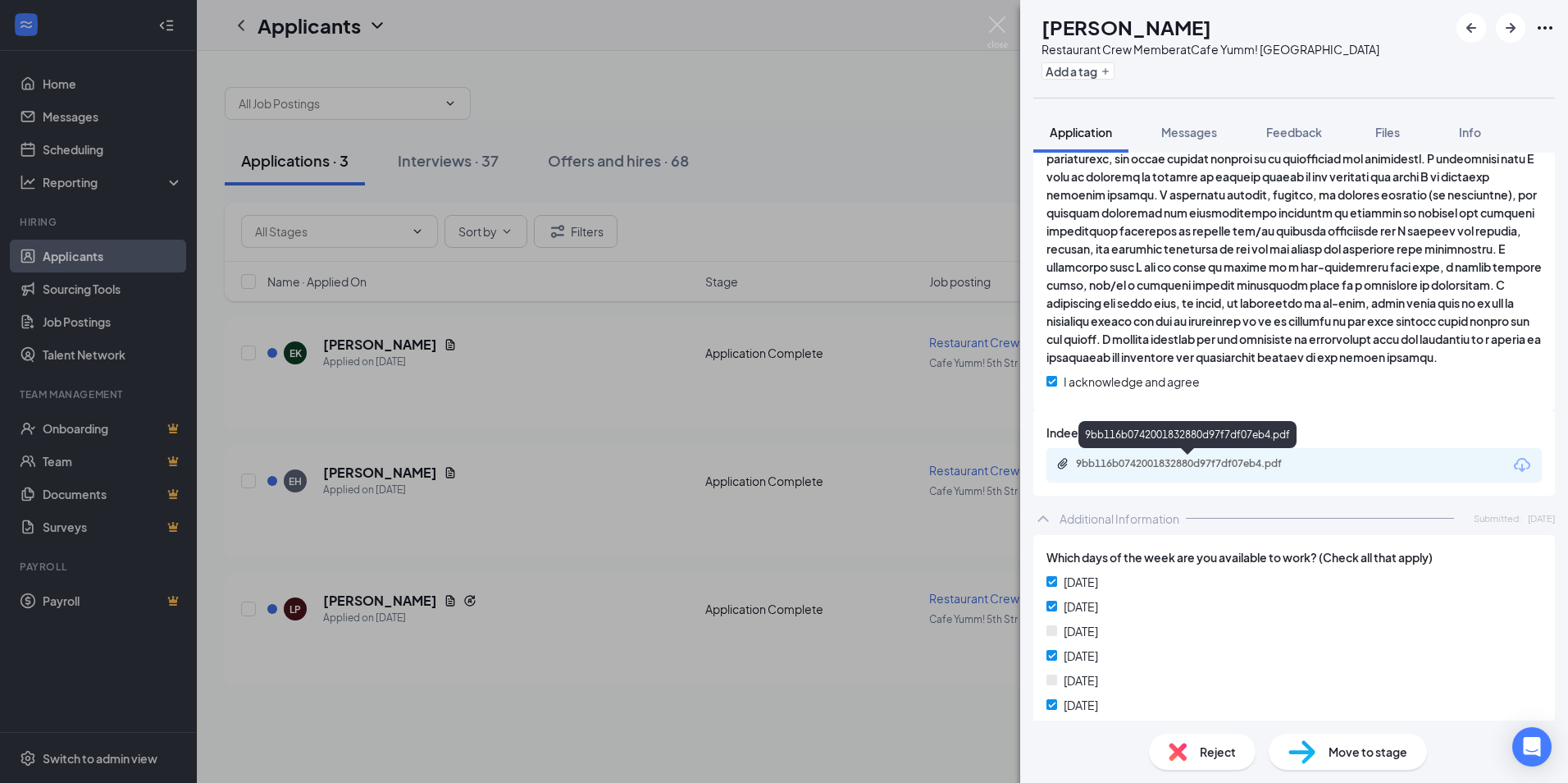
click at [1191, 465] on div "9bb116b0742001832880d97f7df07eb4.pdf" at bounding box center [1191, 464] width 229 height 14
click at [1209, 754] on span "Reject" at bounding box center [1217, 752] width 36 height 18
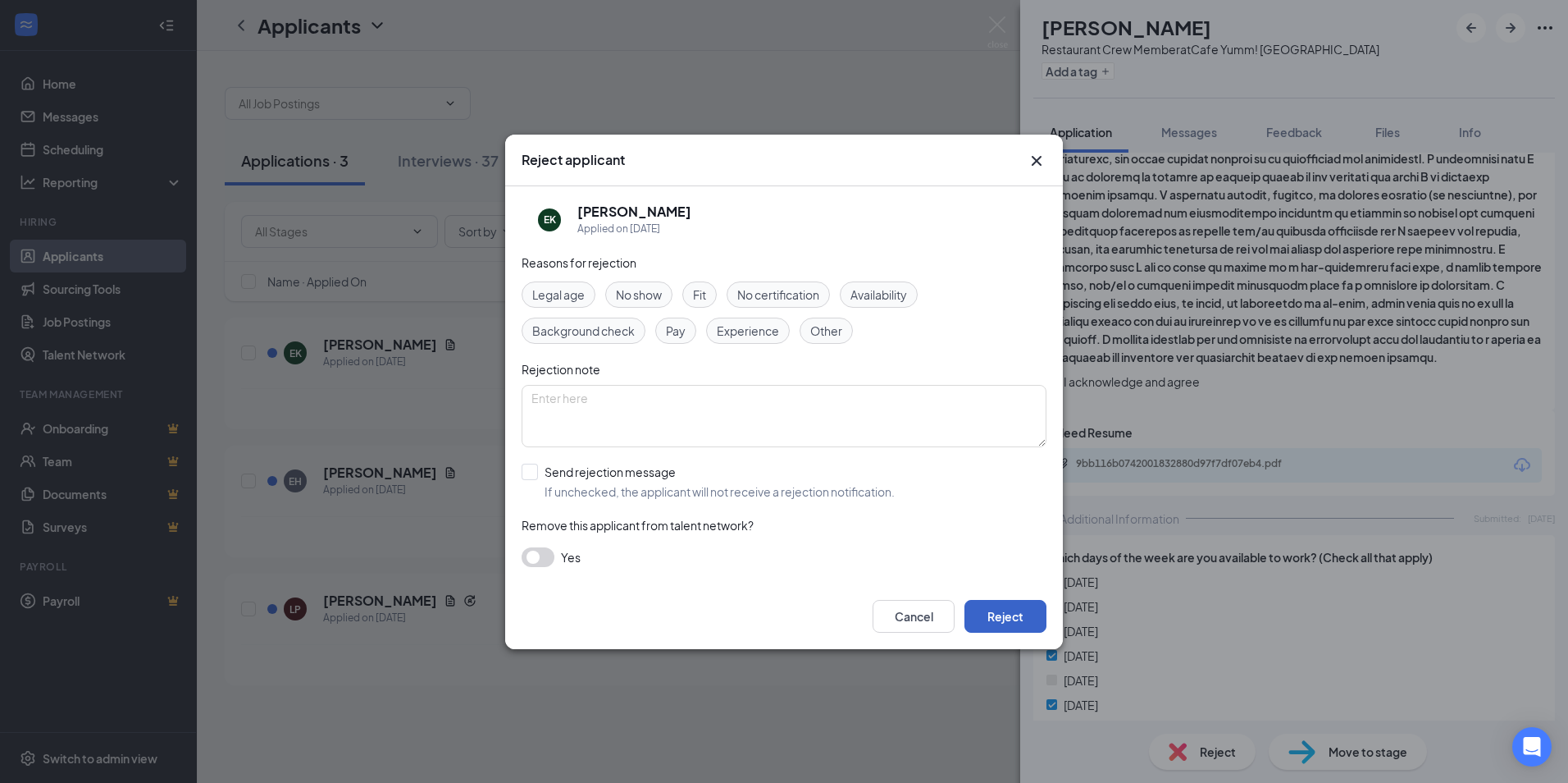
click at [996, 613] on button "Reject" at bounding box center [1005, 617] width 82 height 33
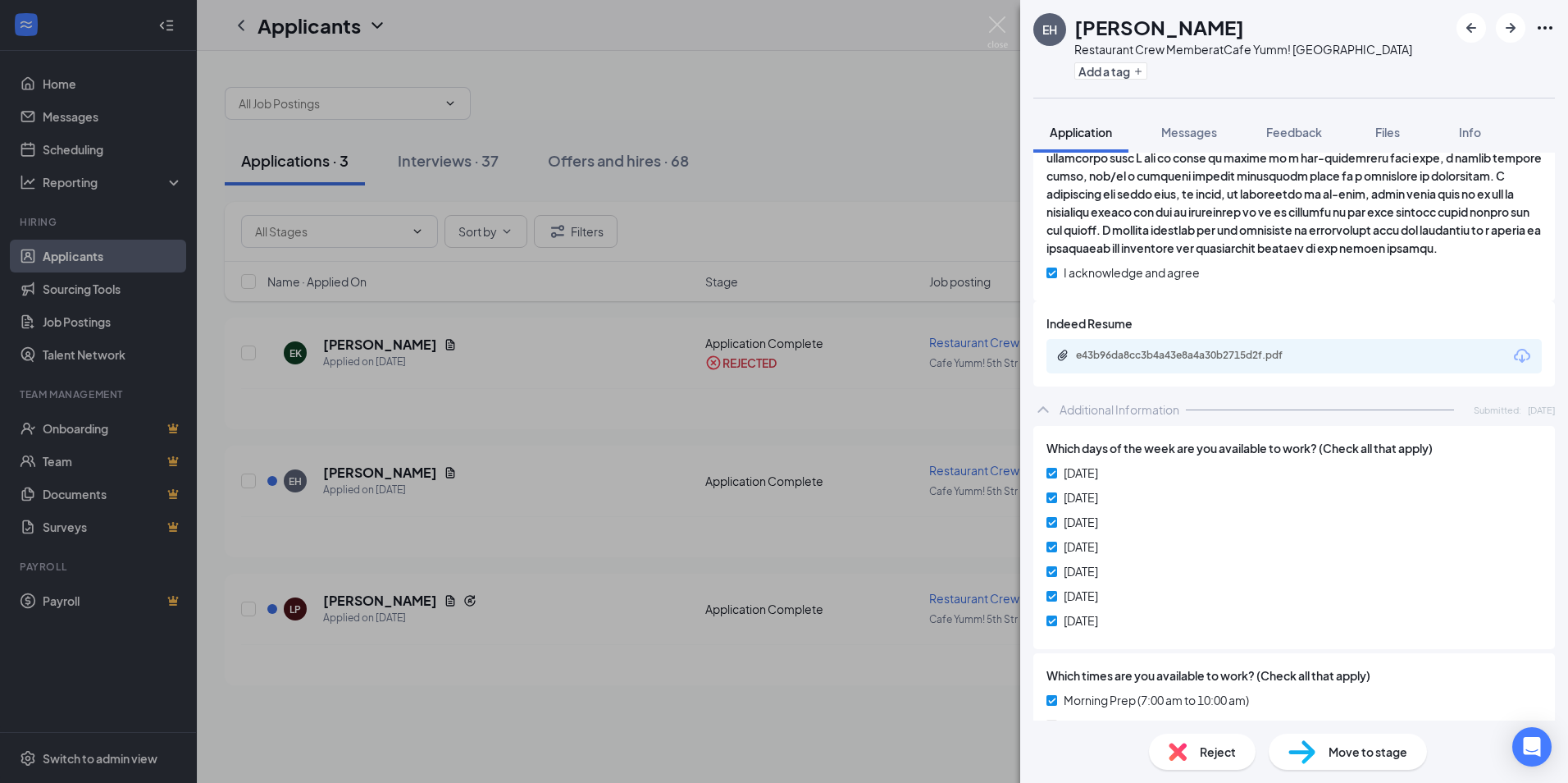
scroll to position [614, 0]
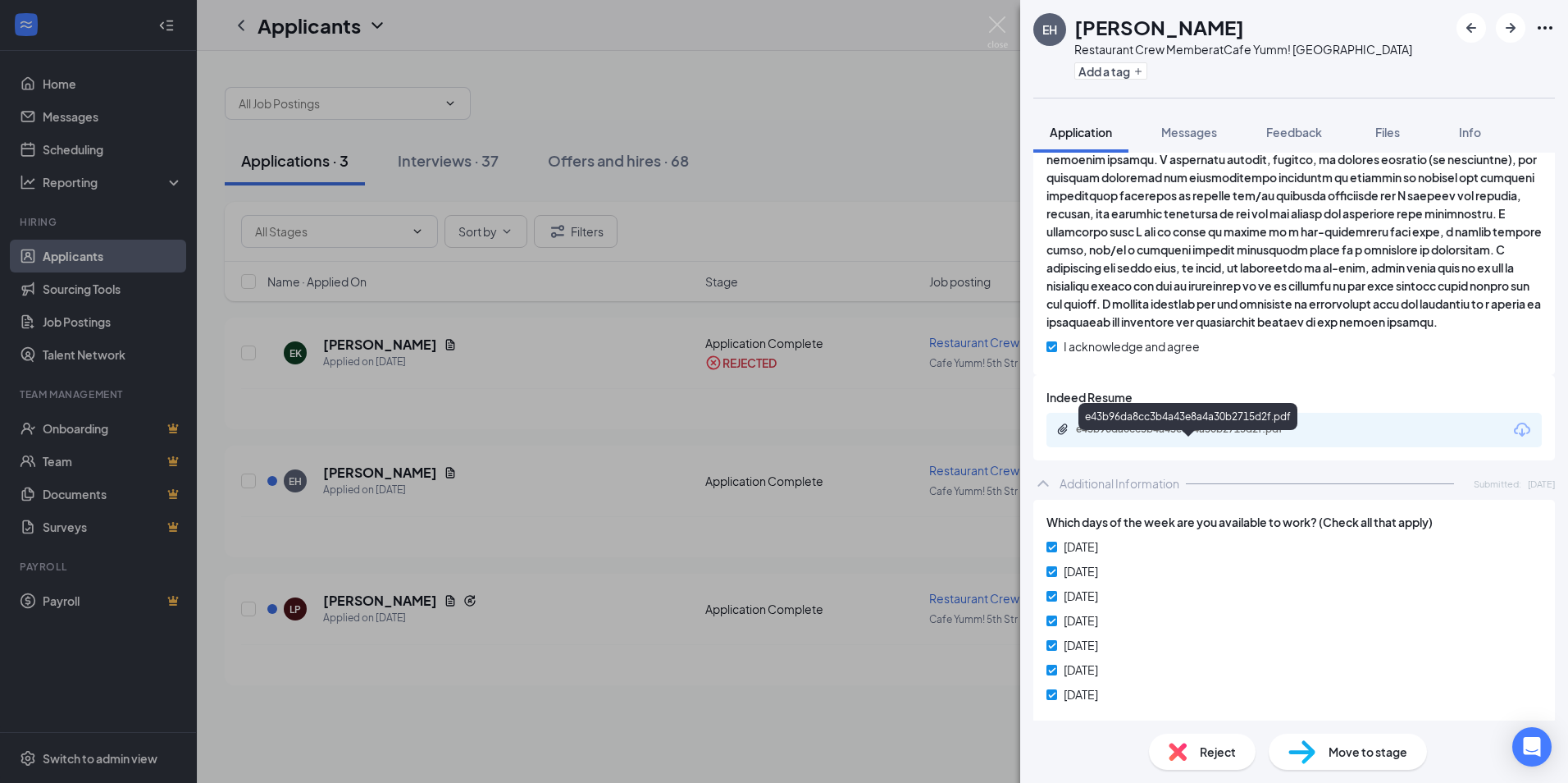
click at [1266, 436] on div "e43b96da8cc3b4a43e8a4a30b2715d2f.pdf" at bounding box center [1191, 430] width 229 height 14
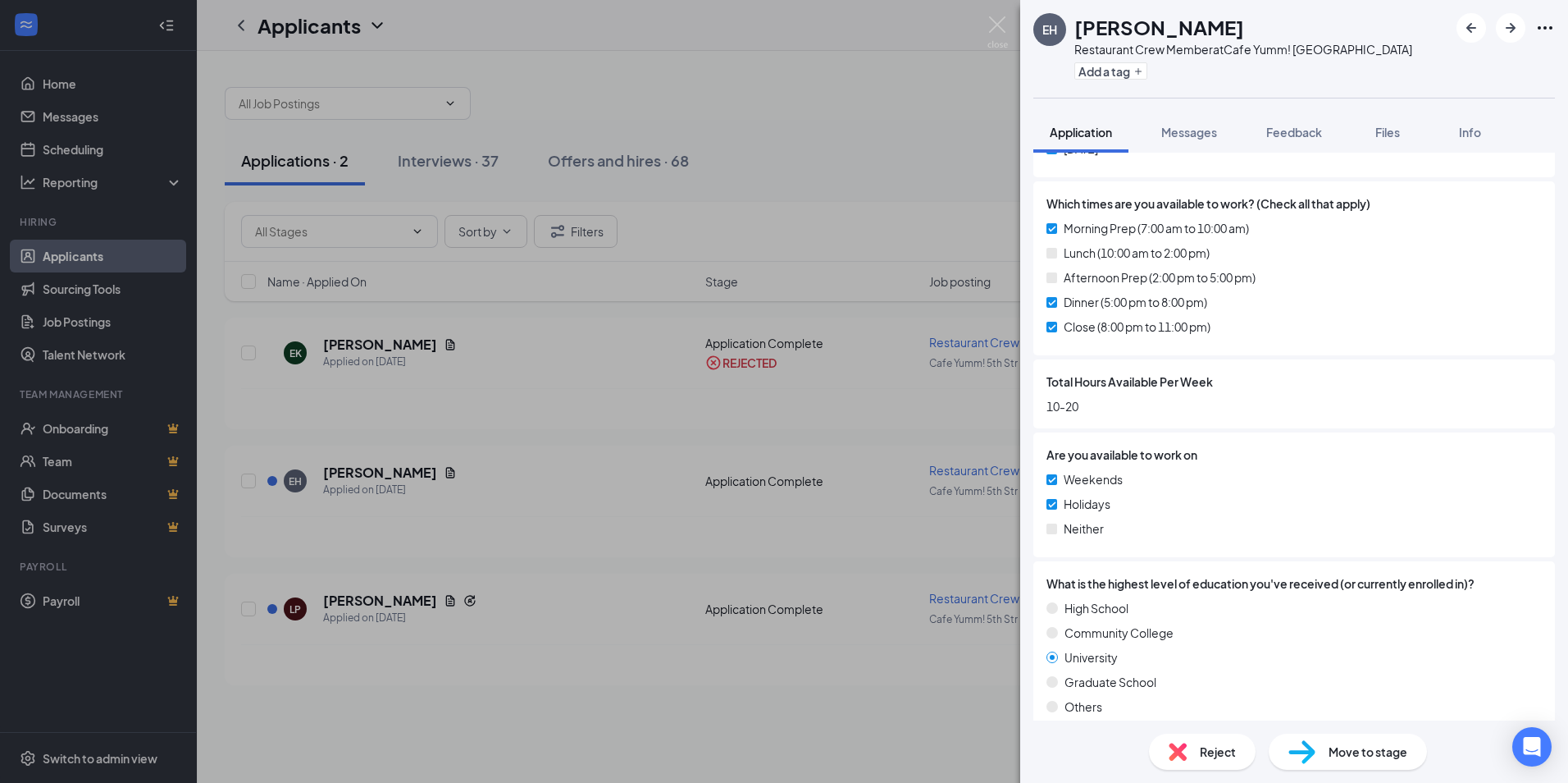
scroll to position [1189, 0]
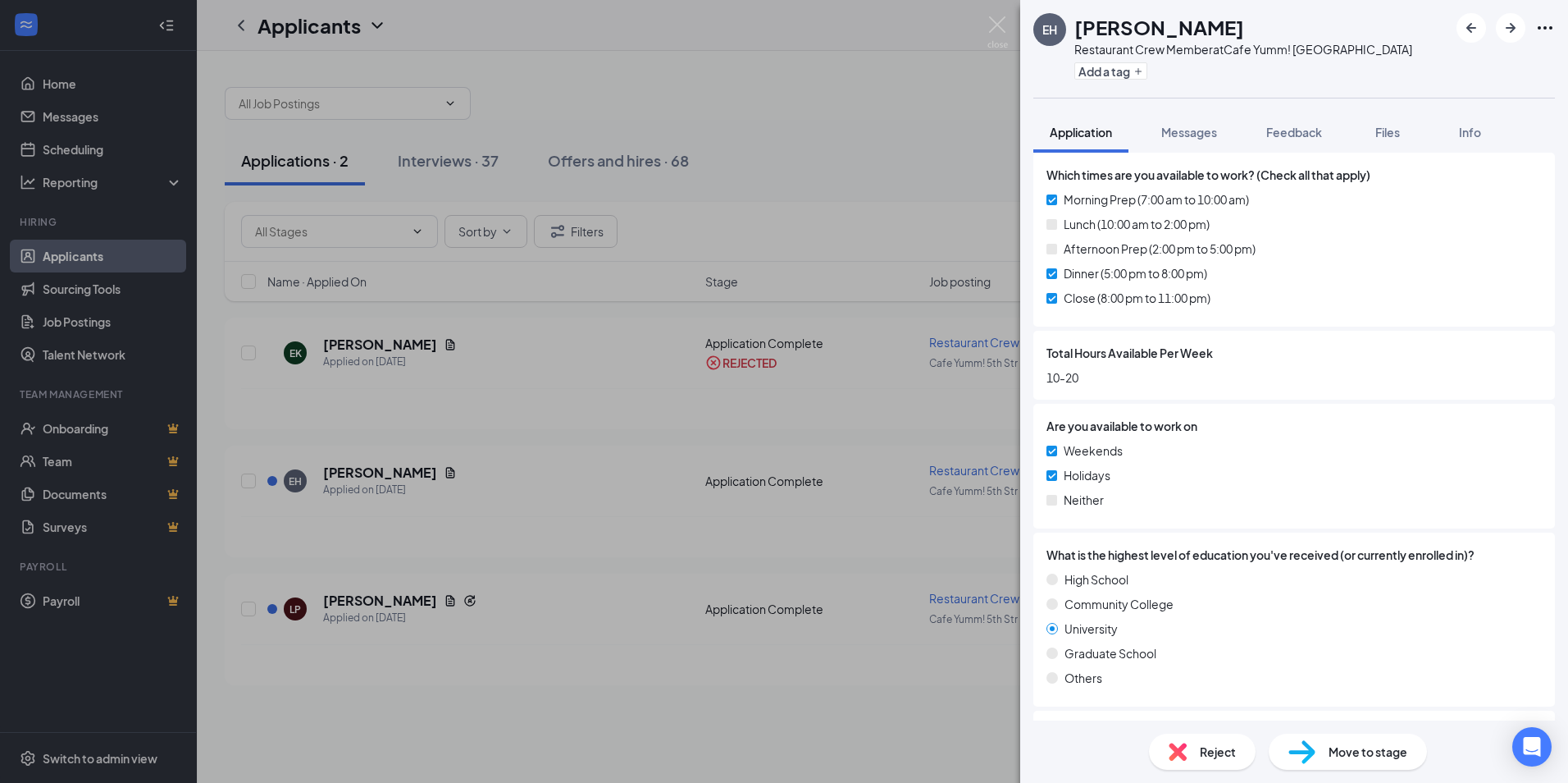
click at [1198, 752] on div "Reject" at bounding box center [1202, 751] width 107 height 36
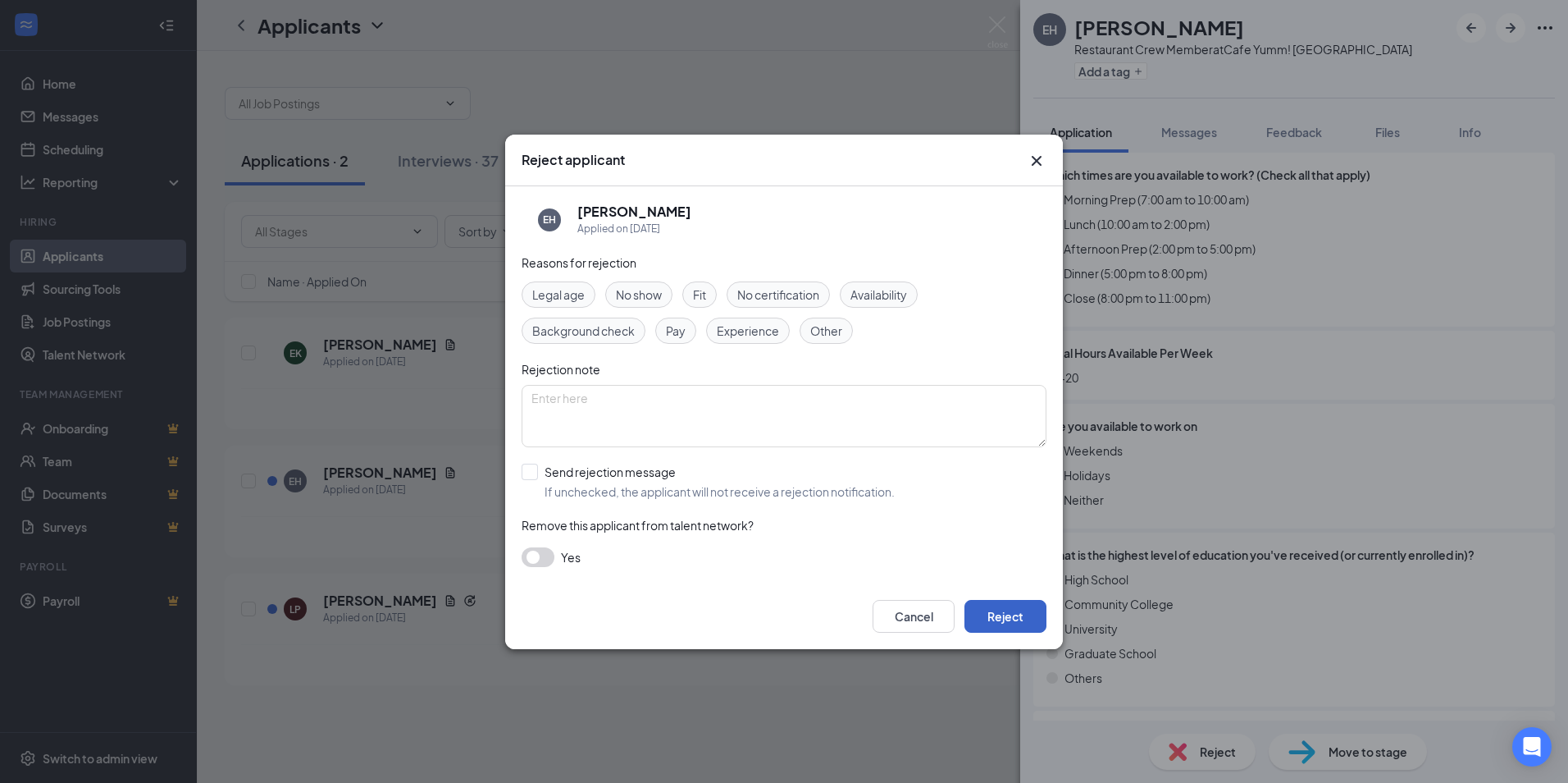
click at [1008, 611] on button "Reject" at bounding box center [1005, 617] width 82 height 33
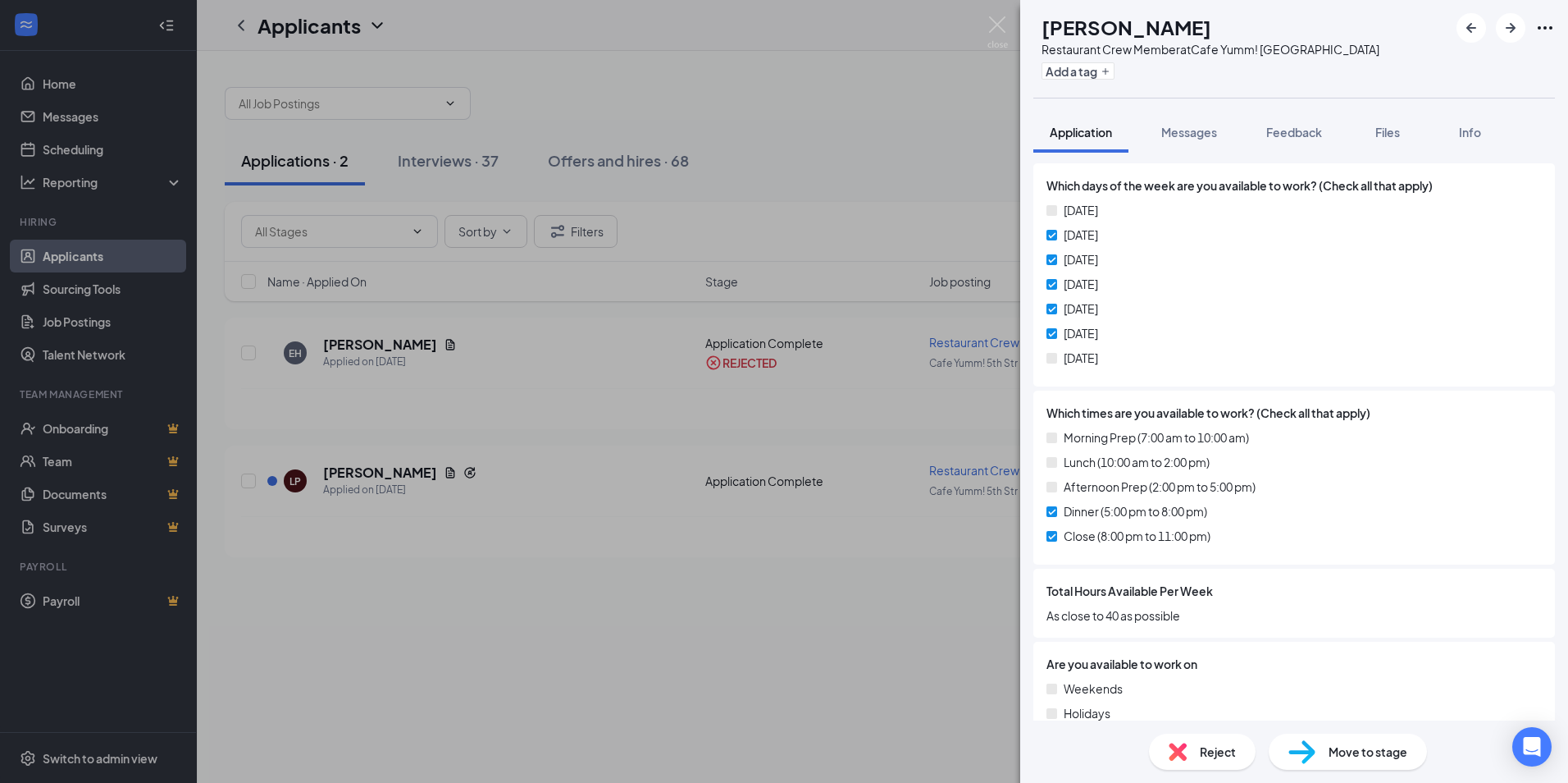
scroll to position [1149, 0]
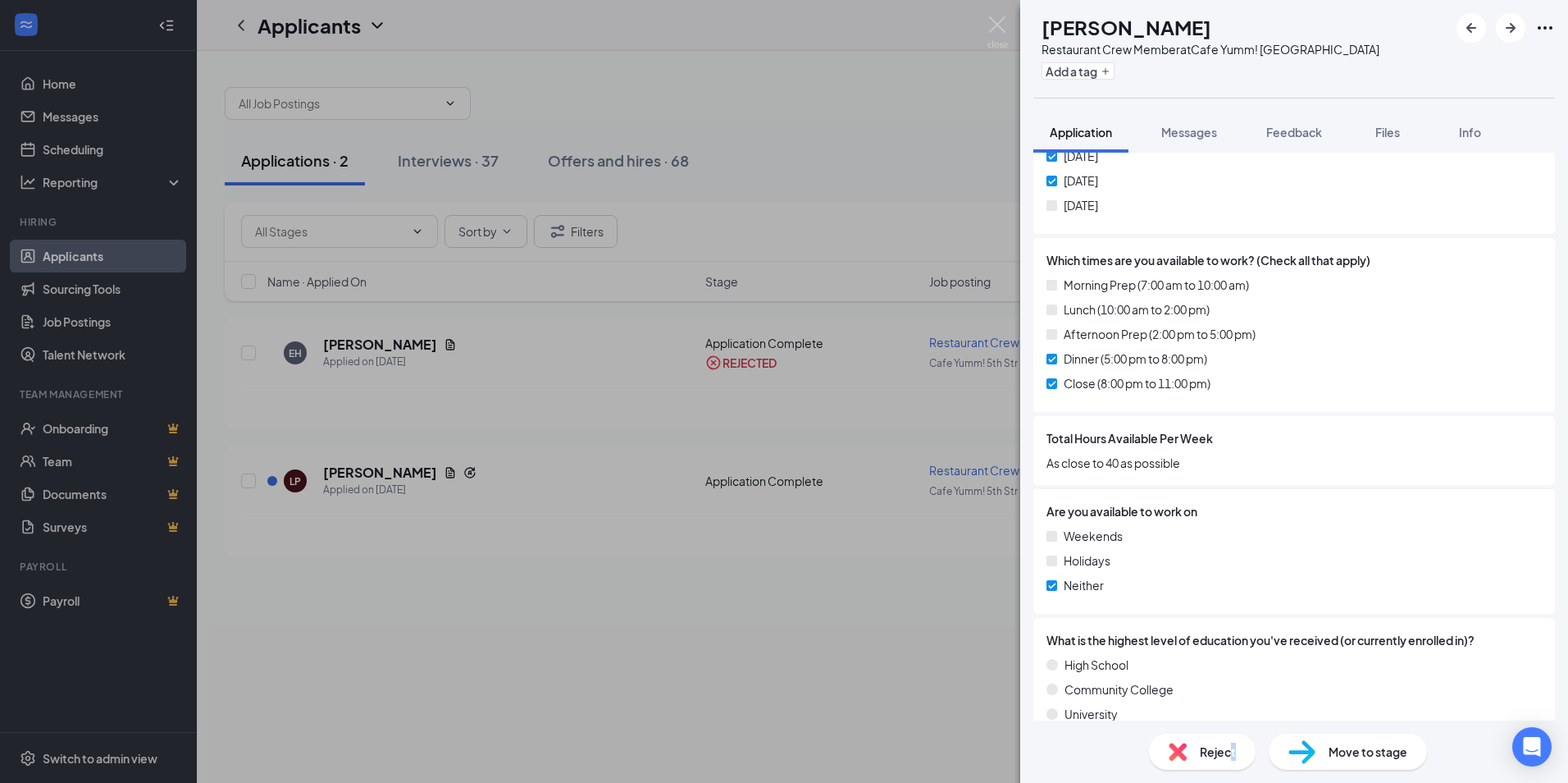
click at [1232, 757] on span "Reject" at bounding box center [1217, 752] width 36 height 18
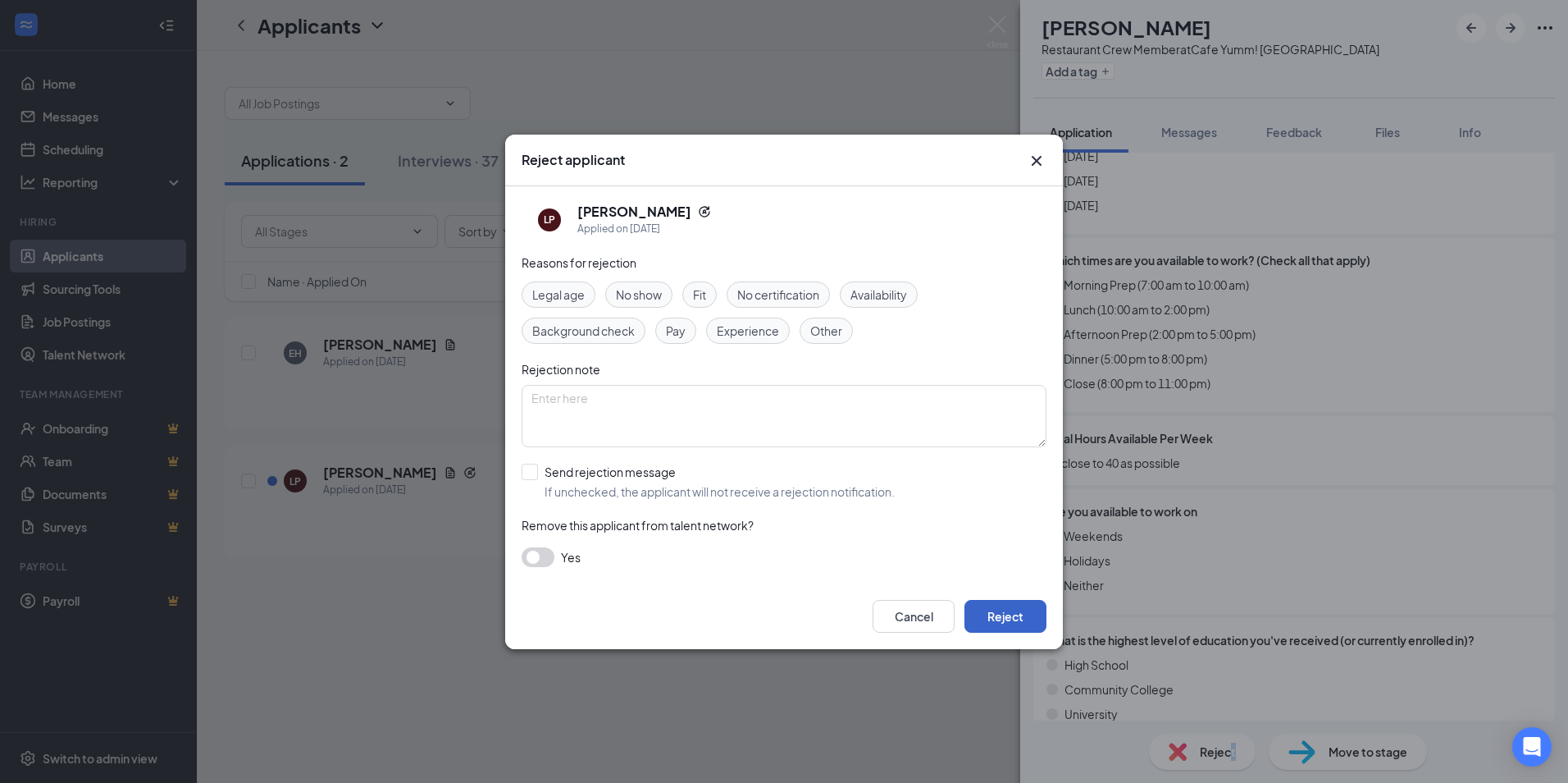
click at [1037, 618] on button "Reject" at bounding box center [1005, 617] width 82 height 33
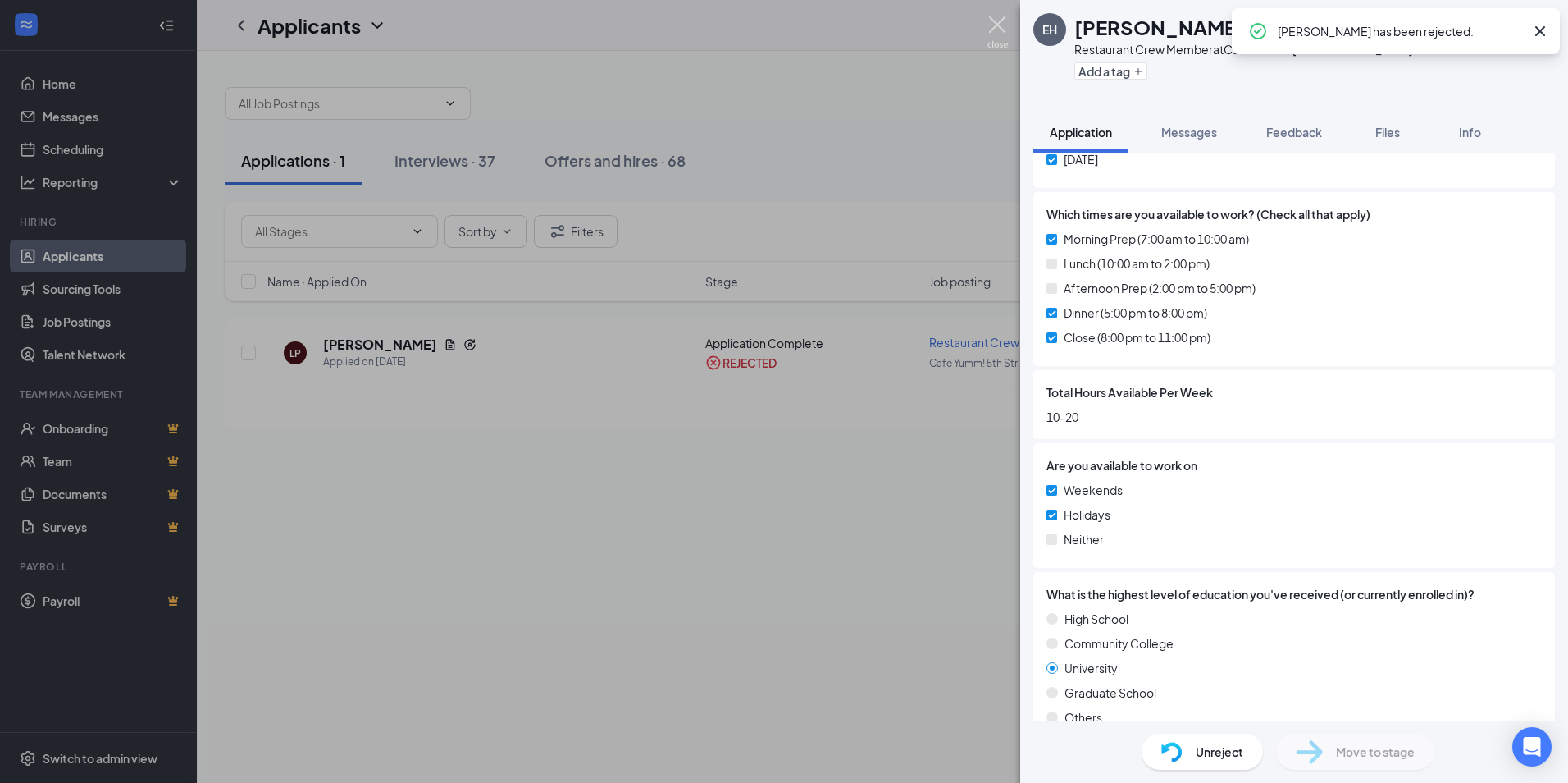
click at [990, 21] on img at bounding box center [997, 32] width 20 height 32
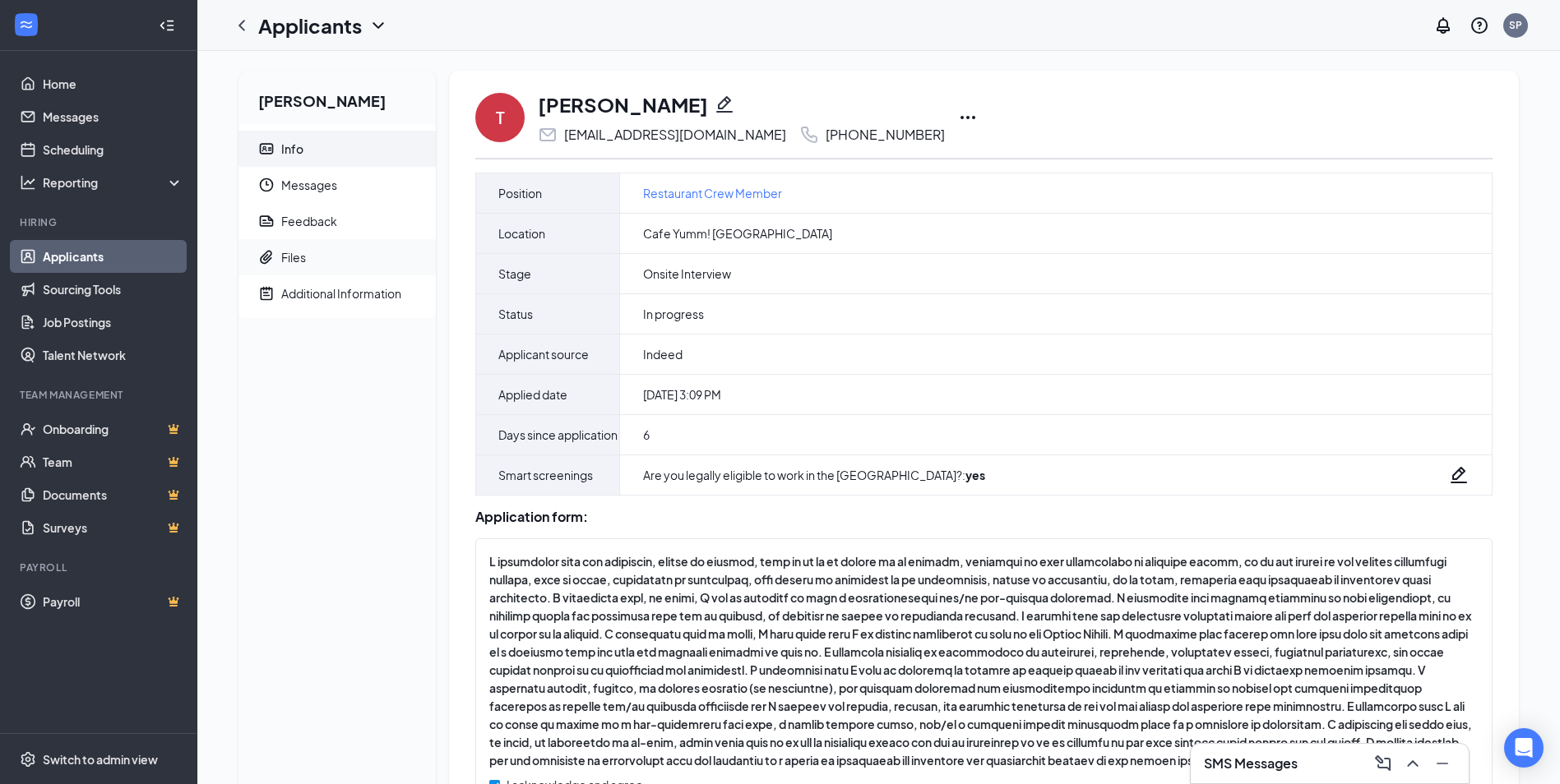
click at [285, 252] on div "Files" at bounding box center [293, 257] width 24 height 17
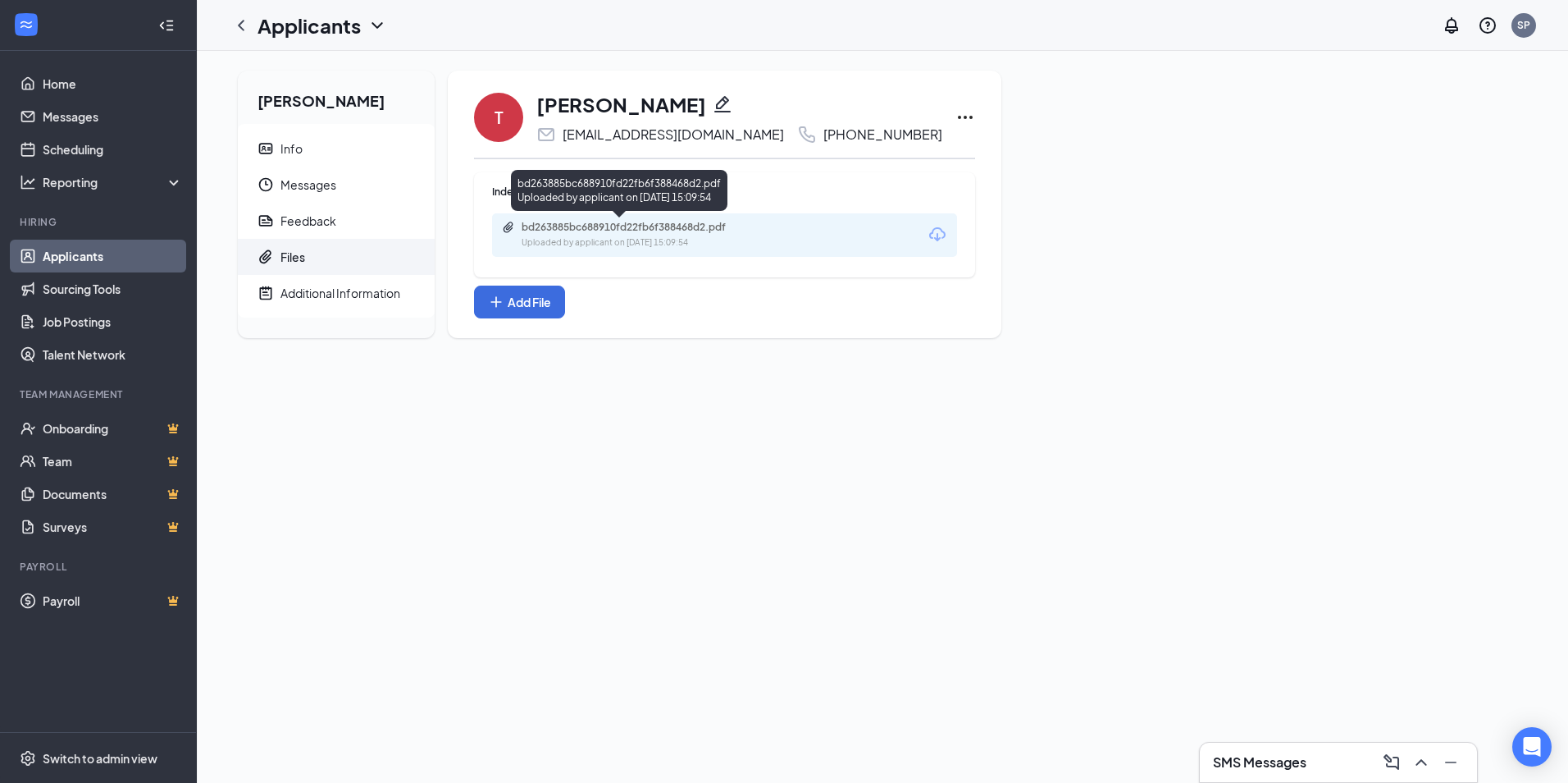
click at [569, 228] on div "bd263885bc688910fd22fb6f388468d2.pdf" at bounding box center [637, 228] width 229 height 14
